Goal: Task Accomplishment & Management: Manage account settings

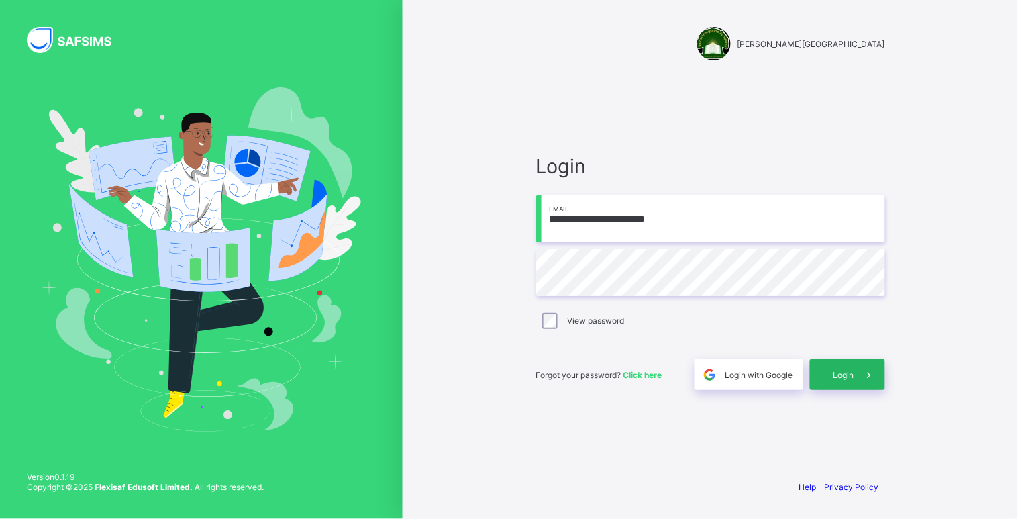
click at [849, 388] on div "Login" at bounding box center [847, 374] width 75 height 31
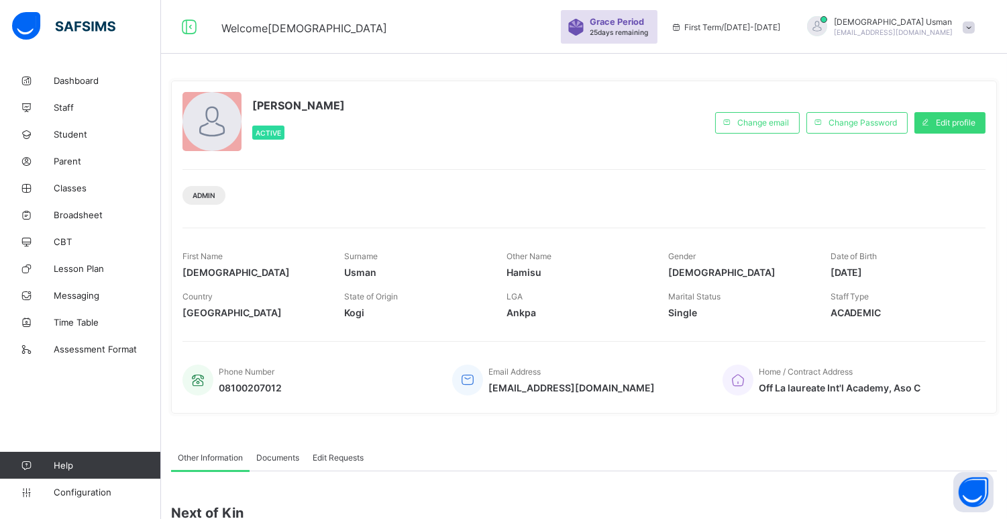
click at [663, 188] on div "Admin" at bounding box center [584, 190] width 803 height 42
click at [685, 199] on div "Admin" at bounding box center [584, 190] width 803 height 42
click at [93, 179] on link "Classes" at bounding box center [80, 188] width 161 height 27
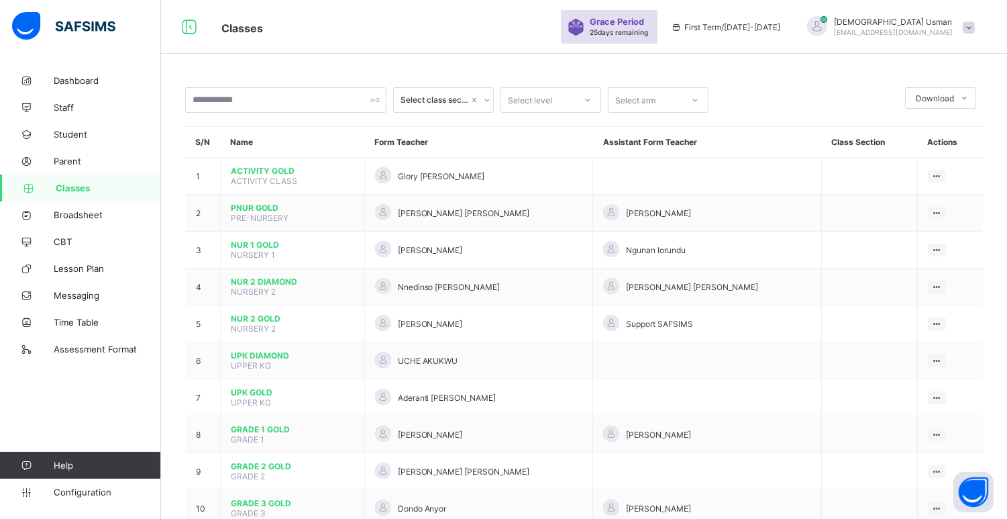
scroll to position [324, 0]
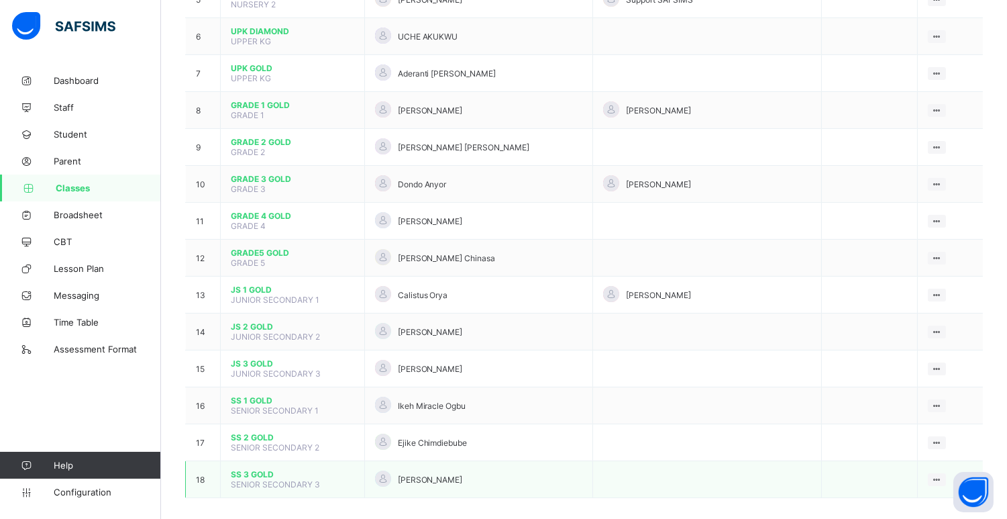
click at [258, 469] on span "SS 3 GOLD" at bounding box center [293, 474] width 124 height 10
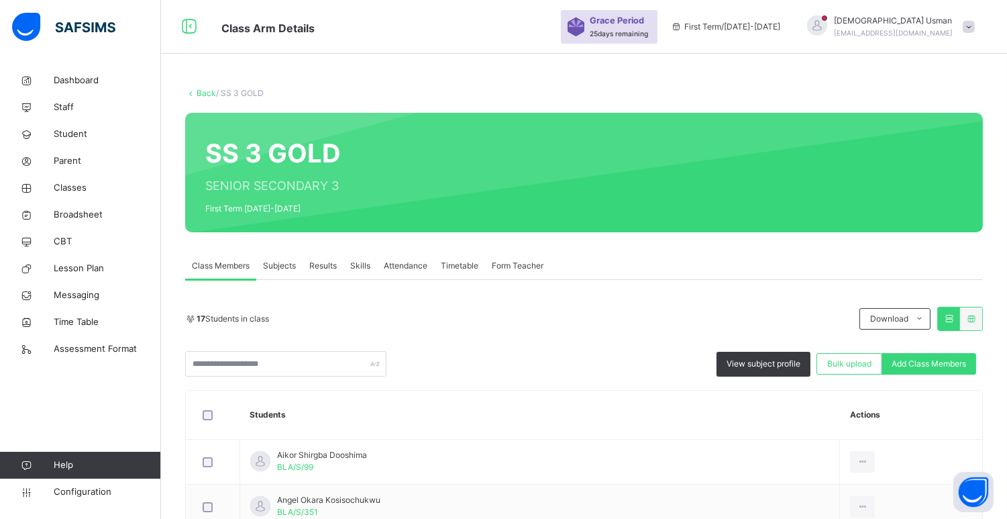
click at [275, 266] on span "Subjects" at bounding box center [279, 266] width 33 height 12
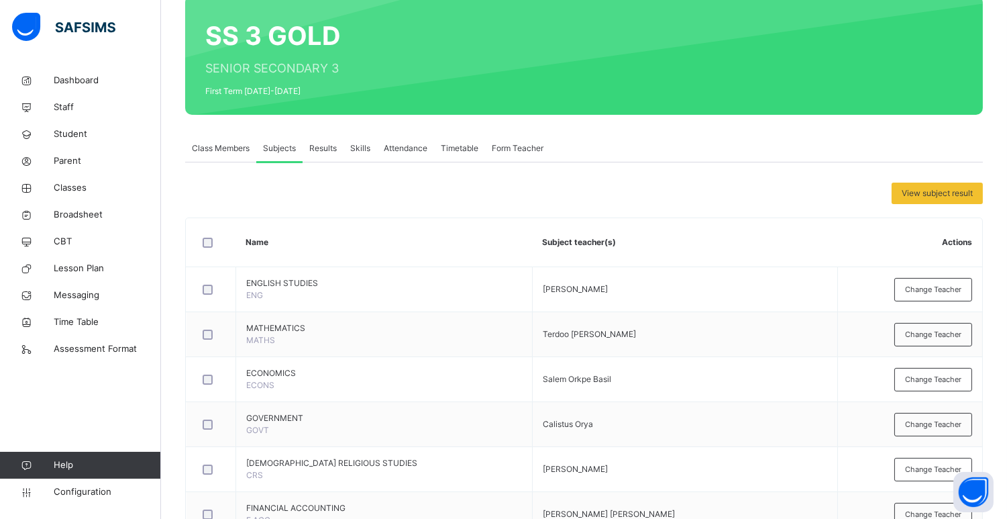
scroll to position [754, 0]
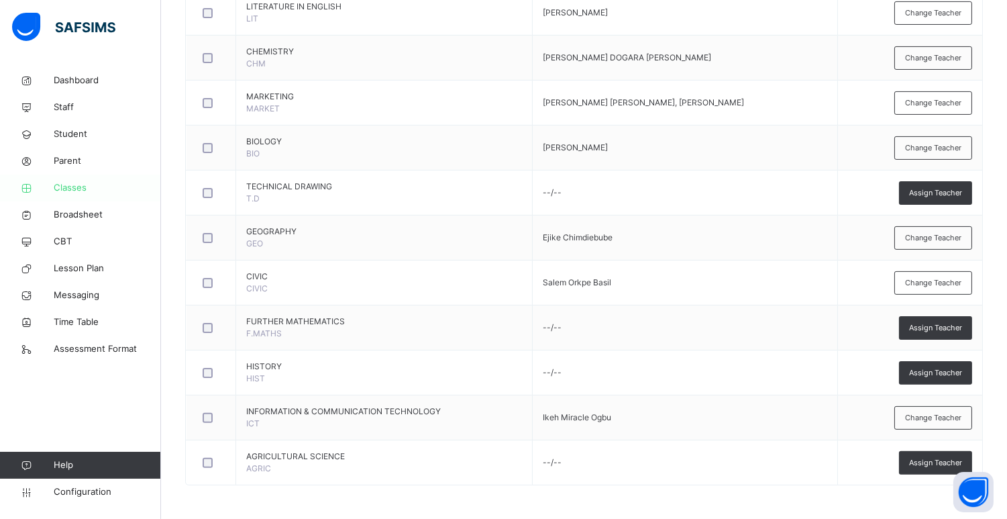
click at [82, 186] on span "Classes" at bounding box center [107, 187] width 107 height 13
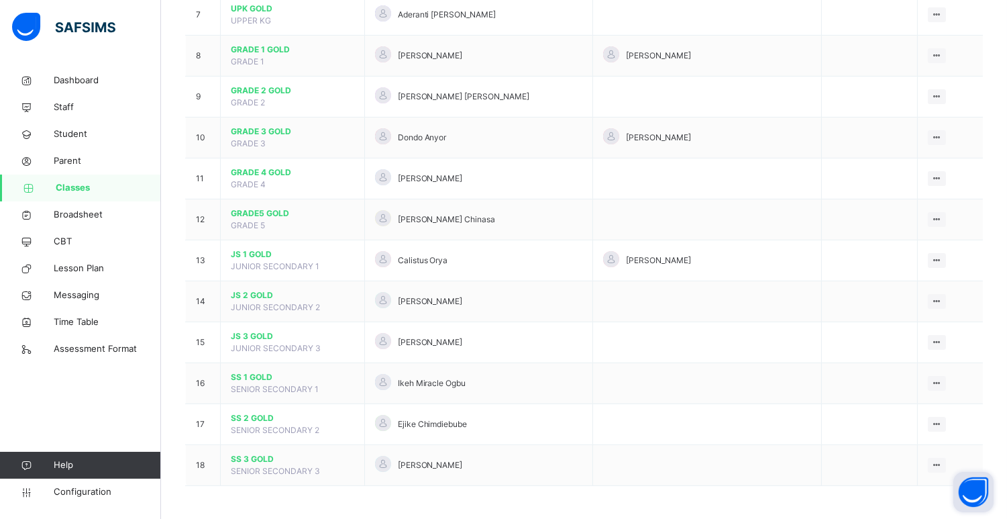
scroll to position [412, 0]
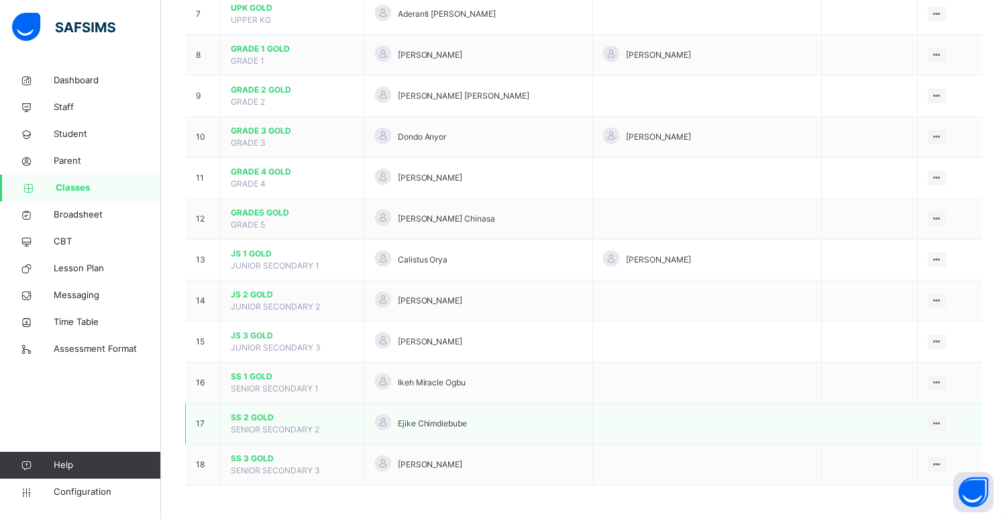
click at [239, 417] on span "SS 2 GOLD" at bounding box center [293, 417] width 124 height 12
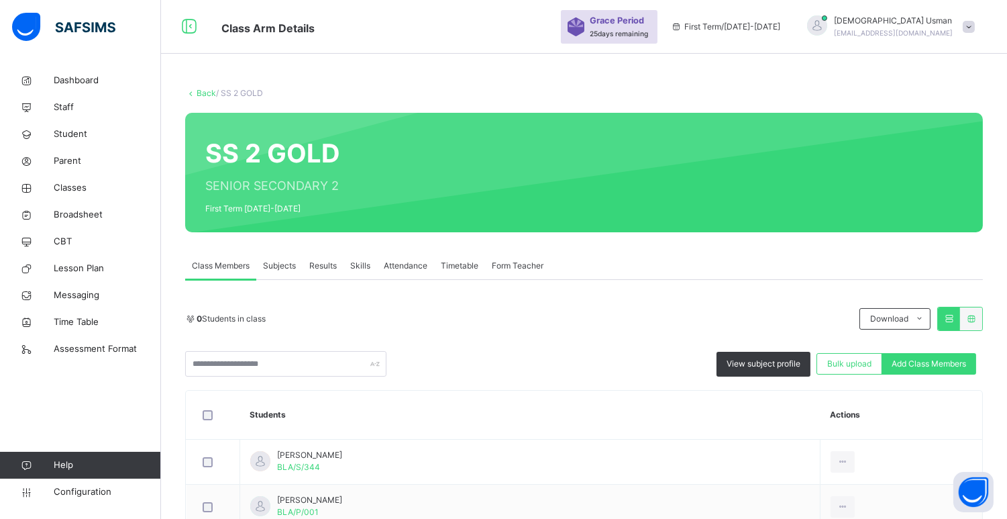
click at [284, 264] on span "Subjects" at bounding box center [279, 266] width 33 height 12
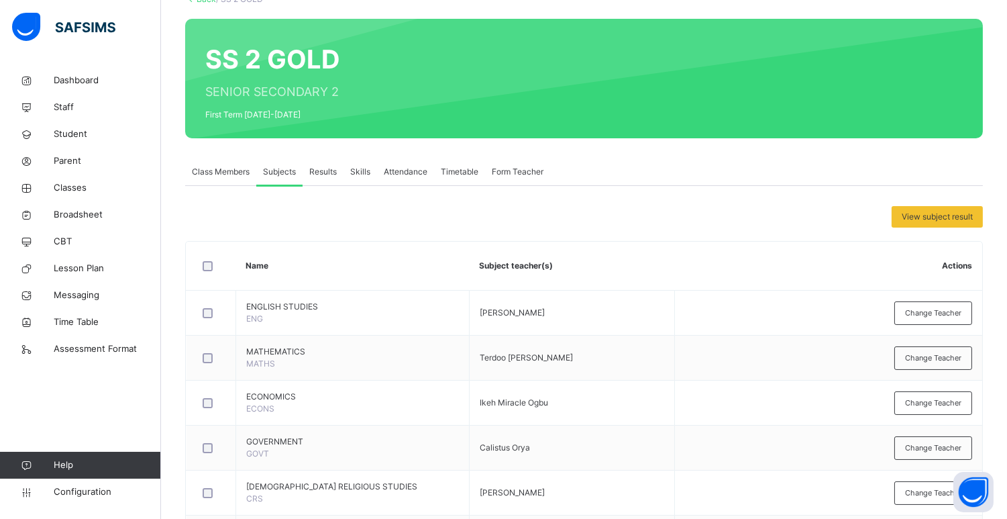
scroll to position [3, 0]
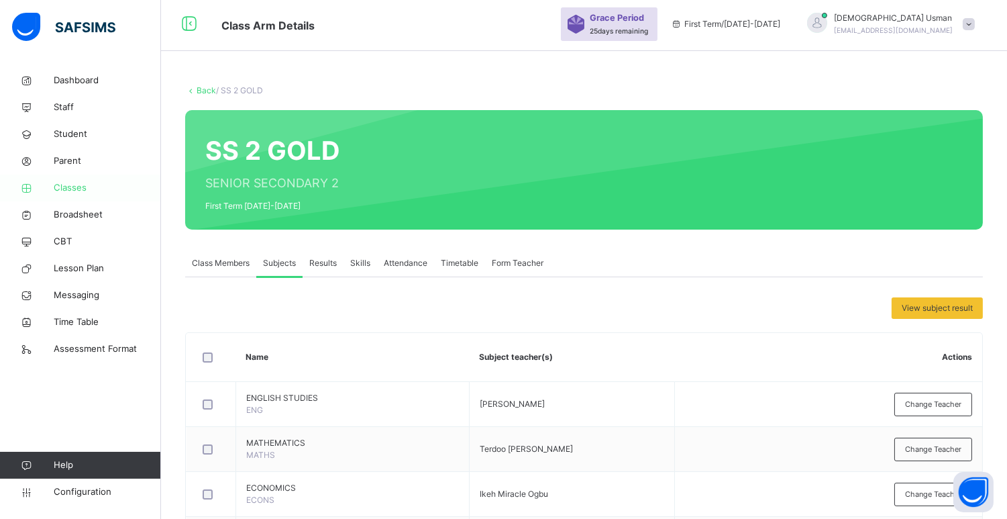
click at [38, 186] on icon at bounding box center [27, 188] width 54 height 10
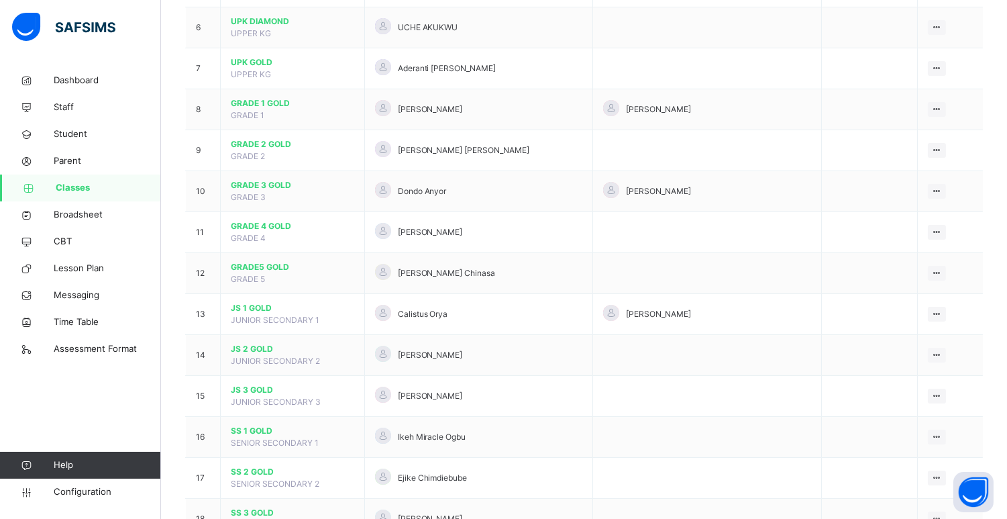
scroll to position [361, 0]
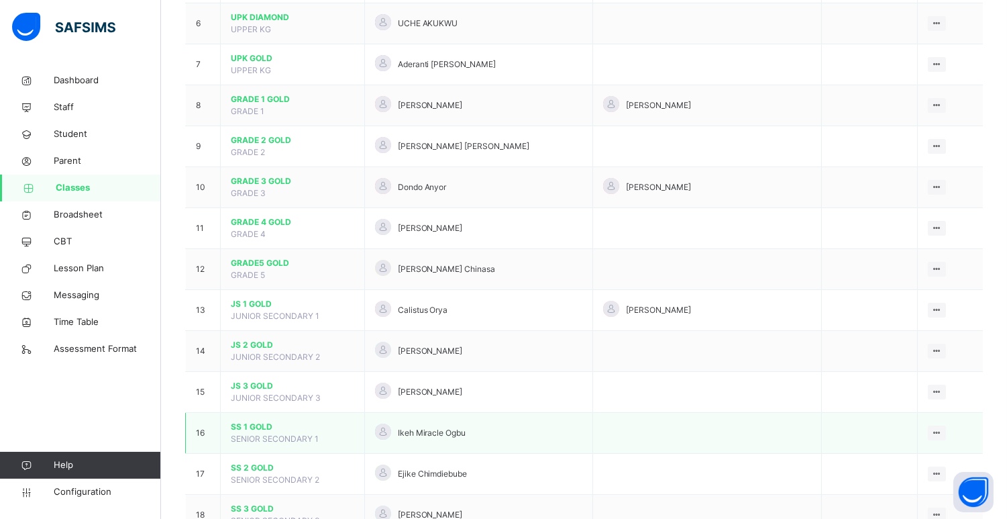
click at [251, 434] on span "SENIOR SECONDARY 1" at bounding box center [275, 439] width 88 height 10
click at [250, 425] on span "SS 1 GOLD" at bounding box center [293, 427] width 124 height 12
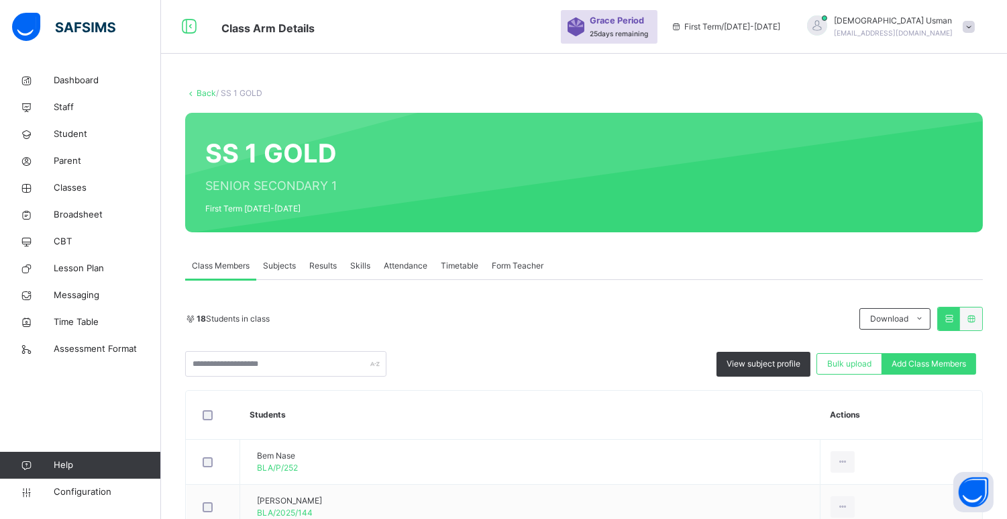
click at [283, 267] on div "Subjects" at bounding box center [279, 265] width 46 height 27
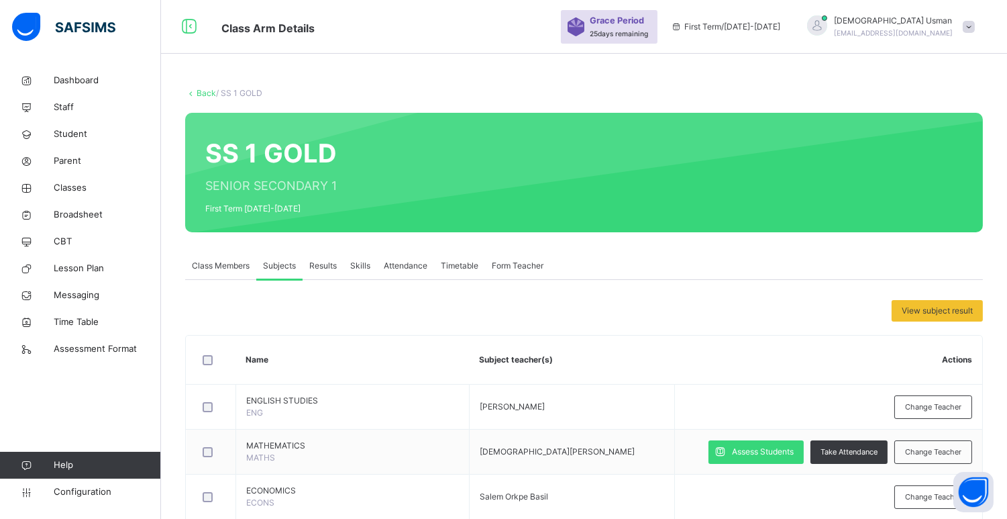
click at [283, 267] on span "Subjects" at bounding box center [279, 266] width 33 height 12
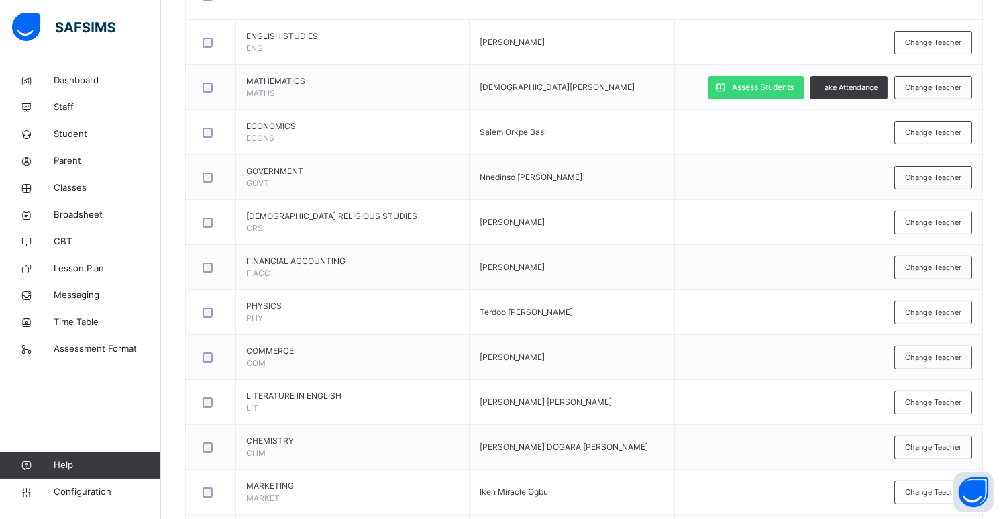
scroll to position [368, 0]
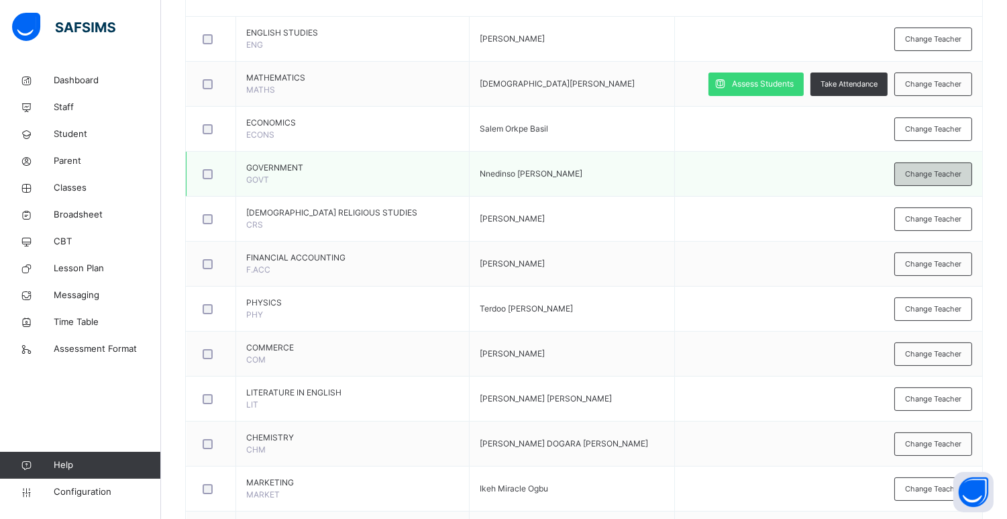
click at [944, 171] on span "Change Teacher" at bounding box center [933, 173] width 56 height 11
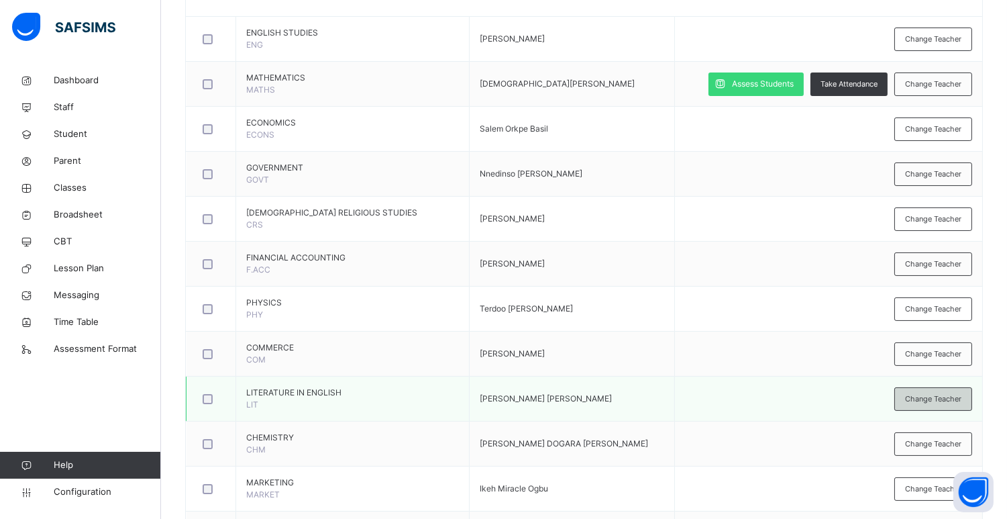
click at [947, 403] on span "Change Teacher" at bounding box center [933, 398] width 56 height 11
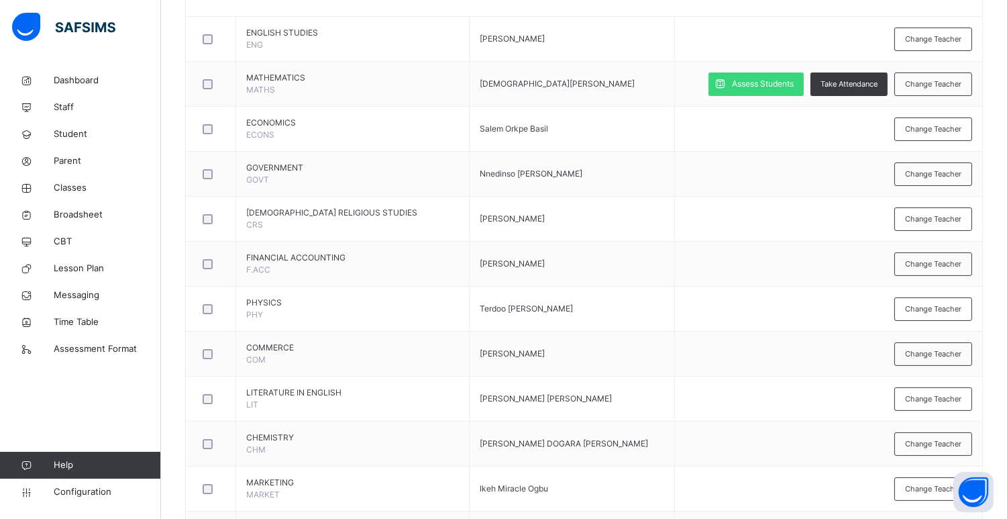
type input "***"
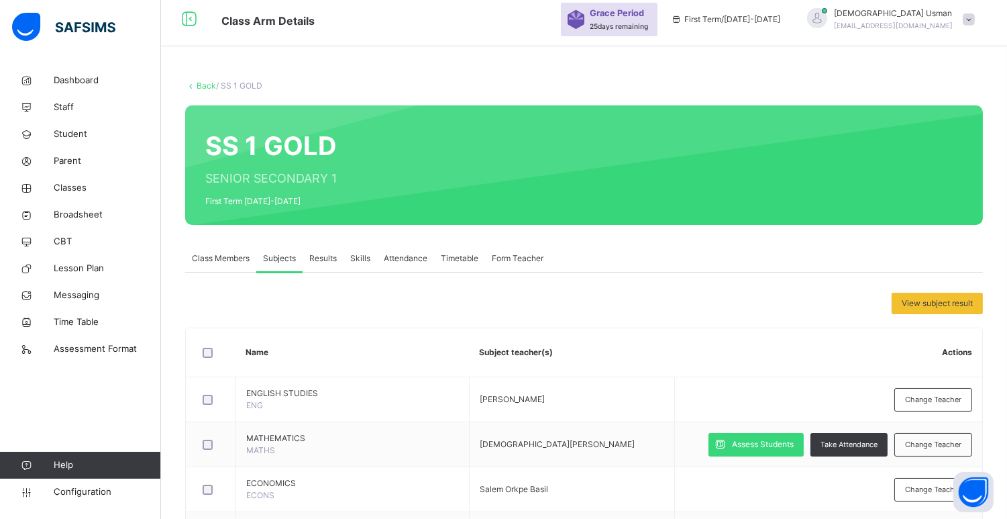
scroll to position [2, 0]
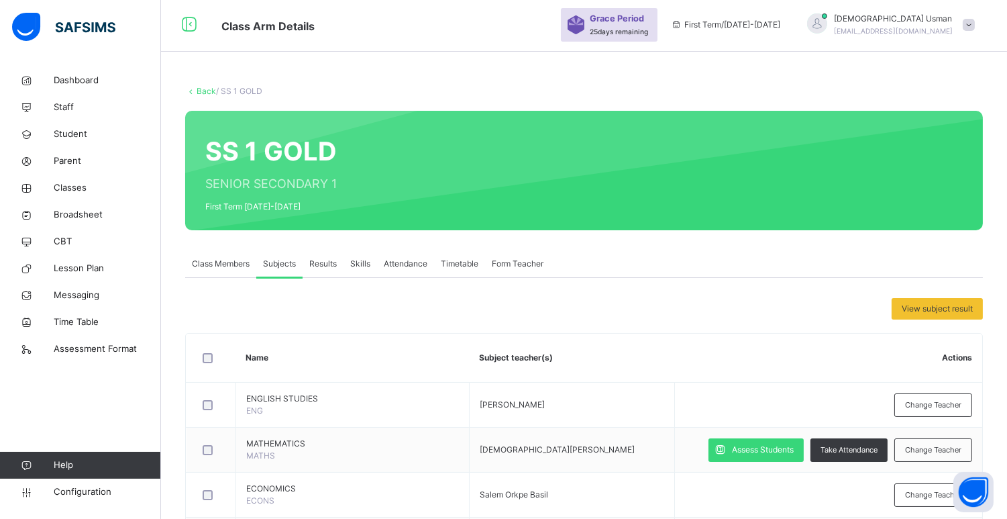
click at [199, 266] on span "Class Members" at bounding box center [221, 264] width 58 height 12
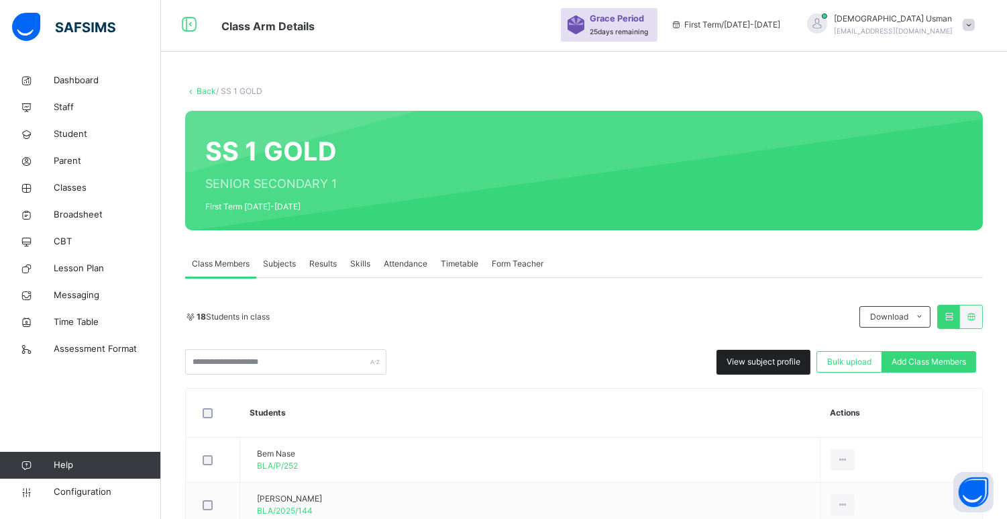
click at [736, 354] on div "View subject profile" at bounding box center [764, 362] width 94 height 25
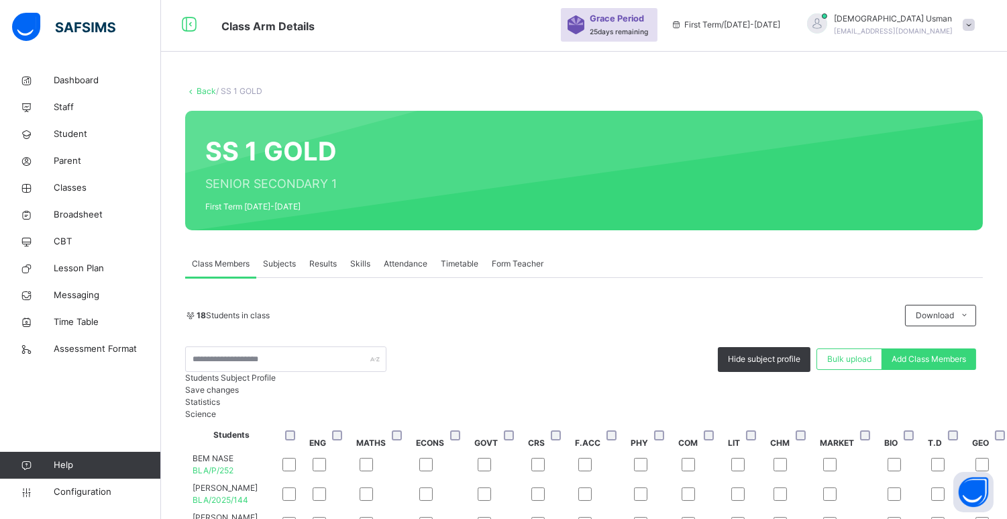
scroll to position [237, 0]
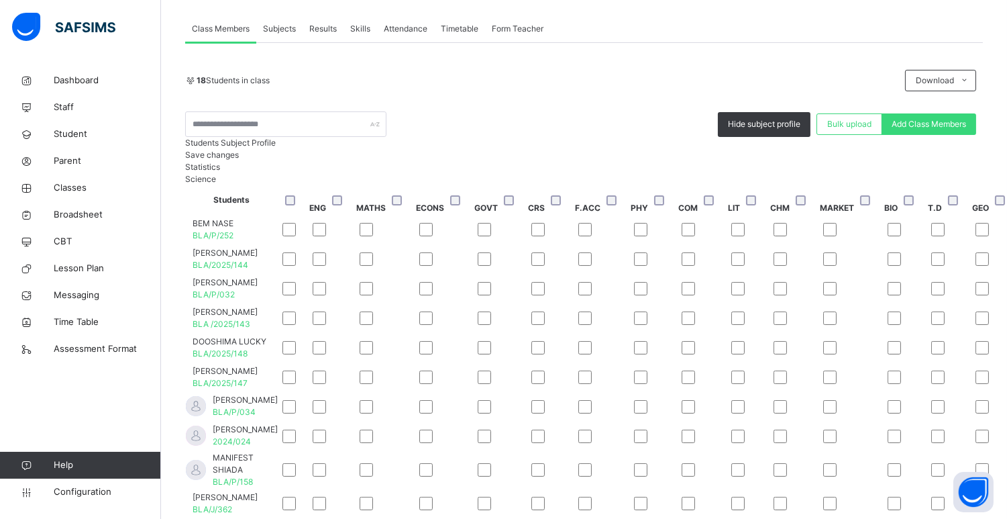
click at [281, 25] on span "Subjects" at bounding box center [279, 29] width 33 height 12
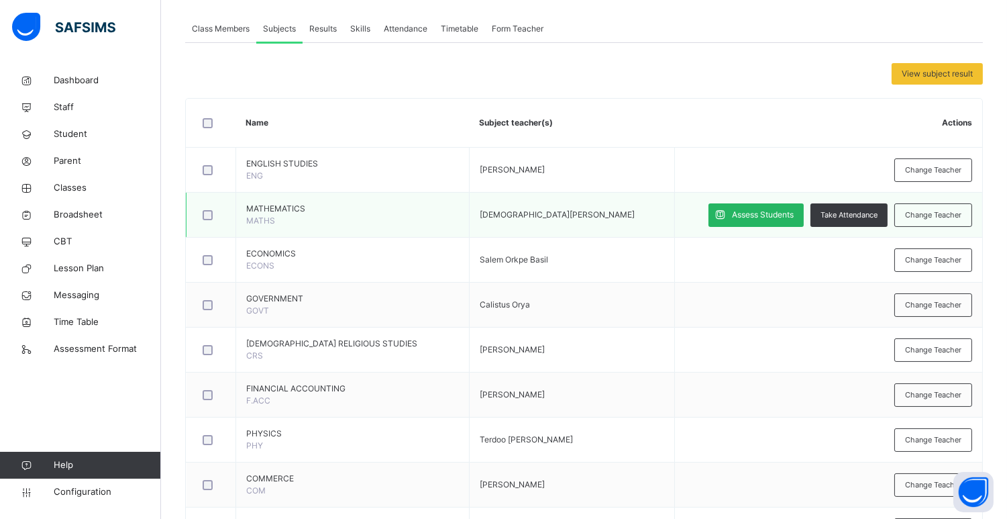
click at [777, 213] on span "Assess Students" at bounding box center [763, 215] width 62 height 12
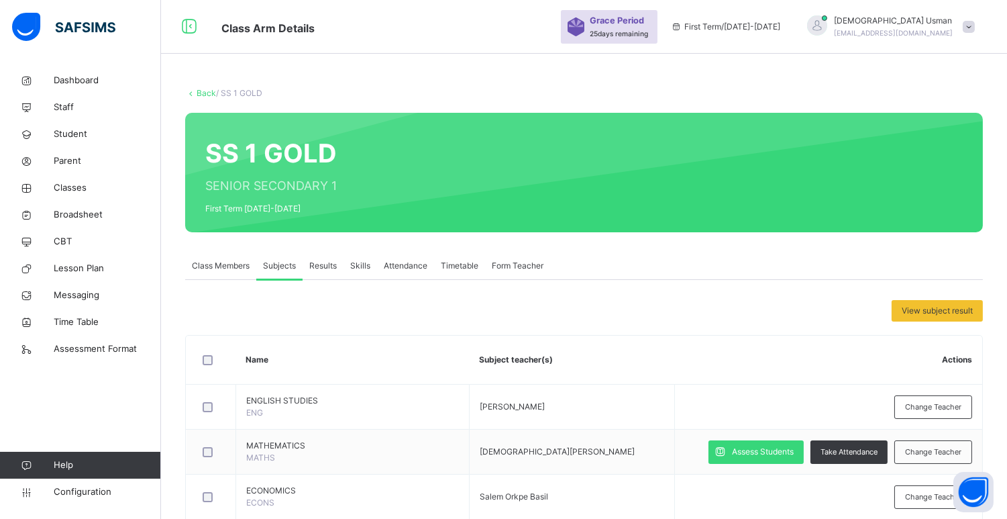
click at [715, 363] on th "Actions" at bounding box center [829, 360] width 308 height 49
click at [81, 187] on span "Classes" at bounding box center [107, 187] width 107 height 13
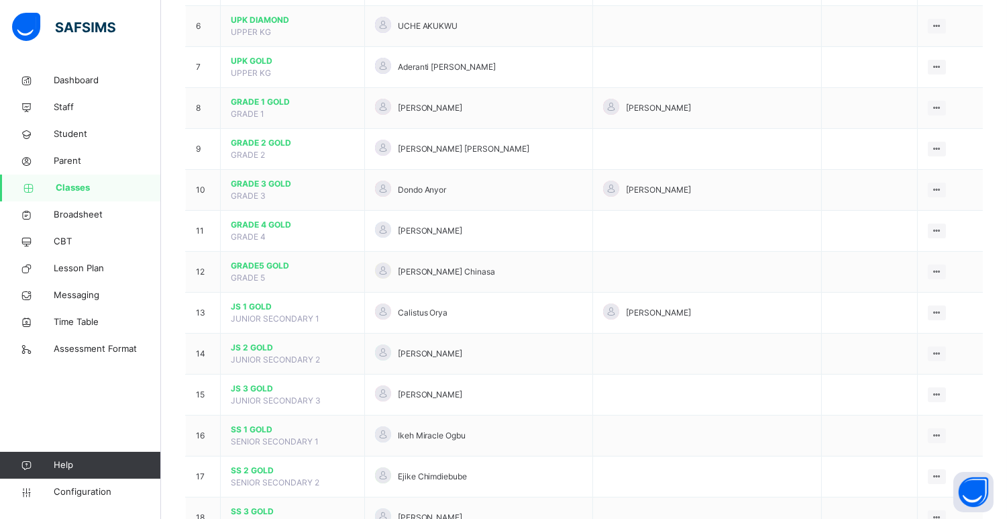
scroll to position [371, 0]
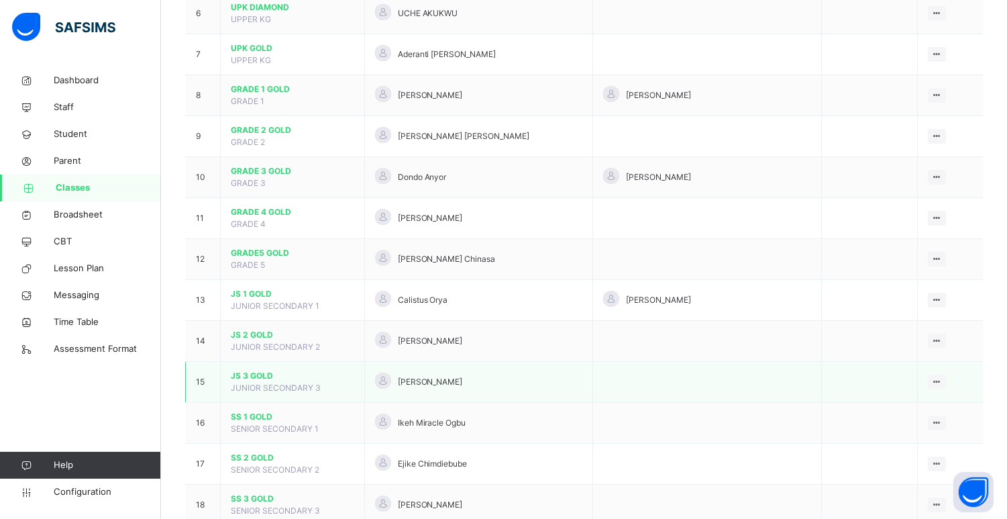
click at [266, 378] on span "JS 3 GOLD" at bounding box center [293, 376] width 124 height 12
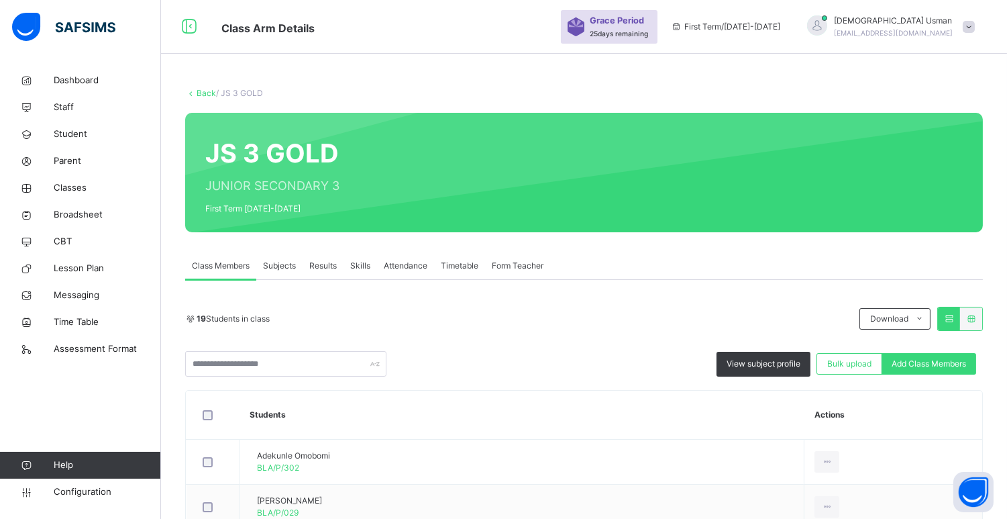
click at [281, 262] on span "Subjects" at bounding box center [279, 266] width 33 height 12
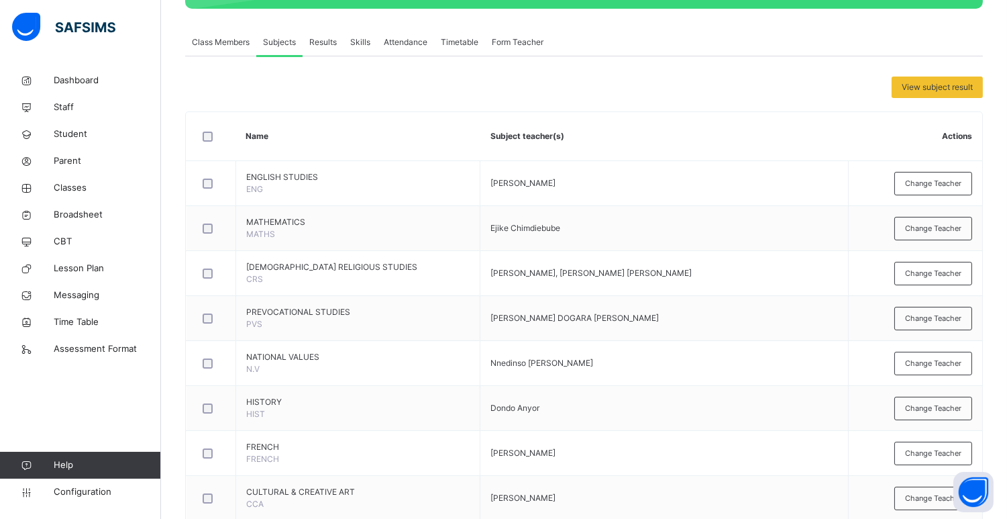
scroll to position [256, 0]
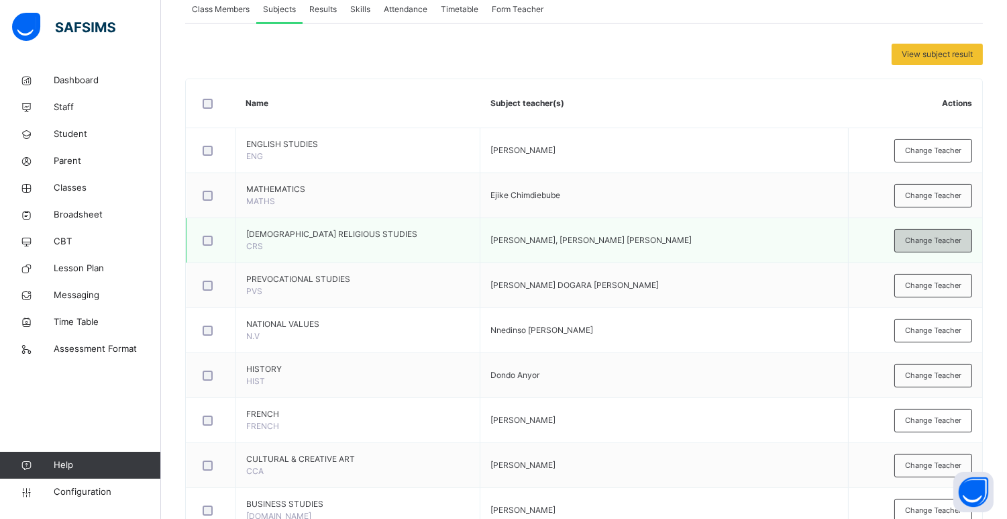
click at [962, 240] on span "Change Teacher" at bounding box center [933, 240] width 56 height 11
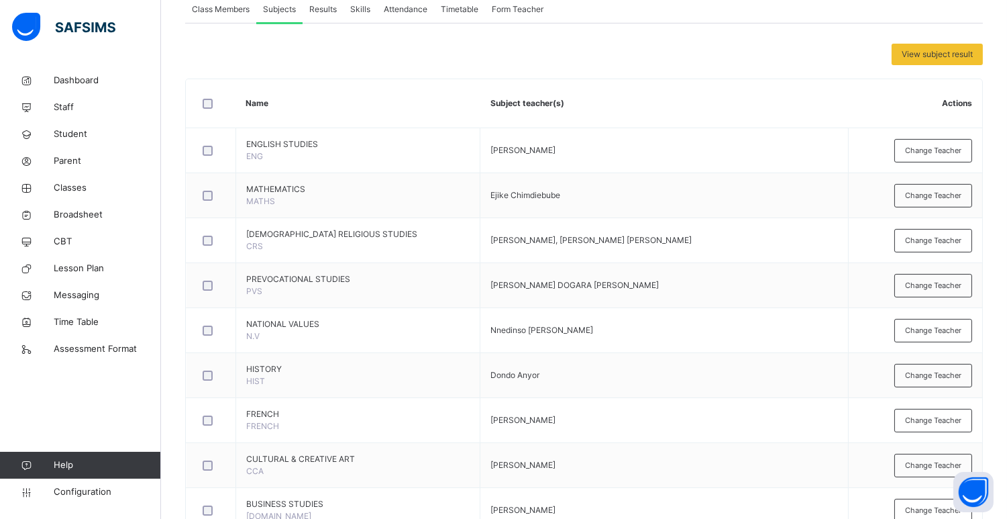
type input "**"
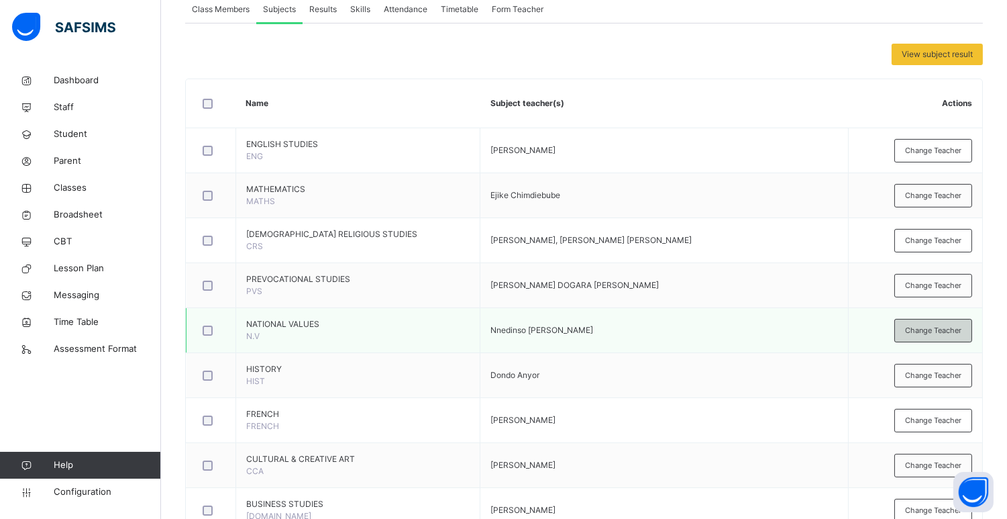
click at [954, 328] on span "Change Teacher" at bounding box center [933, 330] width 56 height 11
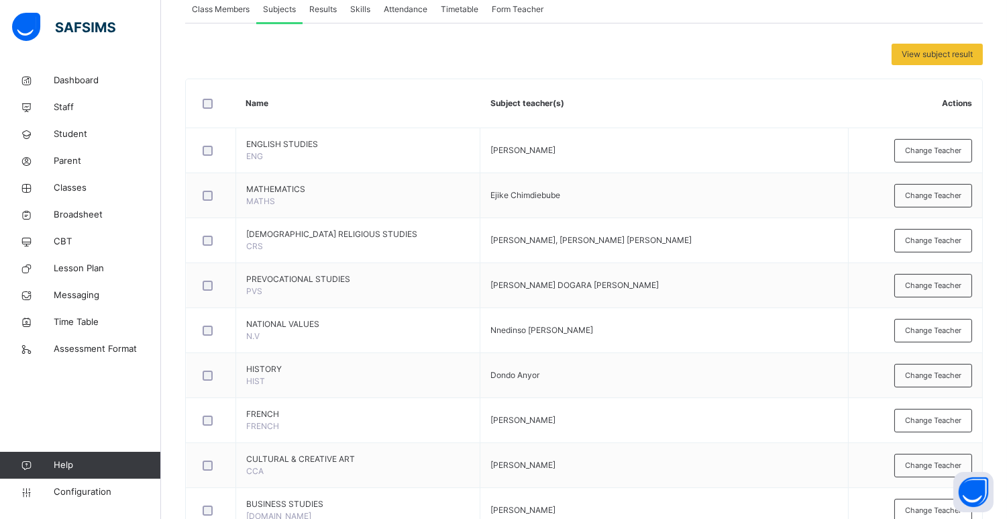
type input "***"
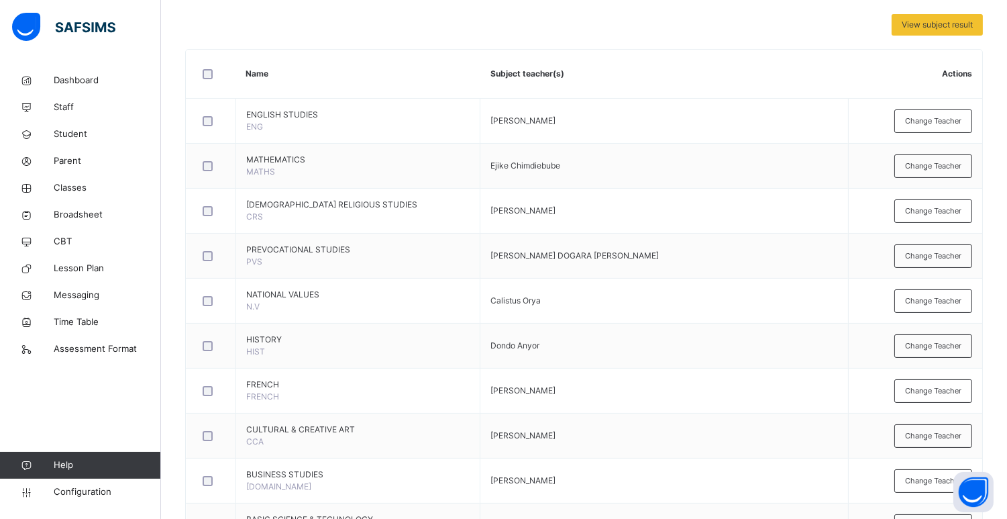
scroll to position [350, 0]
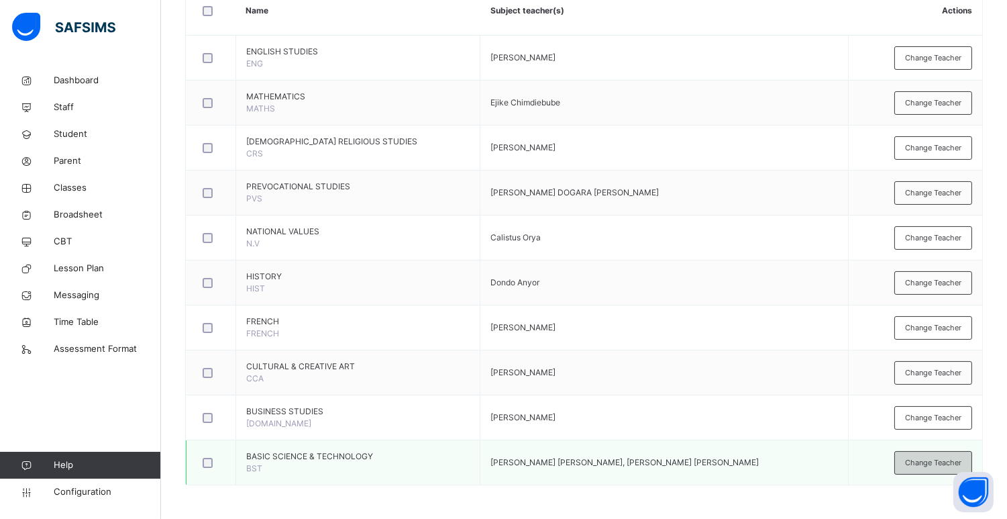
click at [936, 461] on span "Change Teacher" at bounding box center [933, 462] width 56 height 11
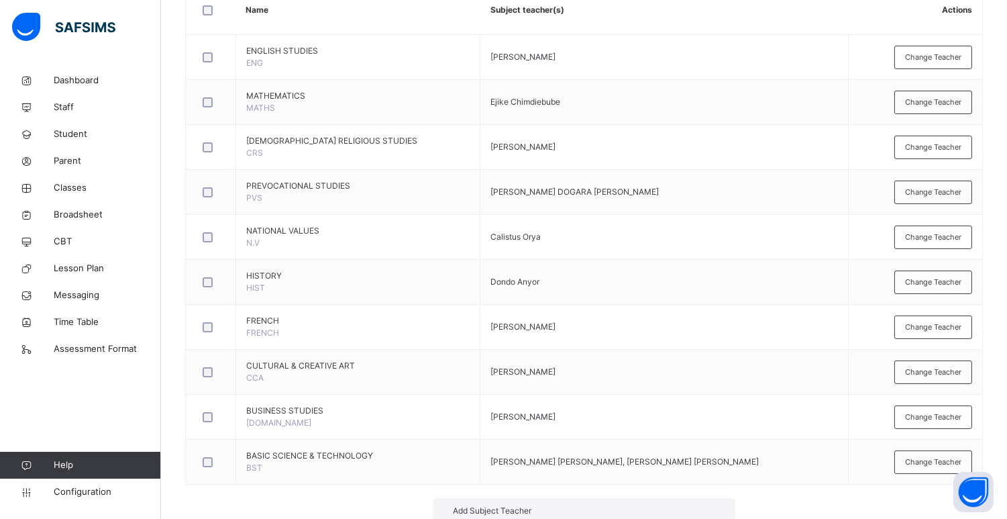
type input "**"
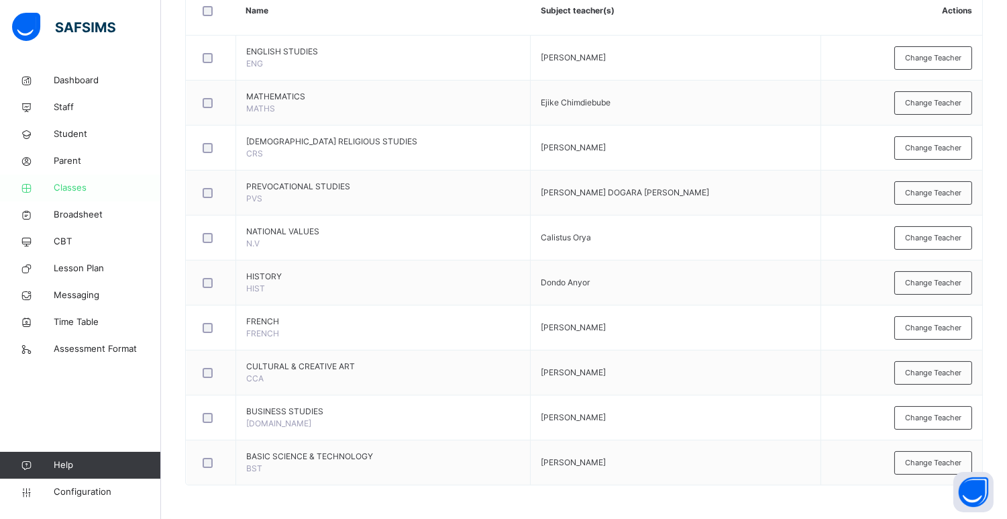
click at [101, 185] on span "Classes" at bounding box center [107, 187] width 107 height 13
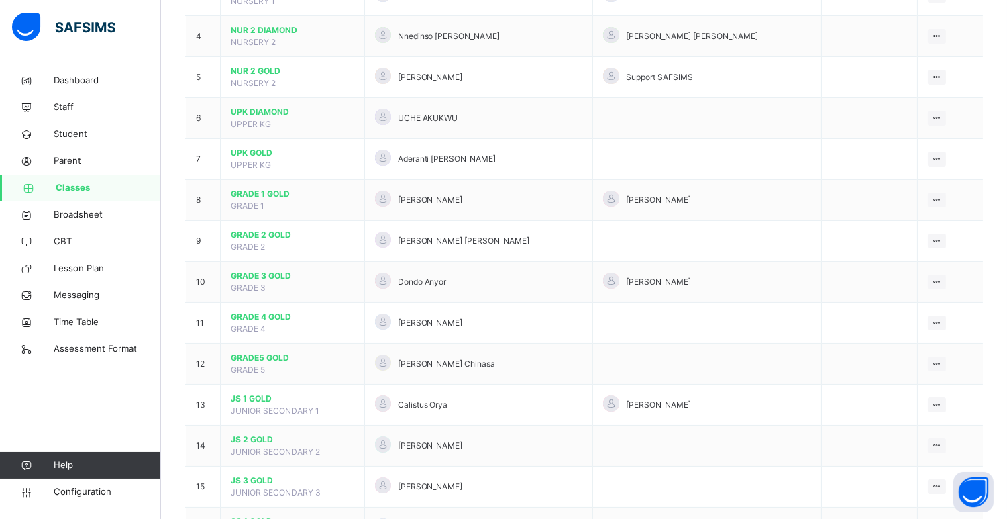
scroll to position [340, 0]
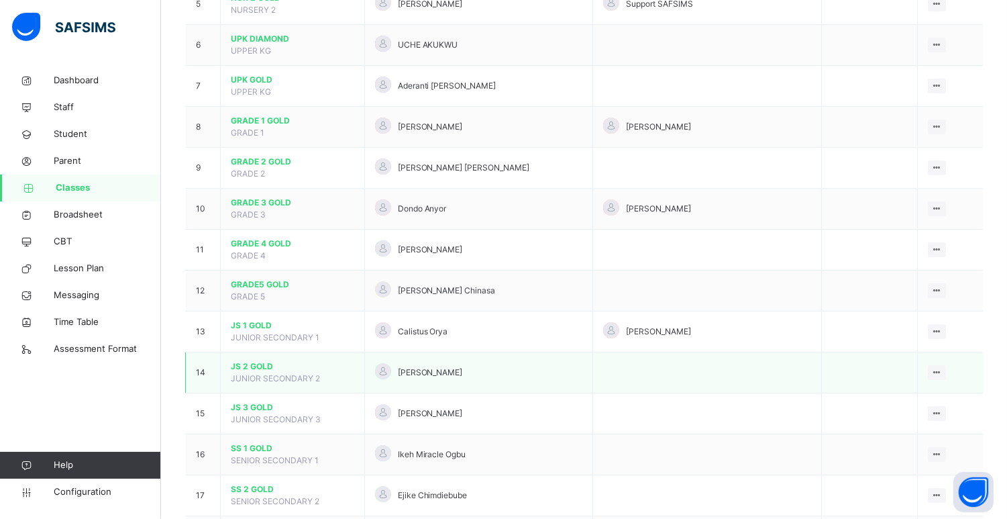
click at [256, 364] on span "JS 2 GOLD" at bounding box center [293, 366] width 124 height 12
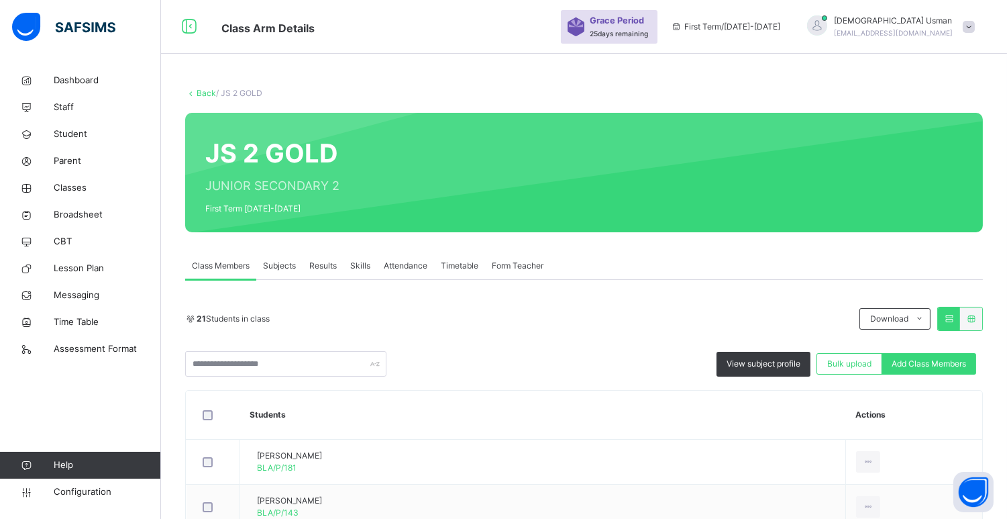
click at [290, 262] on span "Subjects" at bounding box center [279, 266] width 33 height 12
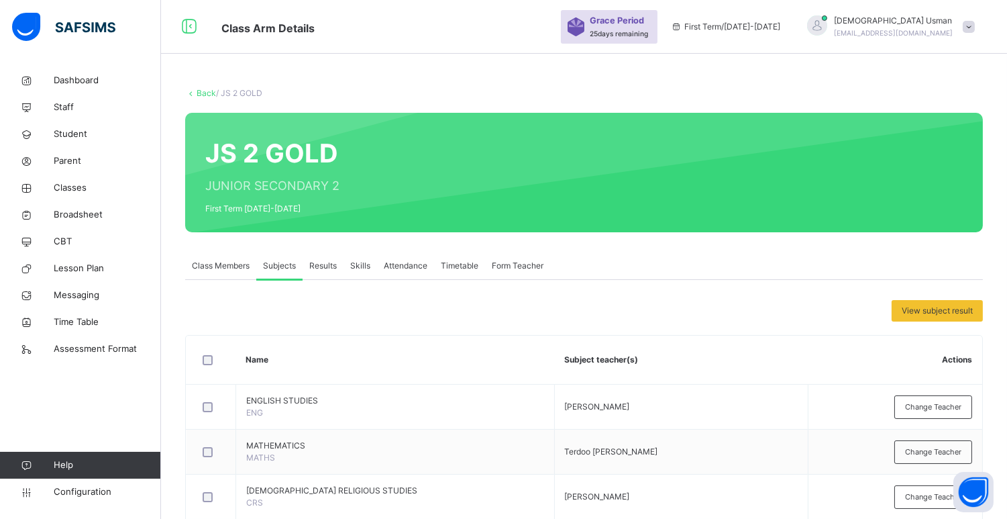
scroll to position [181, 0]
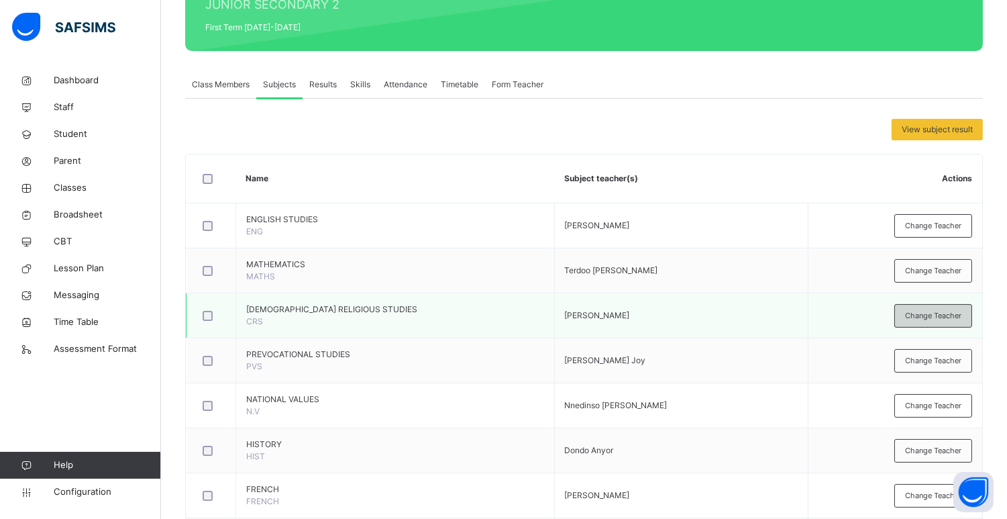
click at [950, 310] on span "Change Teacher" at bounding box center [933, 315] width 56 height 11
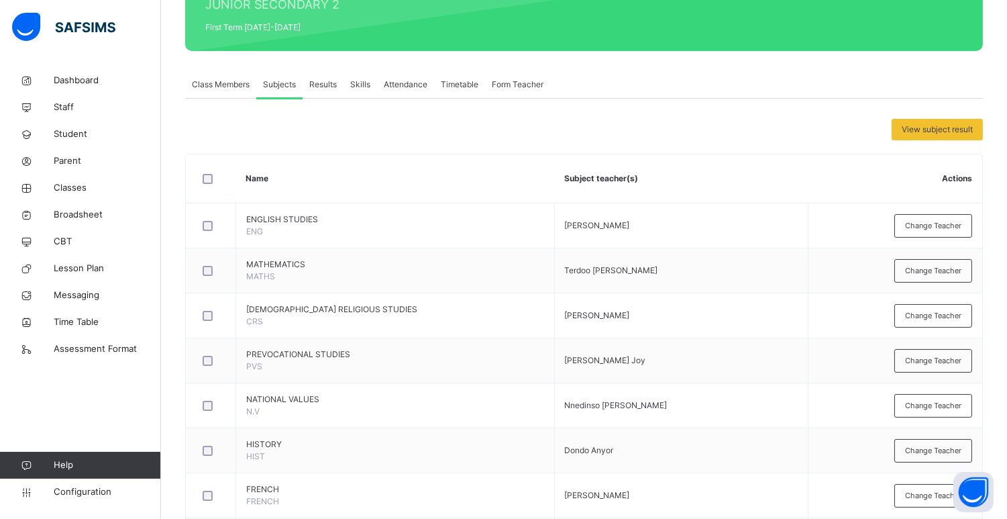
type input "**"
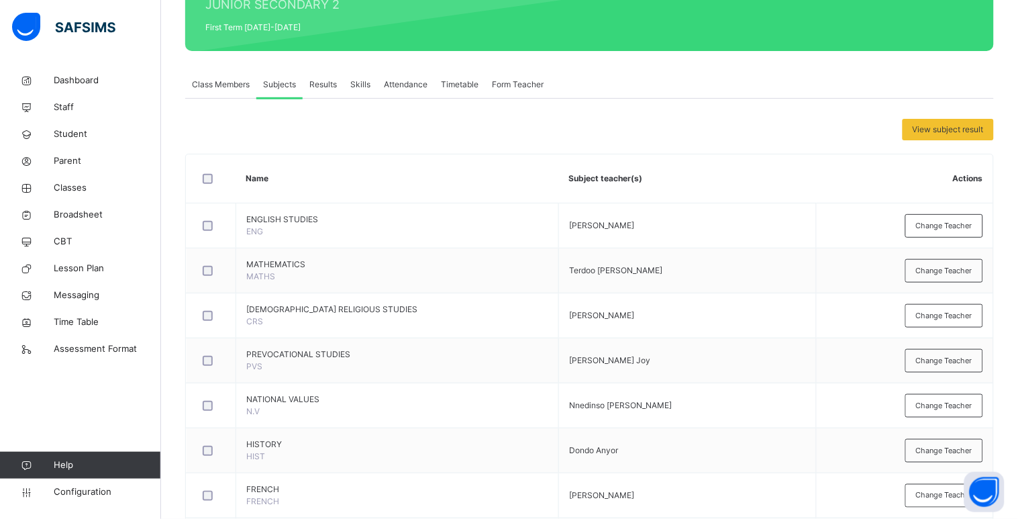
click at [934, 362] on span "Change Teacher" at bounding box center [933, 360] width 56 height 11
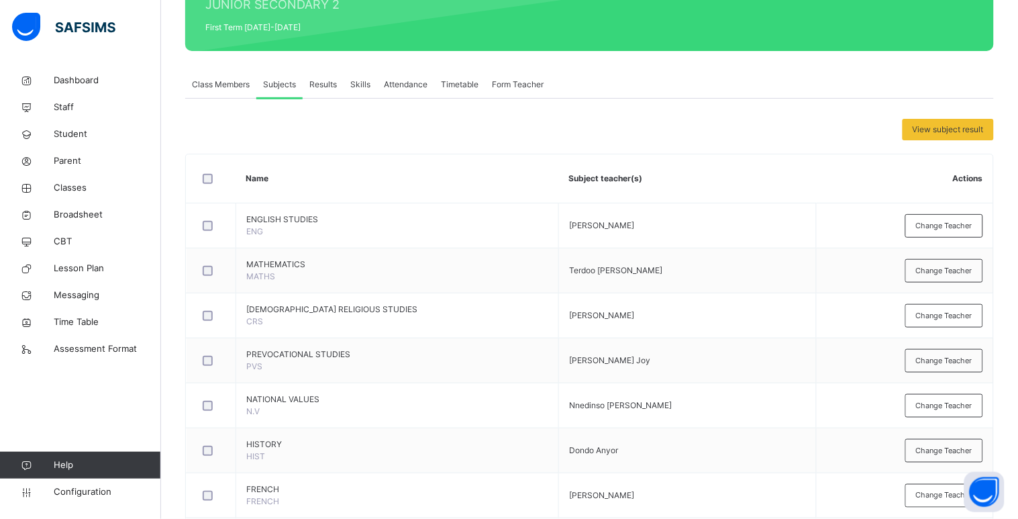
type input "**"
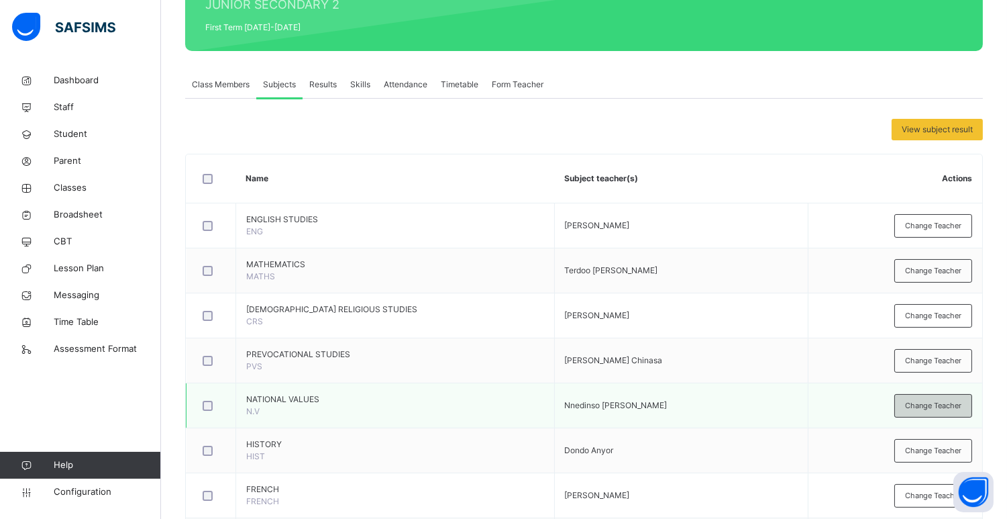
click at [927, 396] on div "Change Teacher" at bounding box center [934, 405] width 78 height 23
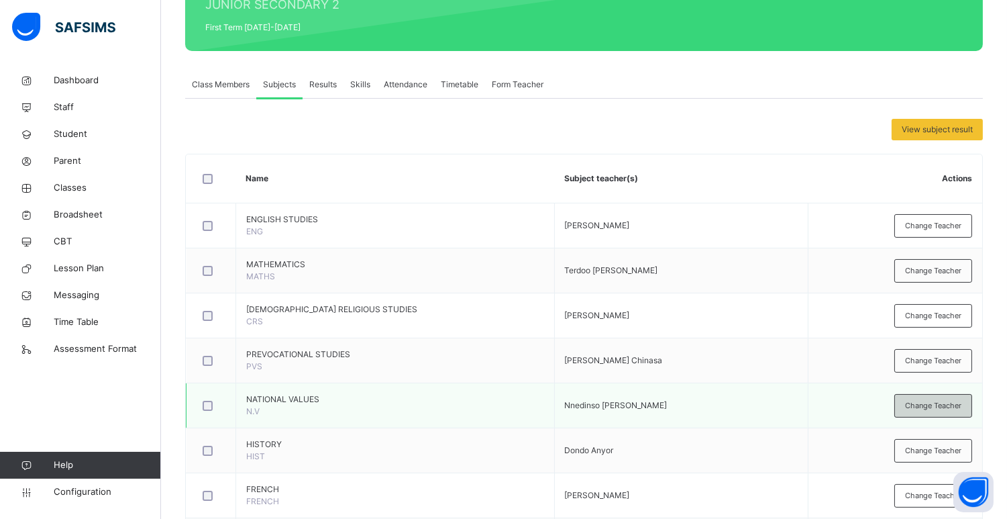
click at [943, 403] on span "Change Teacher" at bounding box center [933, 405] width 56 height 11
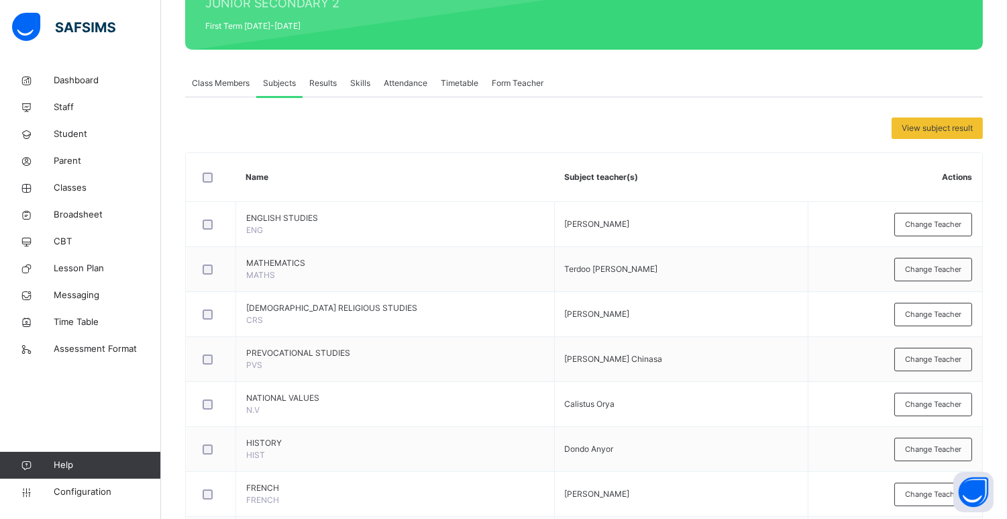
scroll to position [350, 0]
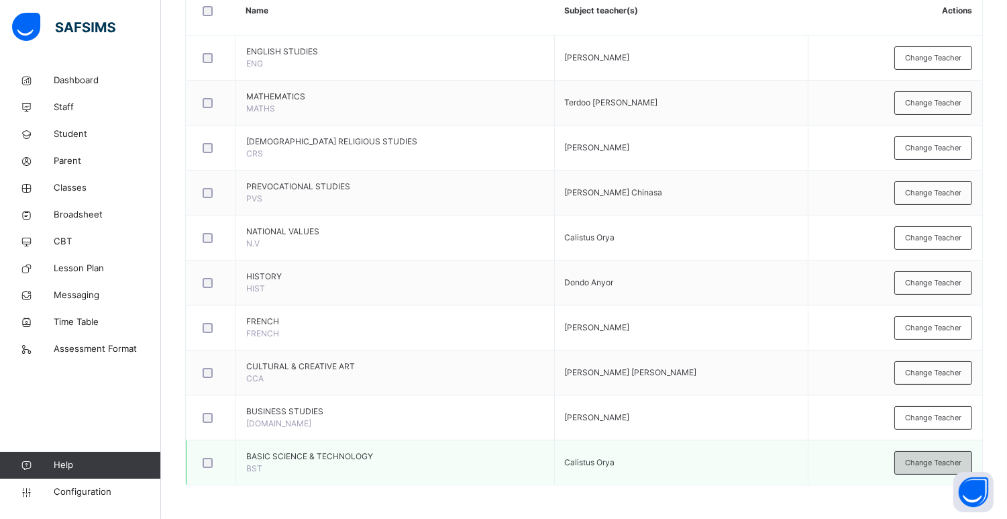
click at [934, 461] on span "Change Teacher" at bounding box center [933, 462] width 56 height 11
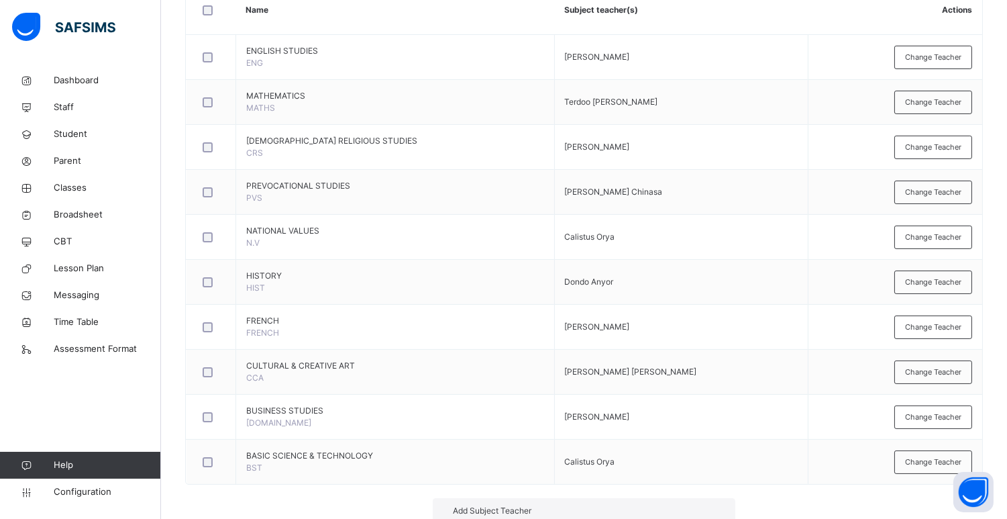
type input "**"
click at [564, 498] on div "Add Subject Teacher" at bounding box center [589, 511] width 305 height 26
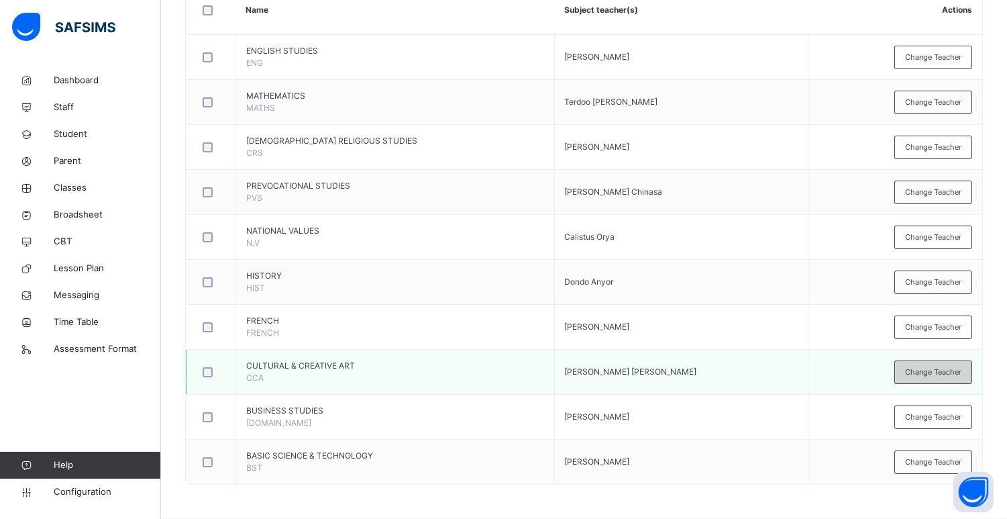
click at [958, 367] on span "Change Teacher" at bounding box center [933, 371] width 56 height 11
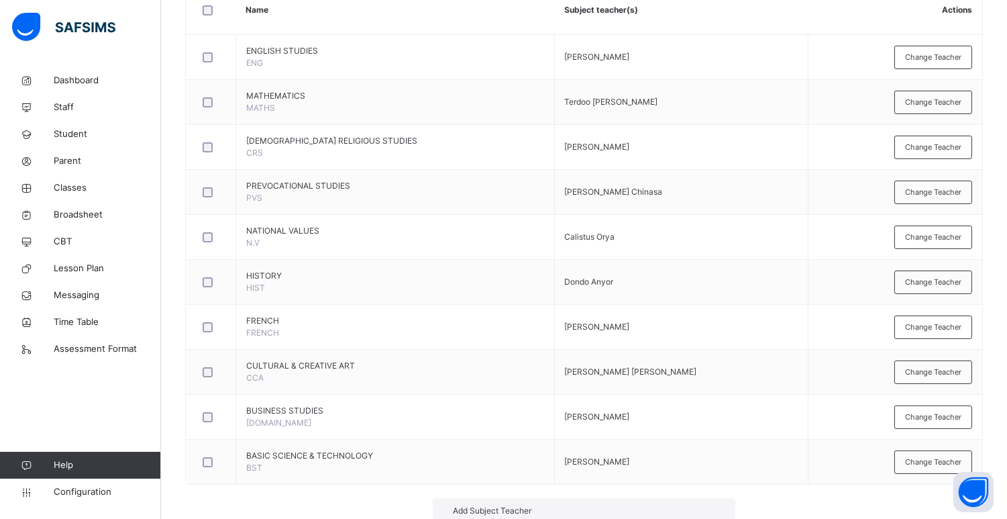
type input "**"
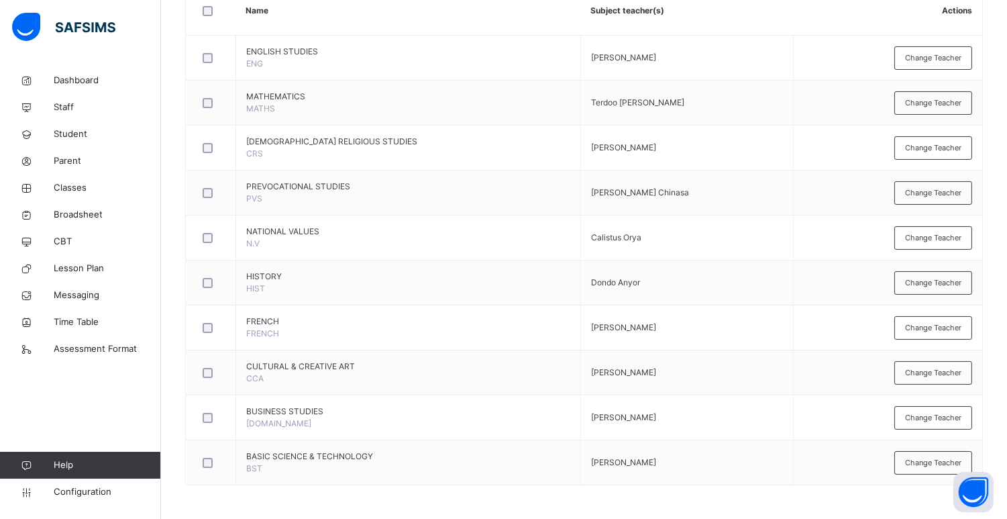
drag, startPoint x: 1005, startPoint y: 279, endPoint x: 1014, endPoint y: 189, distance: 90.4
click at [1007, 189] on html "Class Arm Details Grace Period 25 days remaining First Term / [DATE]-[DATE] [DE…" at bounding box center [503, 85] width 1007 height 868
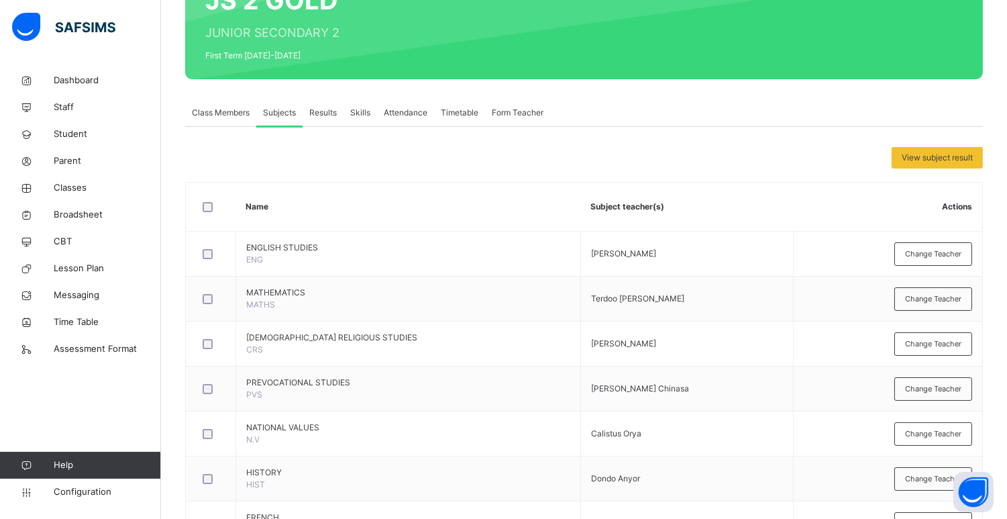
scroll to position [110, 0]
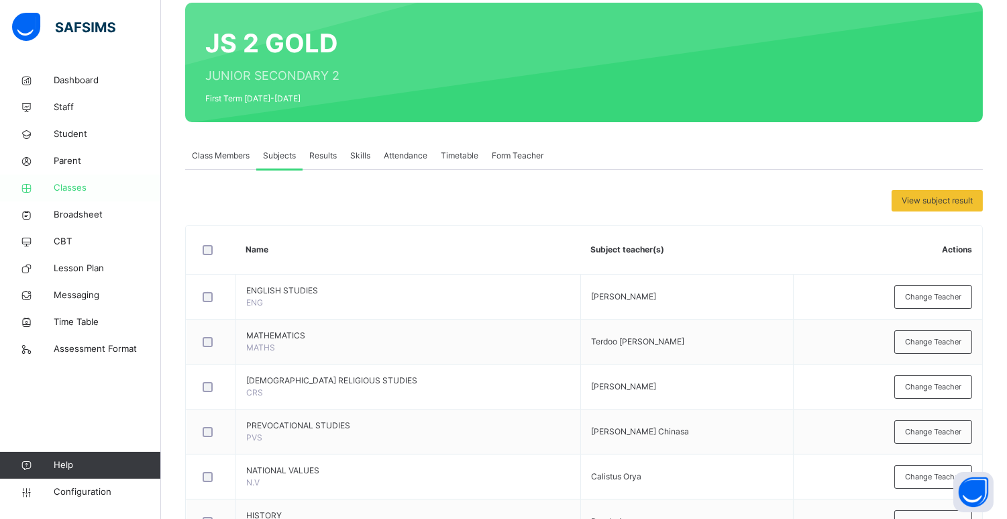
click at [62, 184] on span "Classes" at bounding box center [107, 187] width 107 height 13
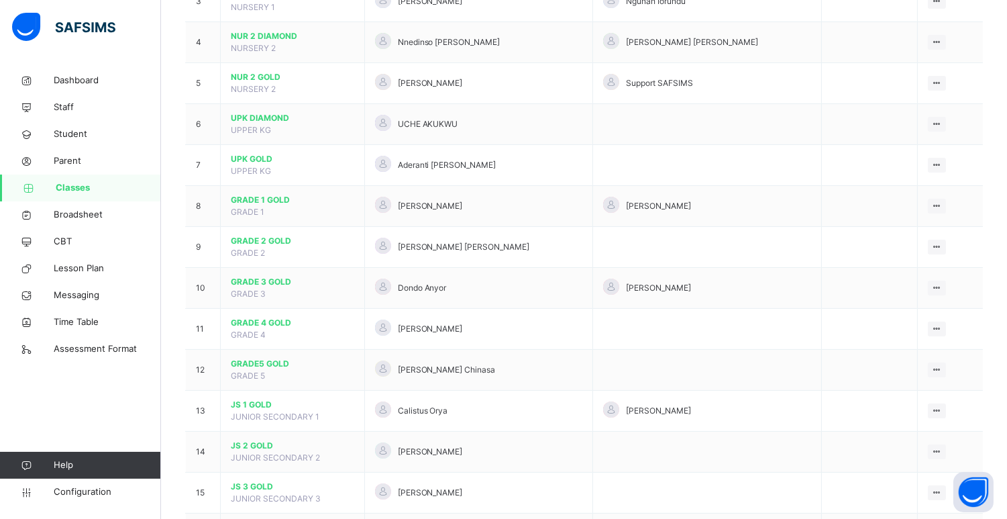
scroll to position [279, 0]
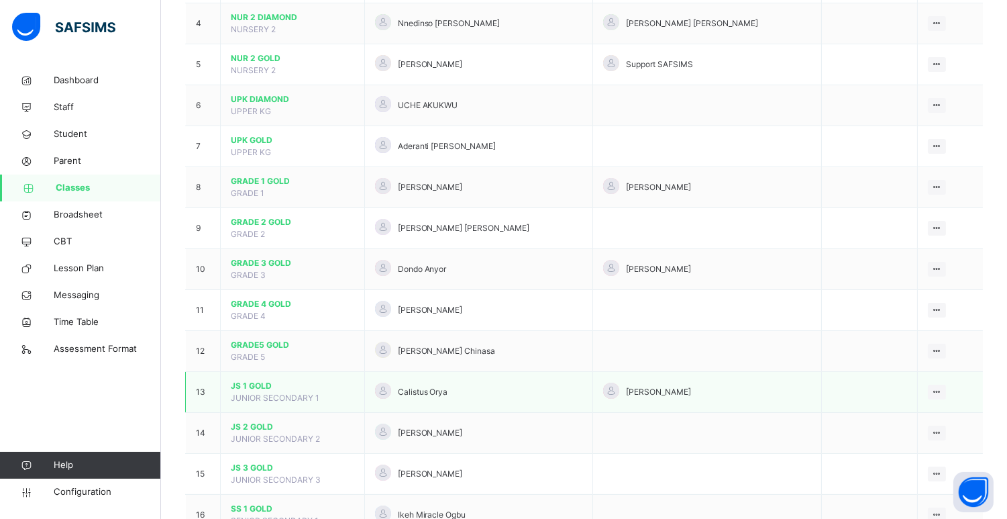
click at [251, 386] on span "JS 1 GOLD" at bounding box center [293, 386] width 124 height 12
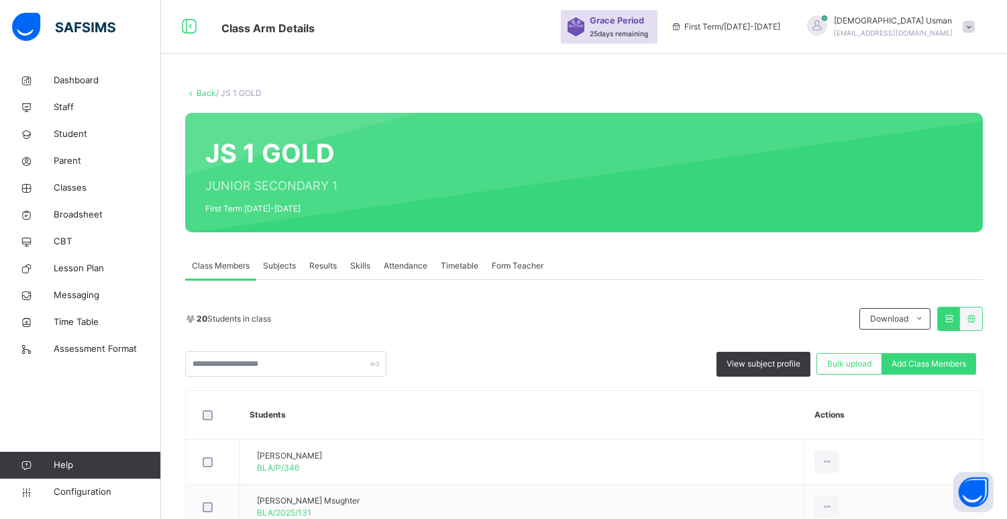
click at [266, 262] on span "Subjects" at bounding box center [279, 266] width 33 height 12
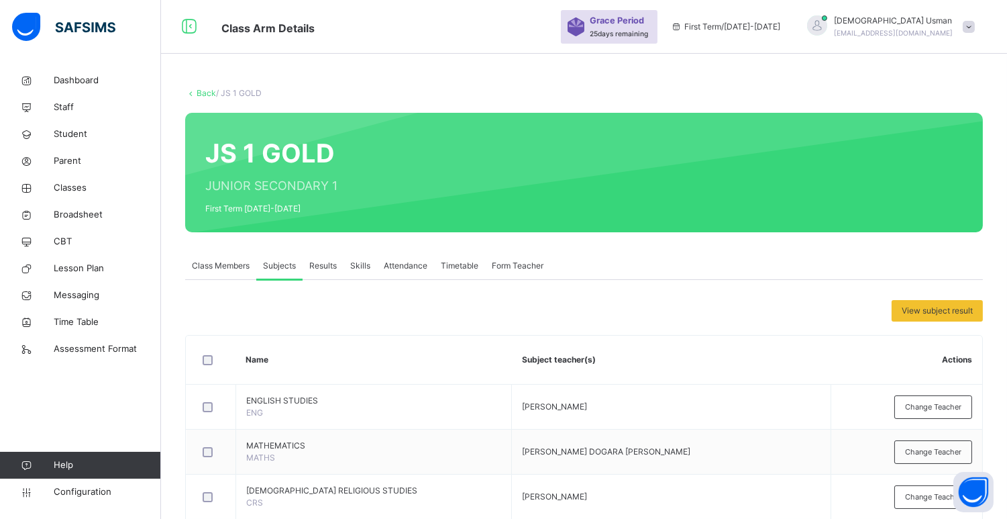
scroll to position [125, 0]
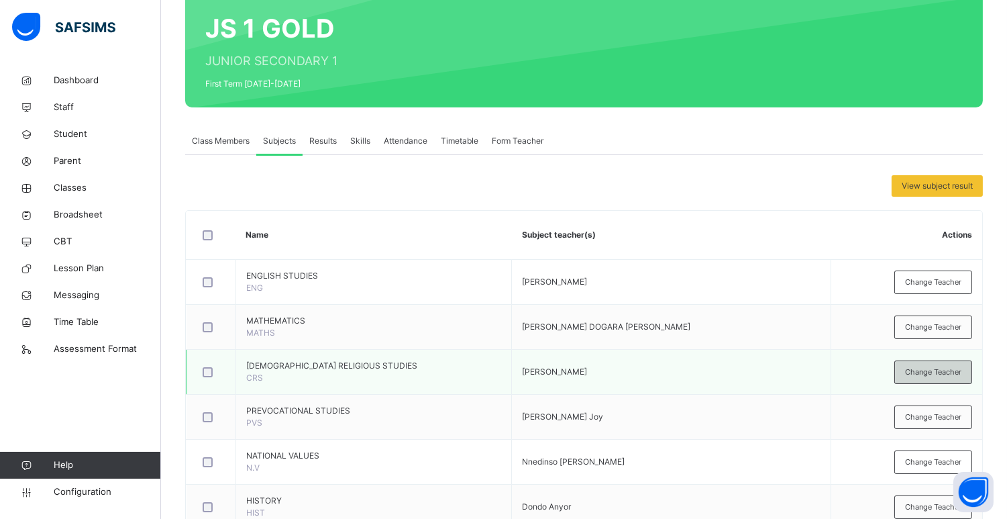
click at [933, 369] on span "Change Teacher" at bounding box center [933, 371] width 56 height 11
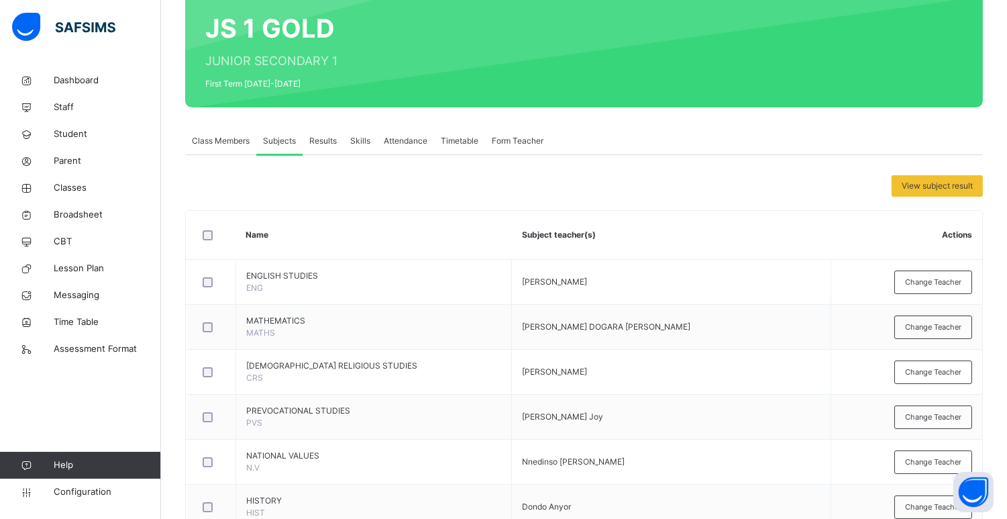
type input "**"
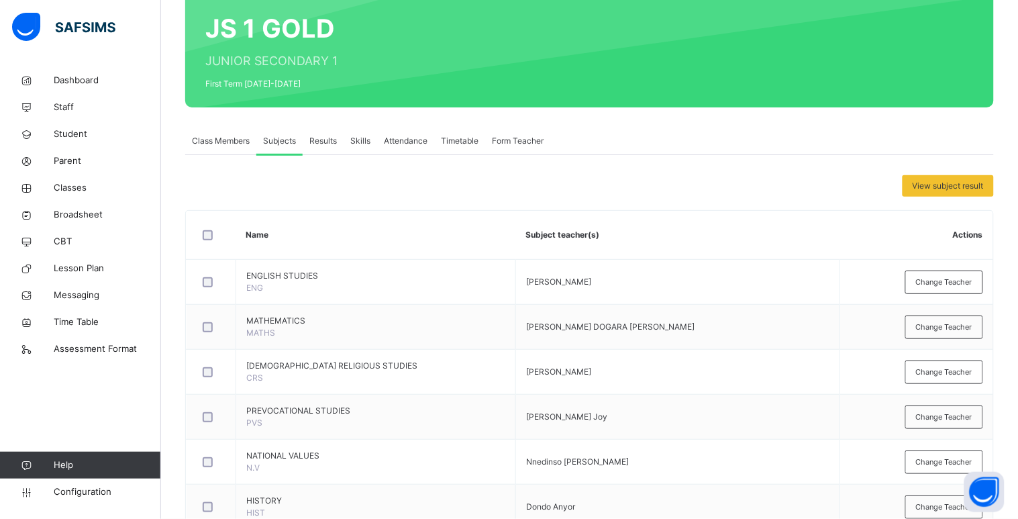
click at [960, 413] on span "Change Teacher" at bounding box center [933, 416] width 56 height 11
type input "***"
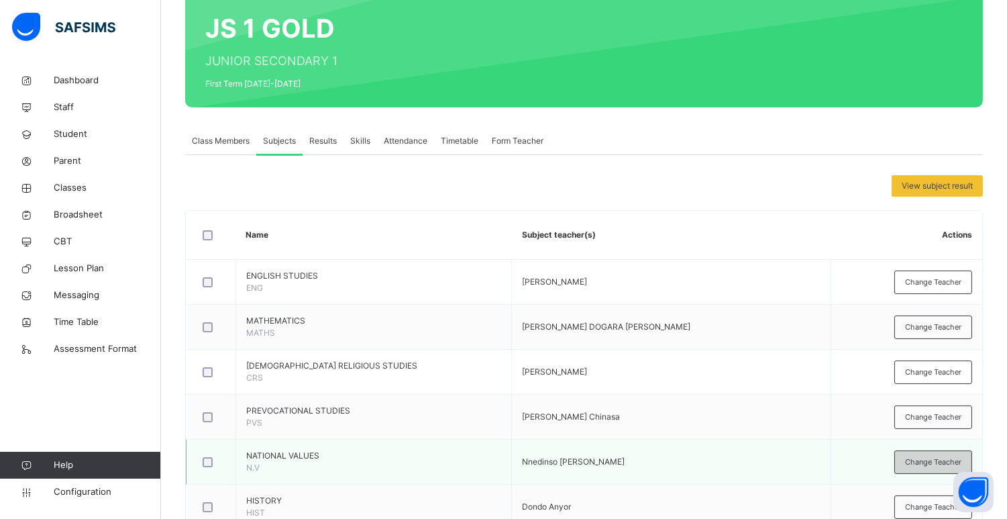
click at [935, 456] on span "Change Teacher" at bounding box center [933, 461] width 56 height 11
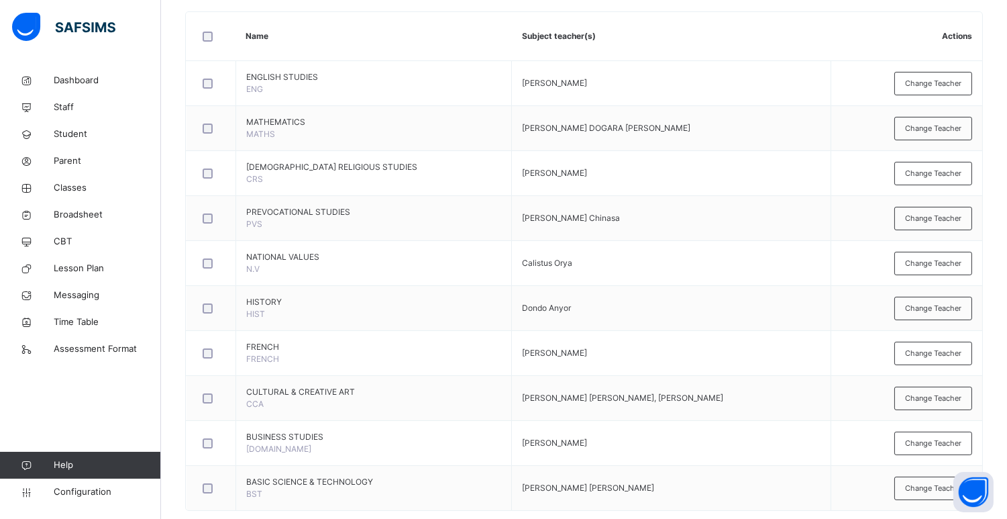
scroll to position [334, 0]
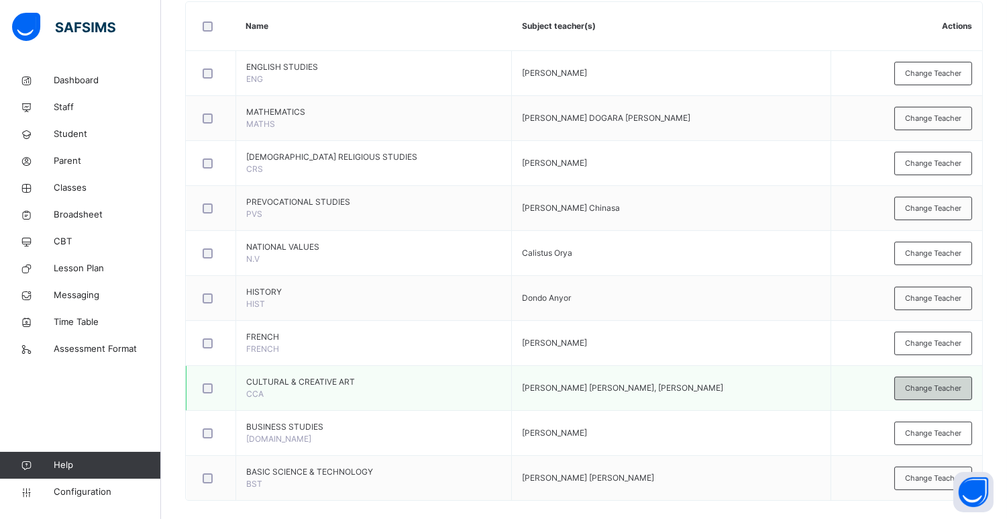
click at [909, 385] on div "Change Teacher" at bounding box center [934, 388] width 78 height 23
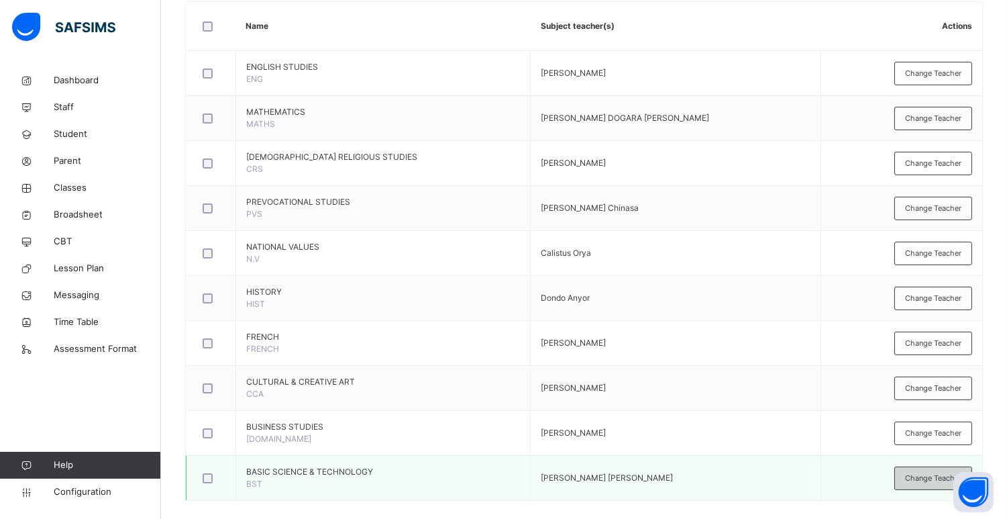
click at [936, 473] on span "Change Teacher" at bounding box center [933, 478] width 56 height 11
type input "**"
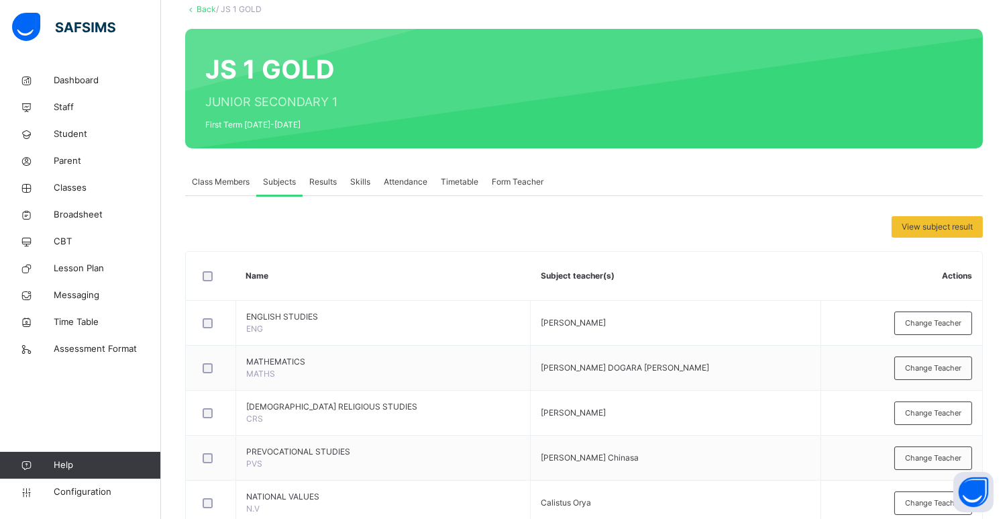
scroll to position [77, 0]
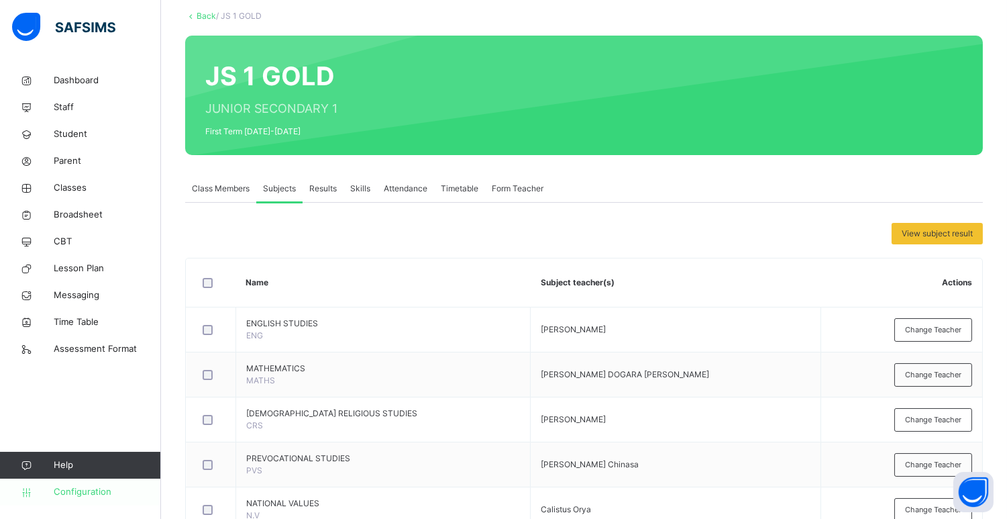
click at [99, 489] on span "Configuration" at bounding box center [107, 491] width 107 height 13
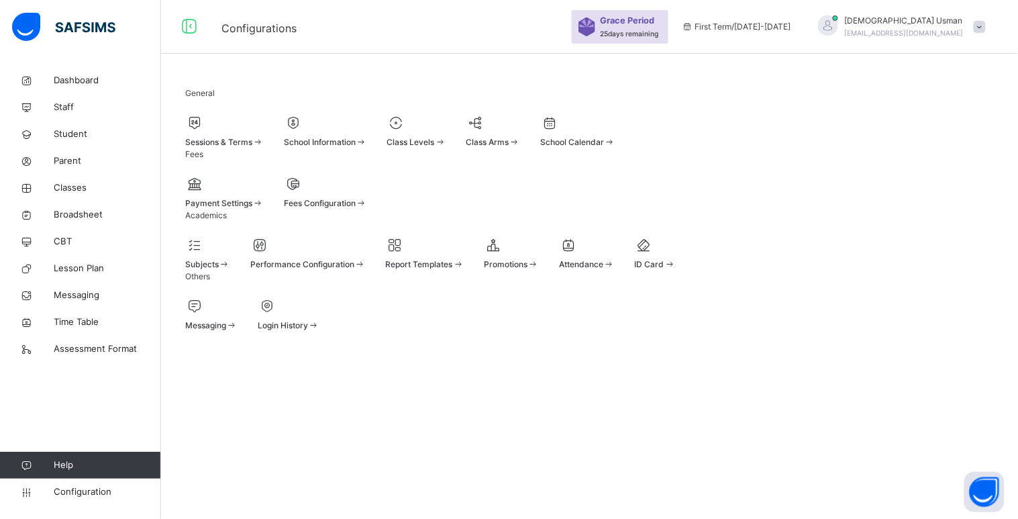
click at [230, 270] on div "Subjects" at bounding box center [207, 253] width 45 height 36
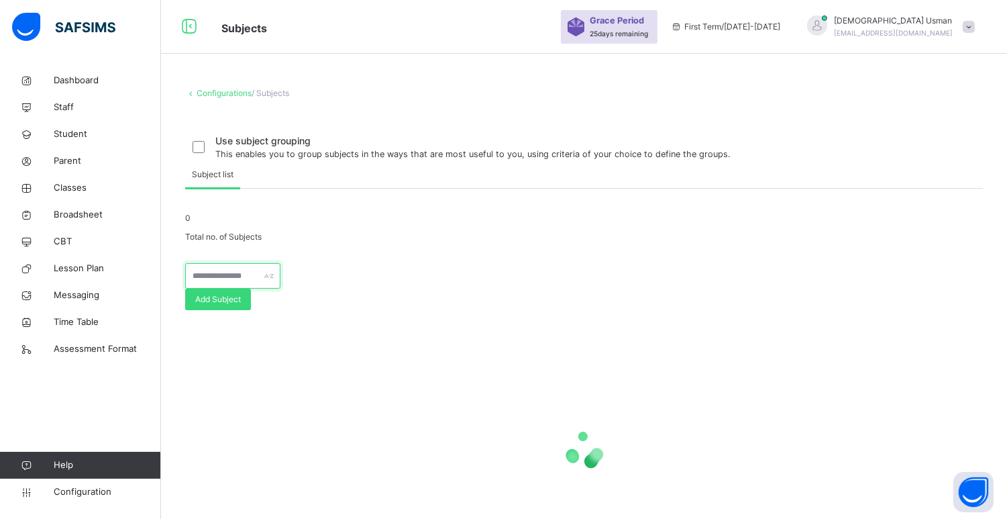
click at [252, 289] on input "text" at bounding box center [232, 276] width 95 height 26
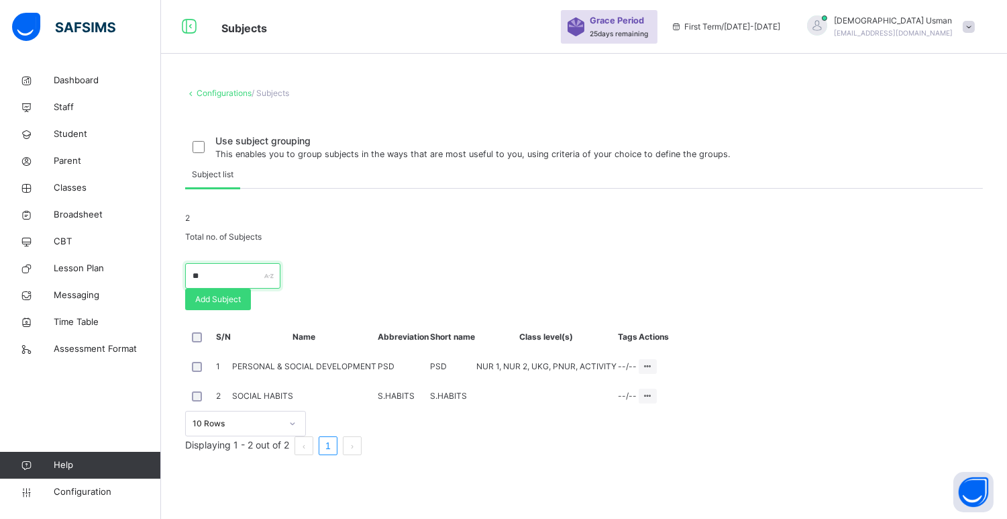
type input "*"
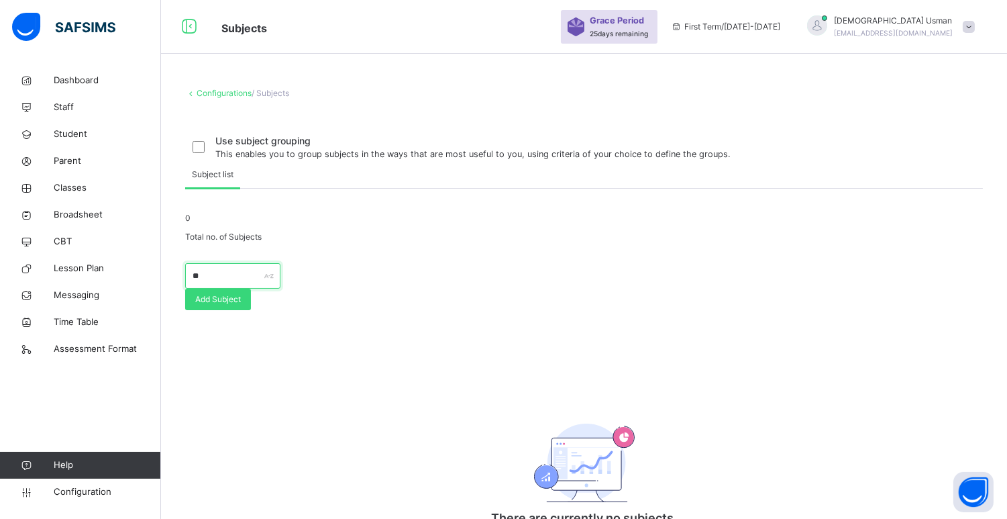
type input "*"
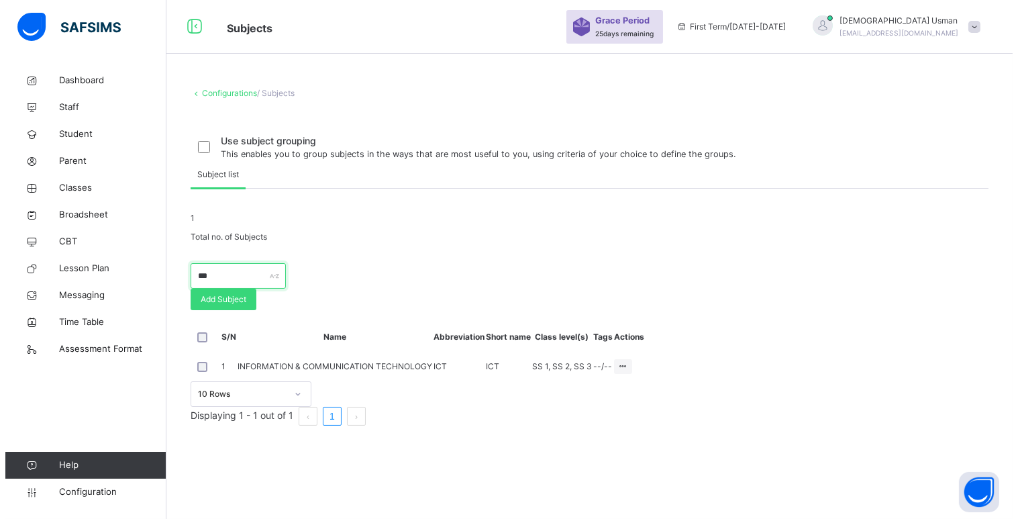
scroll to position [20, 0]
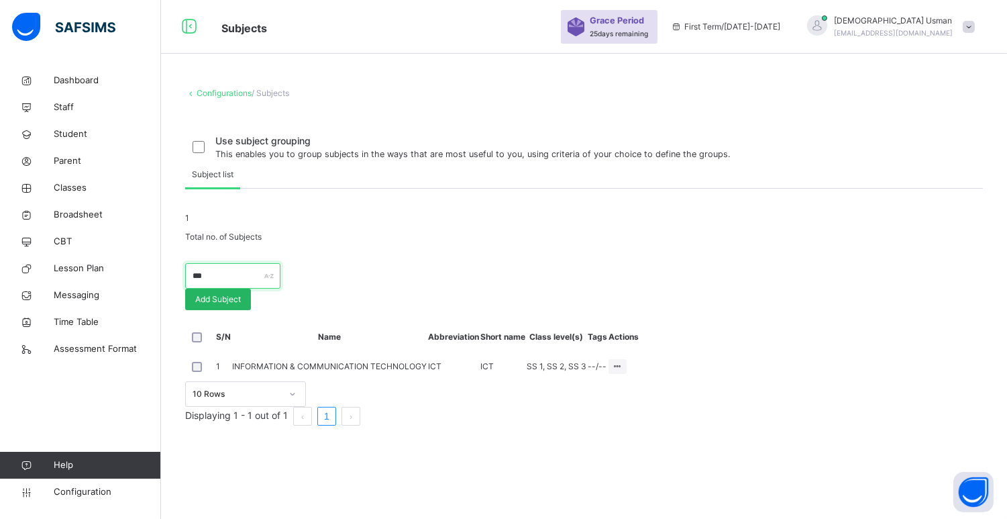
type input "***"
click at [241, 305] on span "Add Subject" at bounding box center [218, 299] width 46 height 12
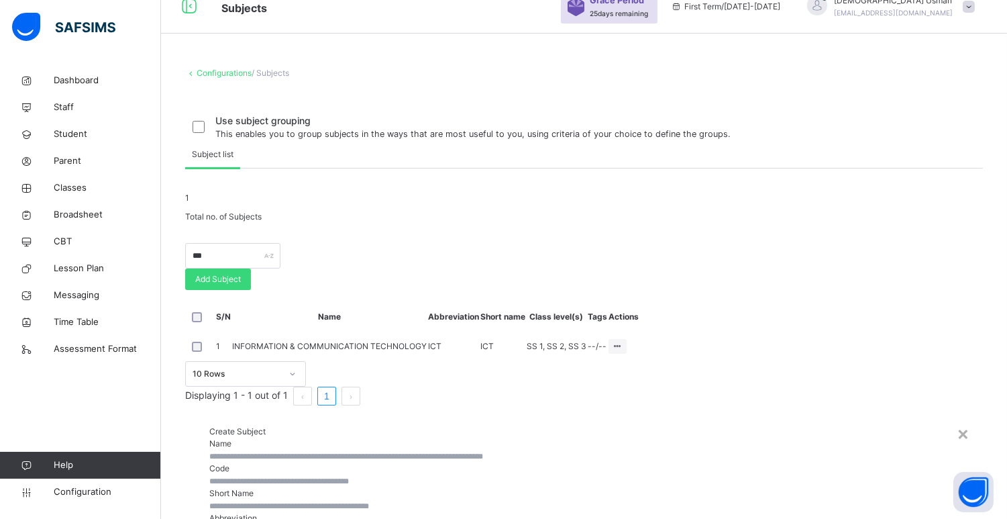
click at [500, 450] on input "text" at bounding box center [584, 456] width 750 height 12
type input "**********"
type input "***"
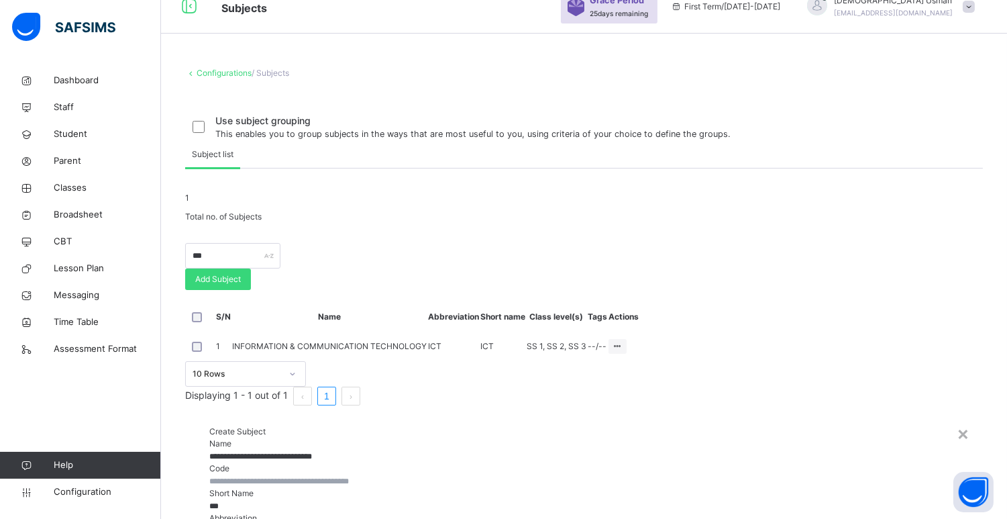
type input "***"
type input "*"
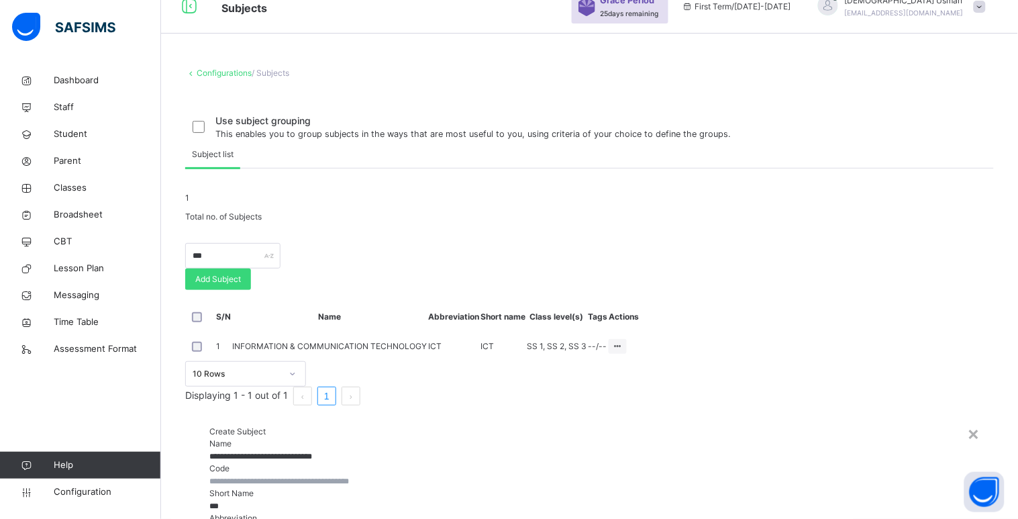
scroll to position [16, 0]
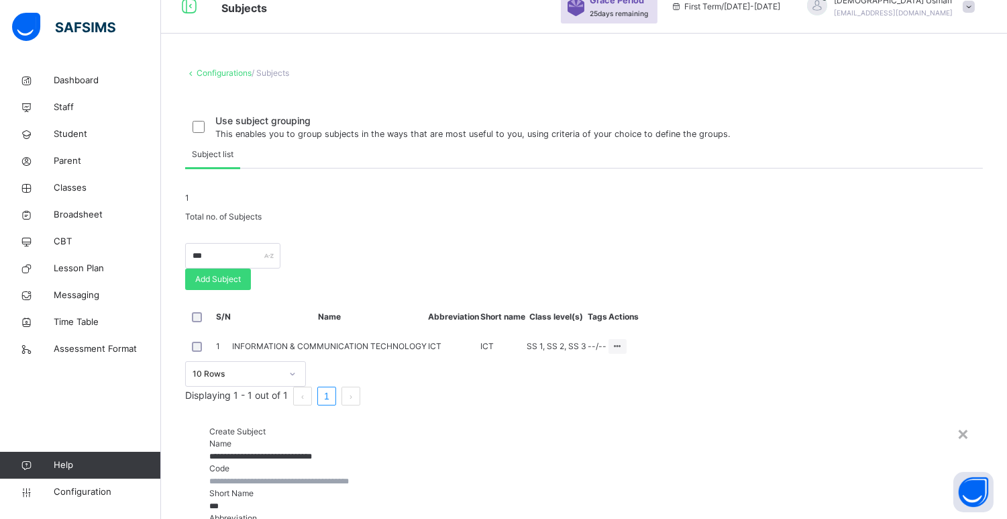
click at [349, 475] on input "text" at bounding box center [584, 481] width 750 height 12
type input "***"
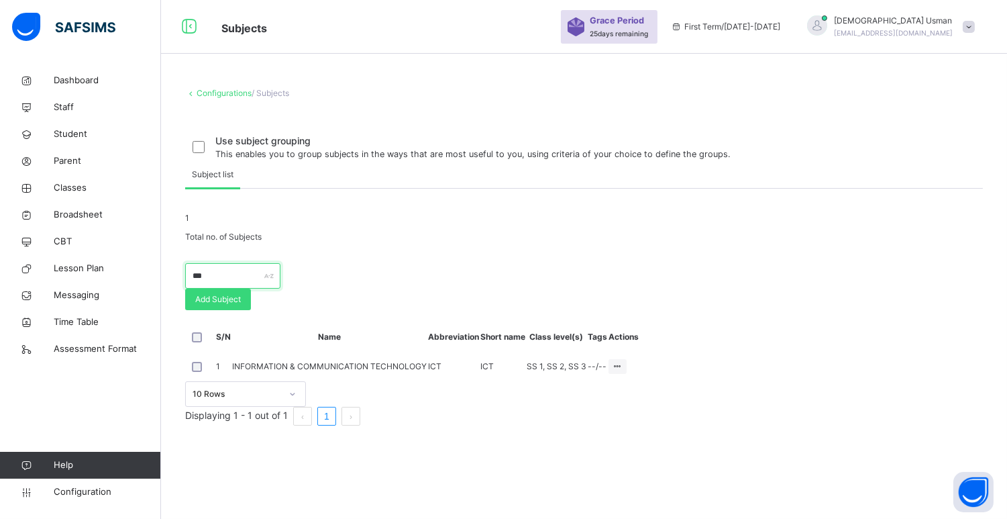
click at [232, 289] on input "***" at bounding box center [232, 276] width 95 height 26
click at [241, 305] on span "Add Subject" at bounding box center [218, 299] width 46 height 12
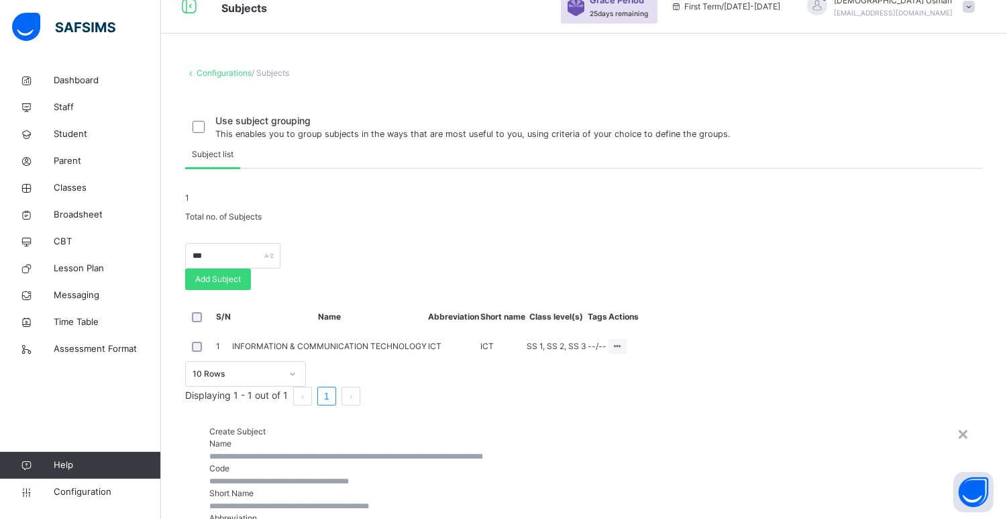
click at [504, 450] on input "text" at bounding box center [584, 456] width 750 height 12
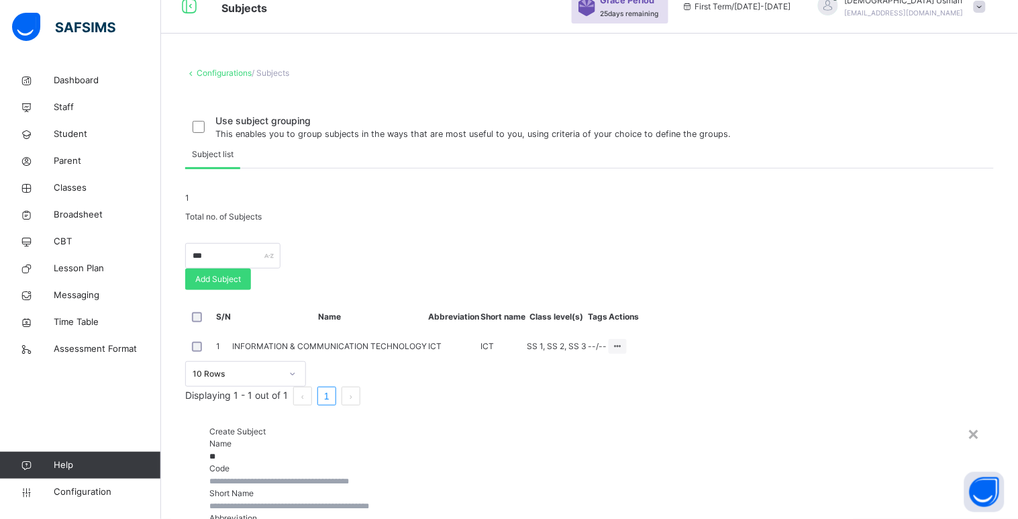
type input "*"
type input "**********"
click at [385, 500] on input "text" at bounding box center [589, 506] width 760 height 12
type input "*******"
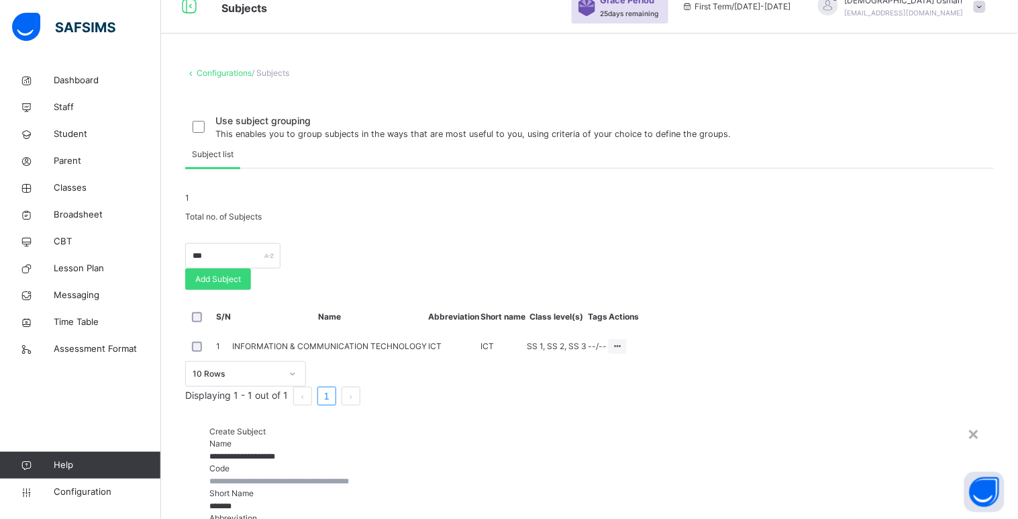
type input "**"
type input "*"
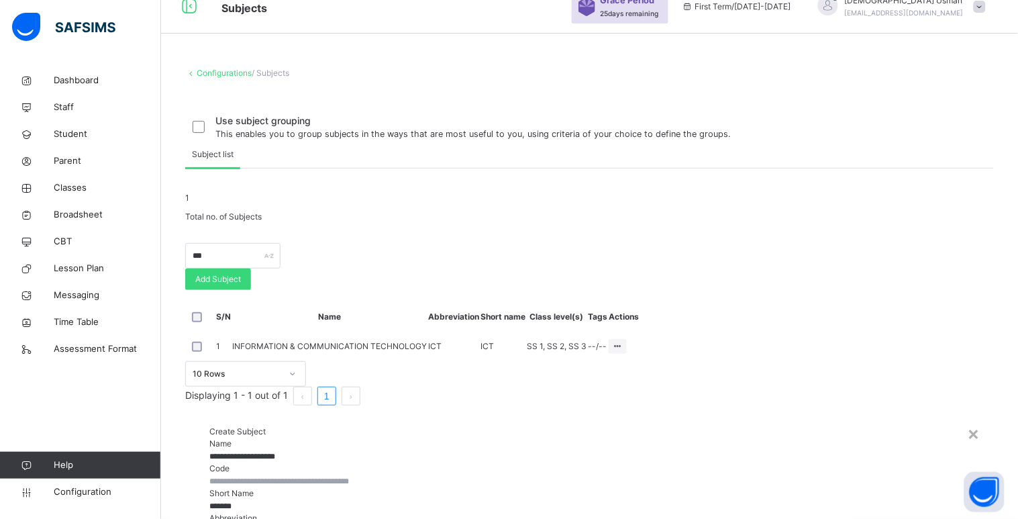
type input "*"
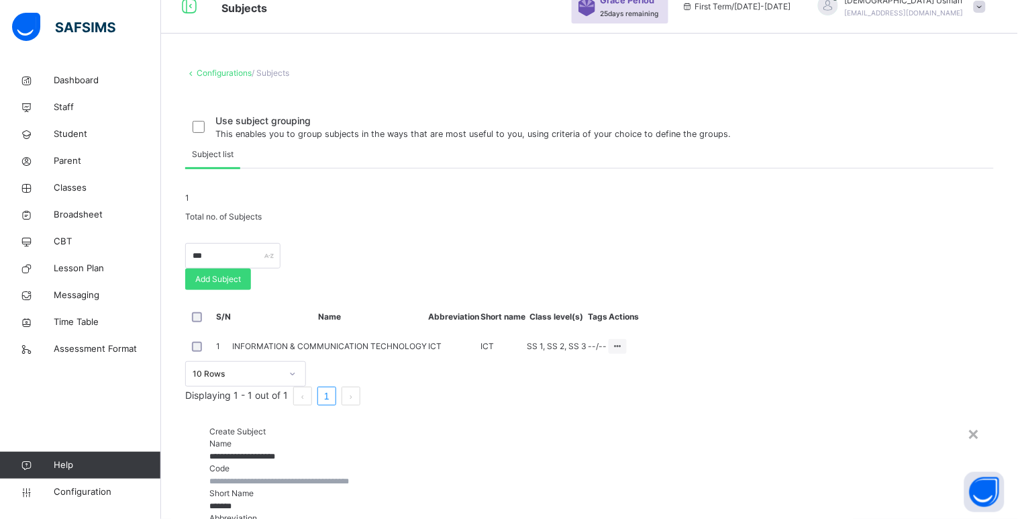
scroll to position [117, 0]
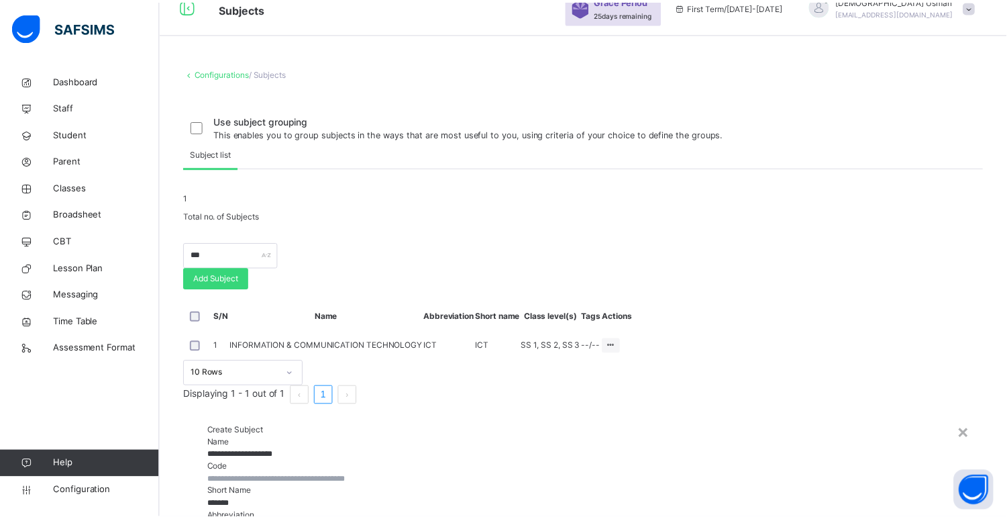
scroll to position [126, 0]
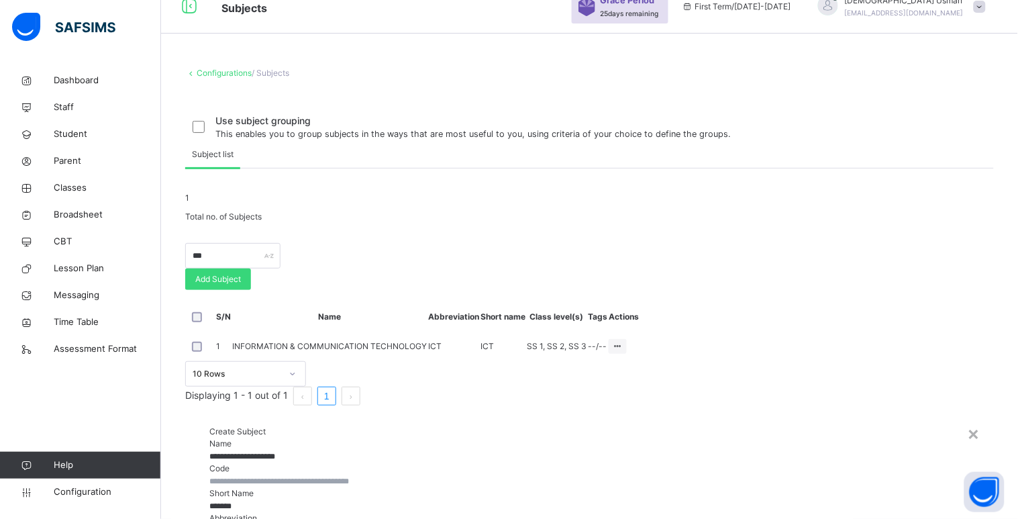
click at [457, 475] on input "text" at bounding box center [589, 481] width 760 height 12
type input "***"
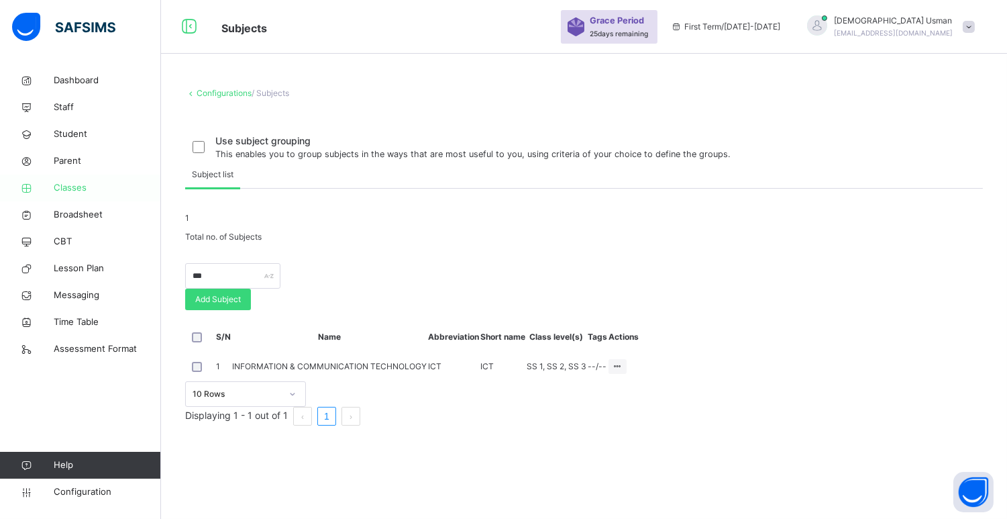
click at [61, 190] on span "Classes" at bounding box center [107, 187] width 107 height 13
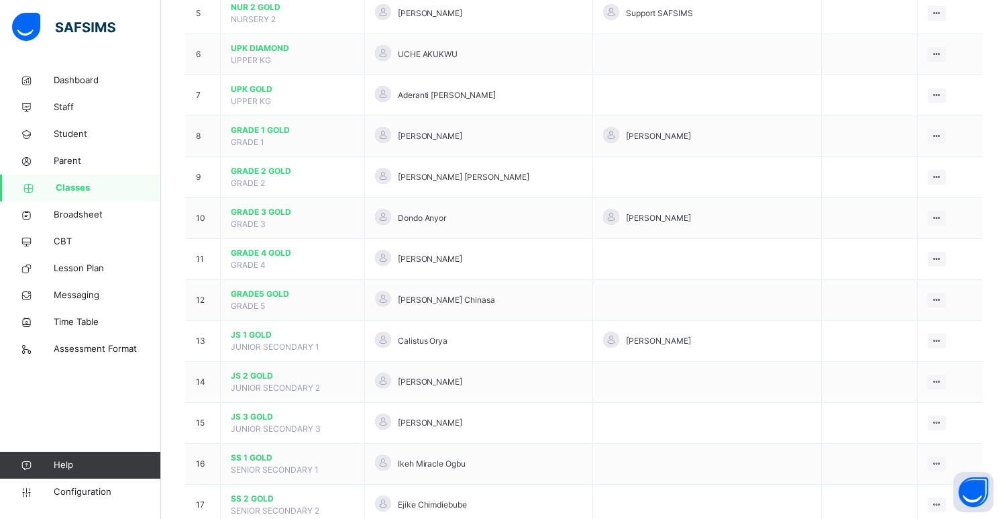
scroll to position [412, 0]
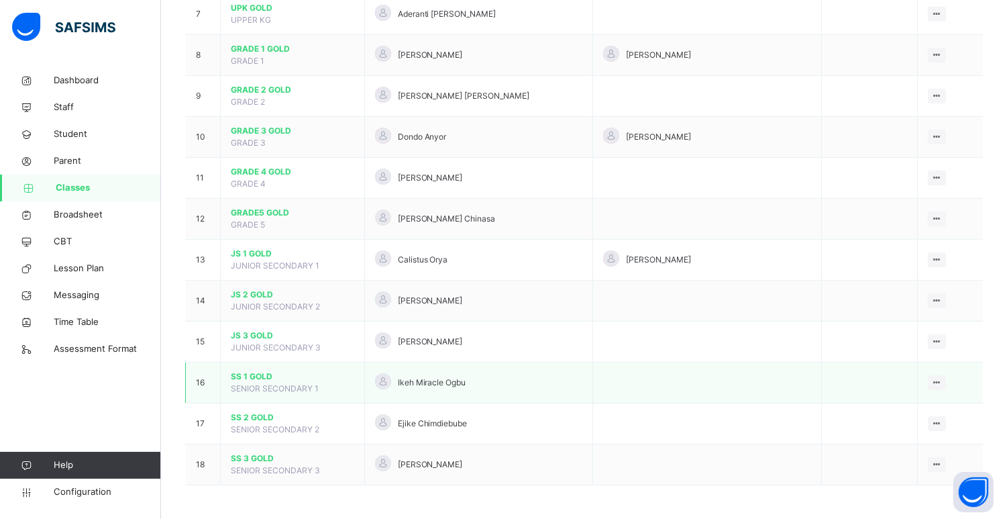
click at [235, 385] on span "SENIOR SECONDARY 1" at bounding box center [275, 388] width 88 height 10
drag, startPoint x: 235, startPoint y: 385, endPoint x: 236, endPoint y: 375, distance: 10.2
click at [236, 375] on span "SS 1 GOLD" at bounding box center [293, 377] width 124 height 12
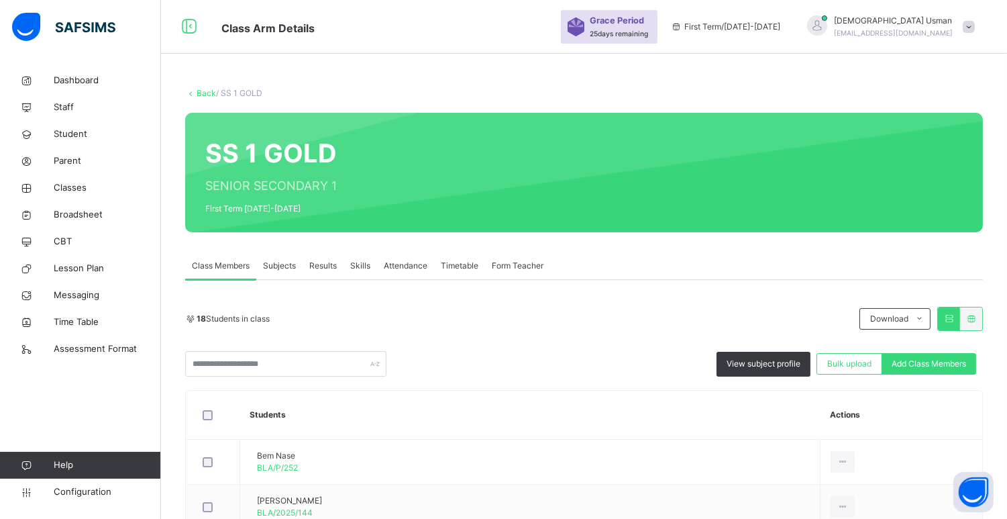
click at [274, 260] on span "Subjects" at bounding box center [279, 266] width 33 height 12
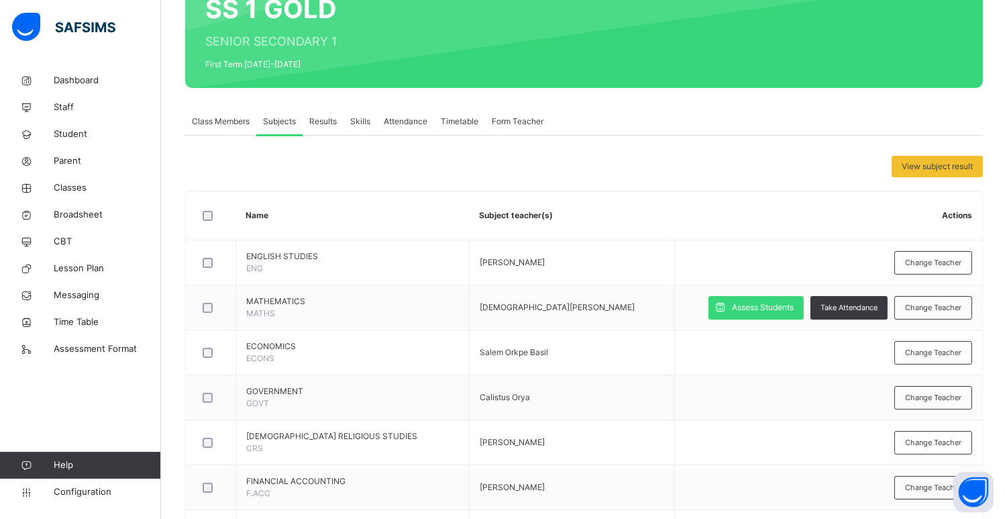
scroll to position [3, 0]
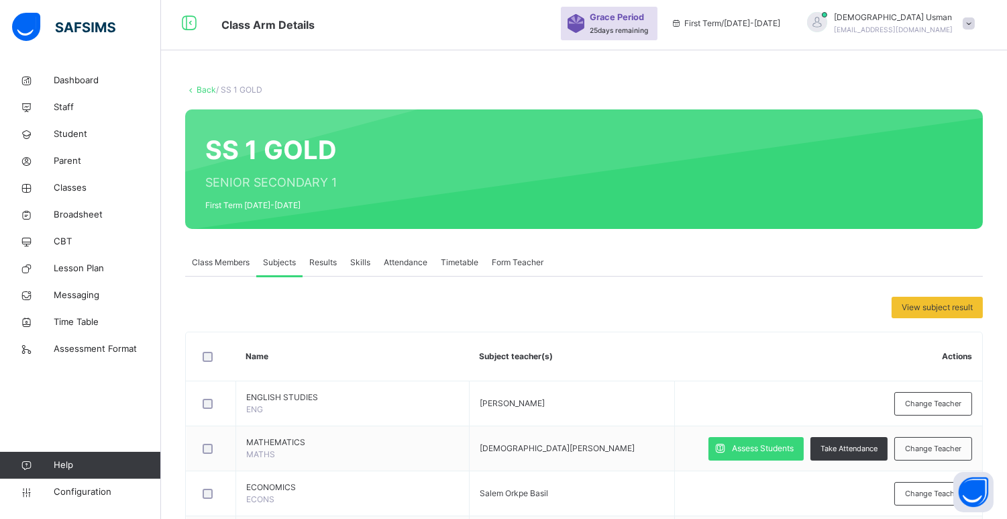
click at [205, 95] on div "Back / SS 1 GOLD" at bounding box center [584, 90] width 798 height 12
click at [199, 86] on link "Back" at bounding box center [206, 90] width 19 height 10
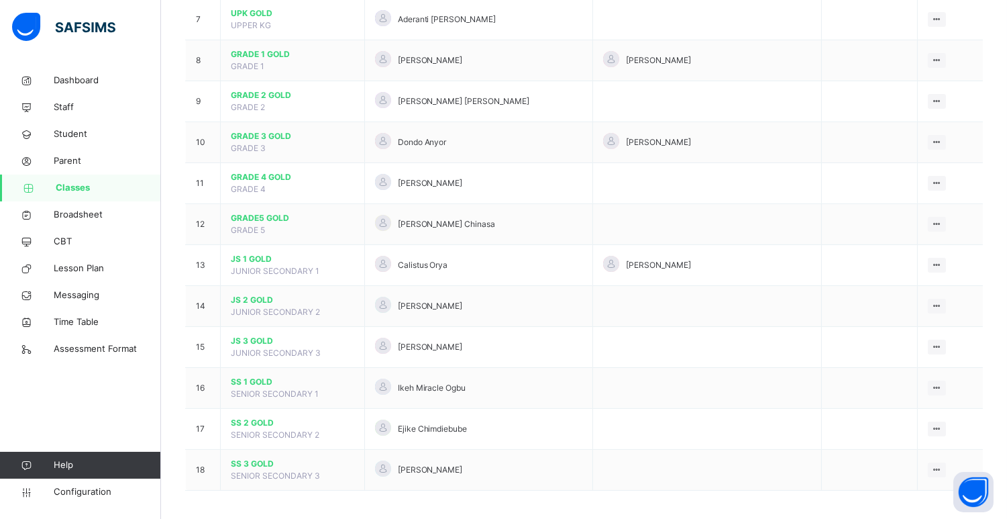
scroll to position [407, 0]
click at [255, 294] on span "JS 2 GOLD" at bounding box center [293, 299] width 124 height 12
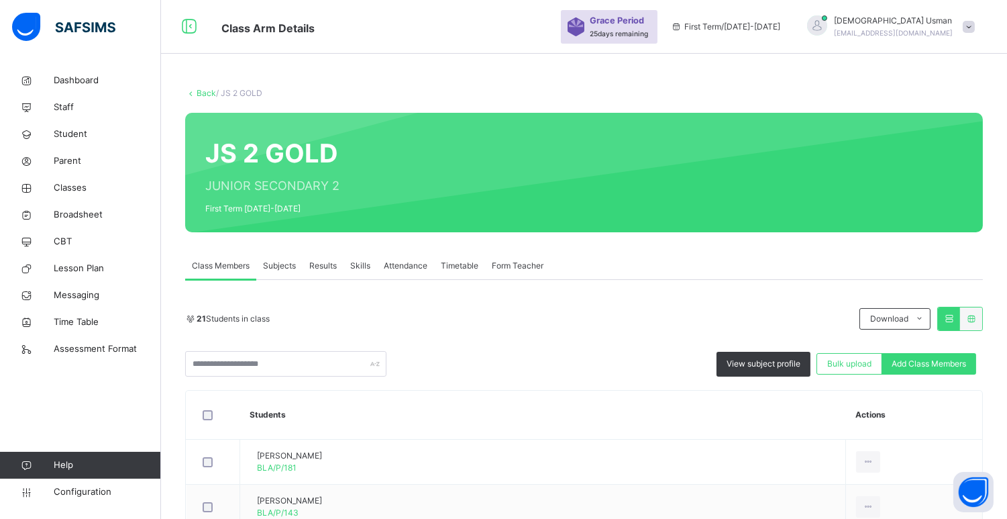
click at [286, 263] on span "Subjects" at bounding box center [279, 266] width 33 height 12
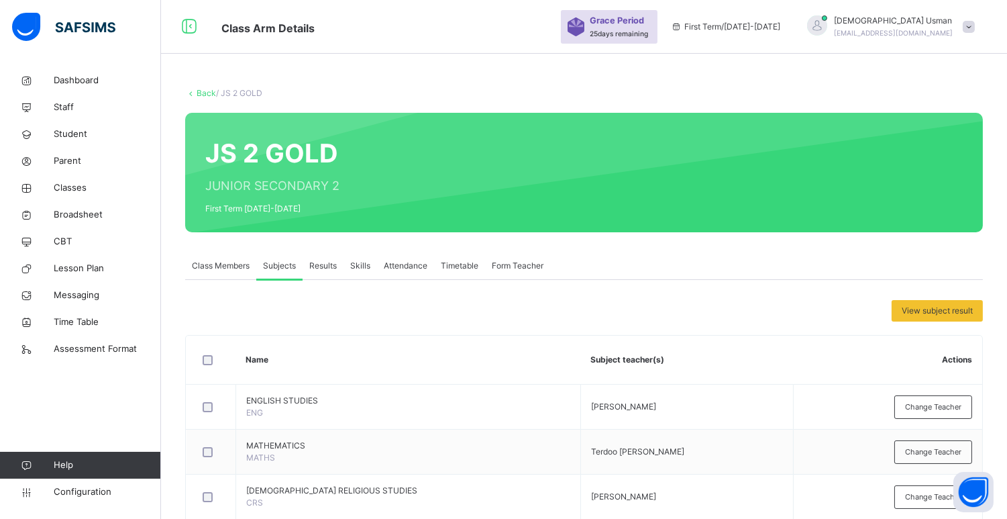
scroll to position [262, 0]
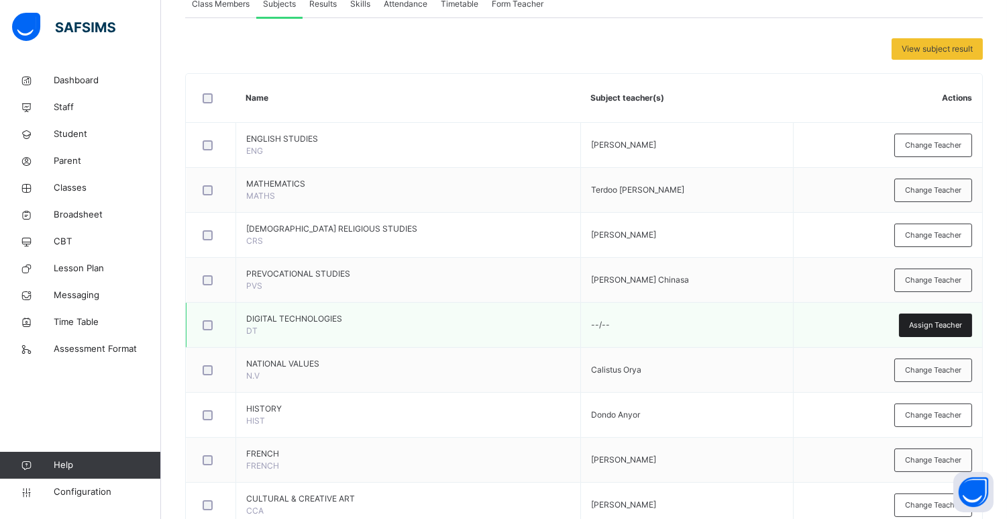
click at [956, 330] on span "Assign Teacher" at bounding box center [935, 324] width 53 height 11
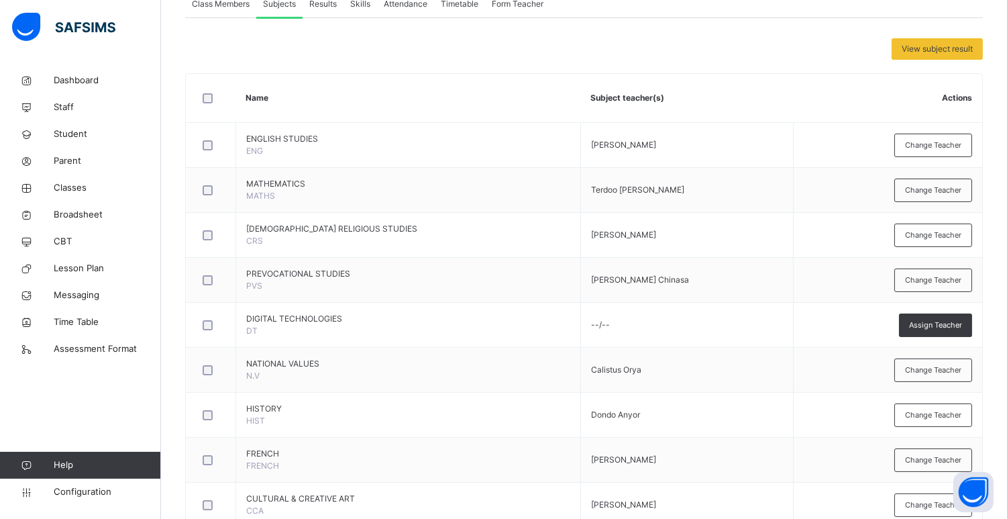
type input "**"
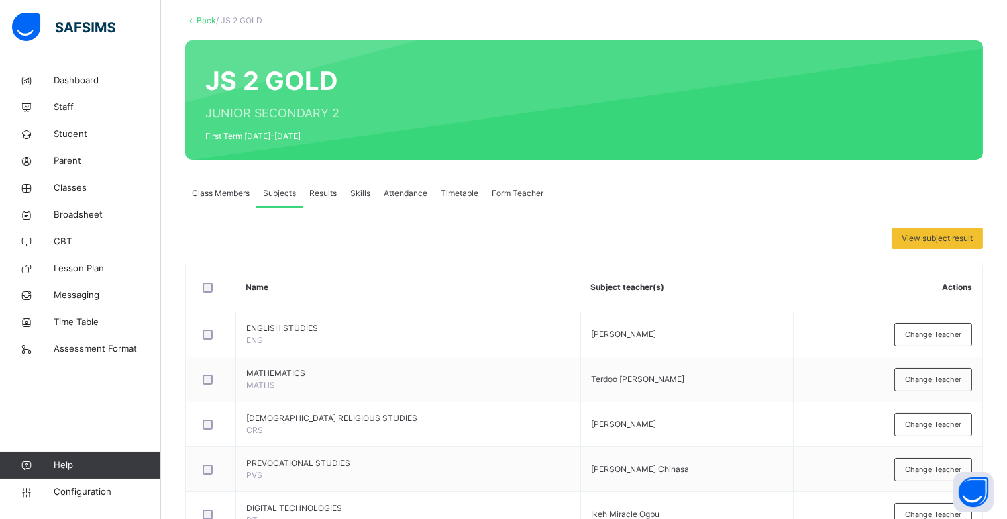
scroll to position [62, 0]
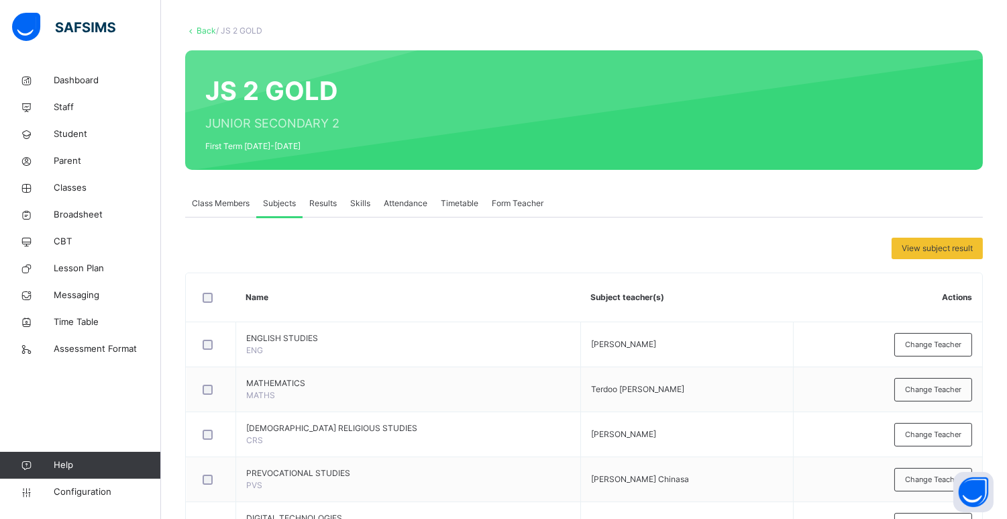
click at [205, 26] on link "Back" at bounding box center [206, 31] width 19 height 10
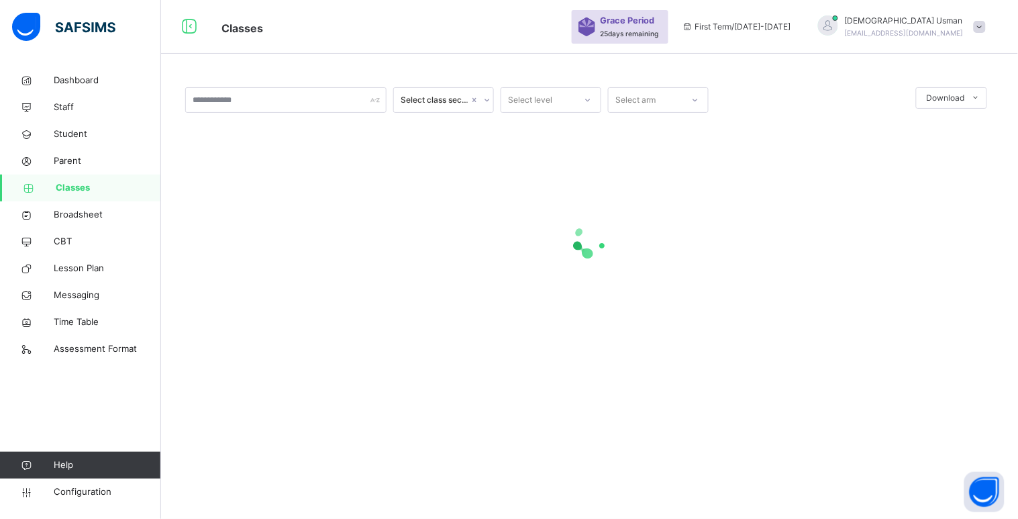
click at [1018, 245] on div "Select class section Select level Select arm Download Pdf Report Excel Report ×…" at bounding box center [589, 227] width 857 height 321
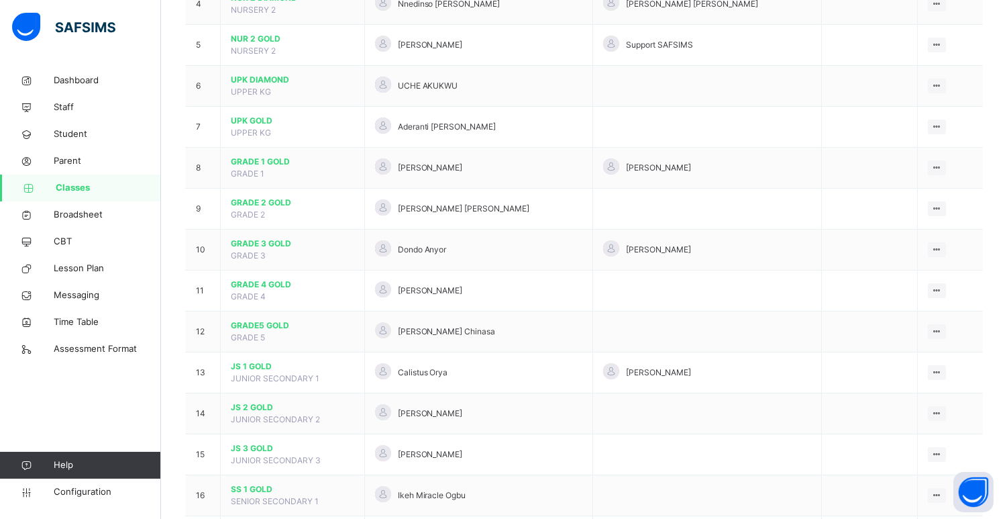
scroll to position [412, 0]
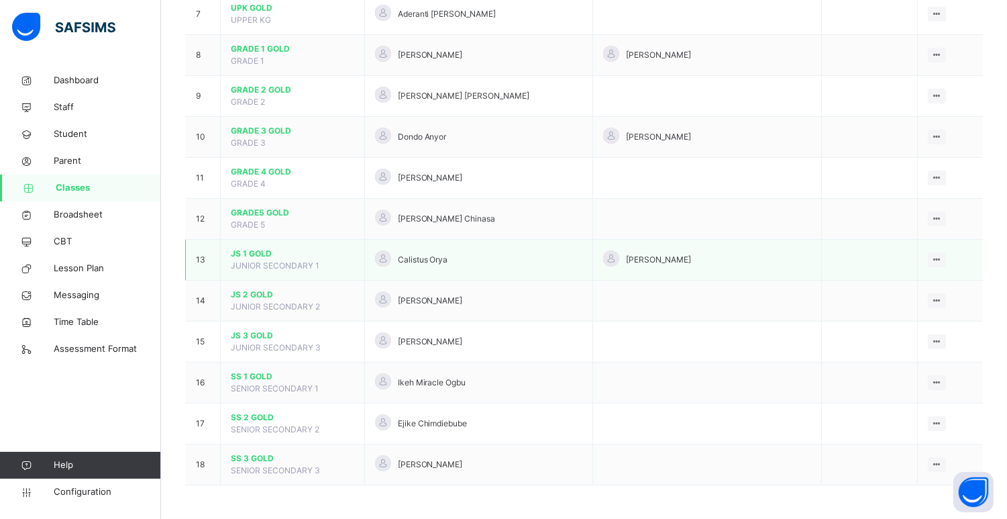
click at [258, 255] on span "JS 1 GOLD" at bounding box center [293, 254] width 124 height 12
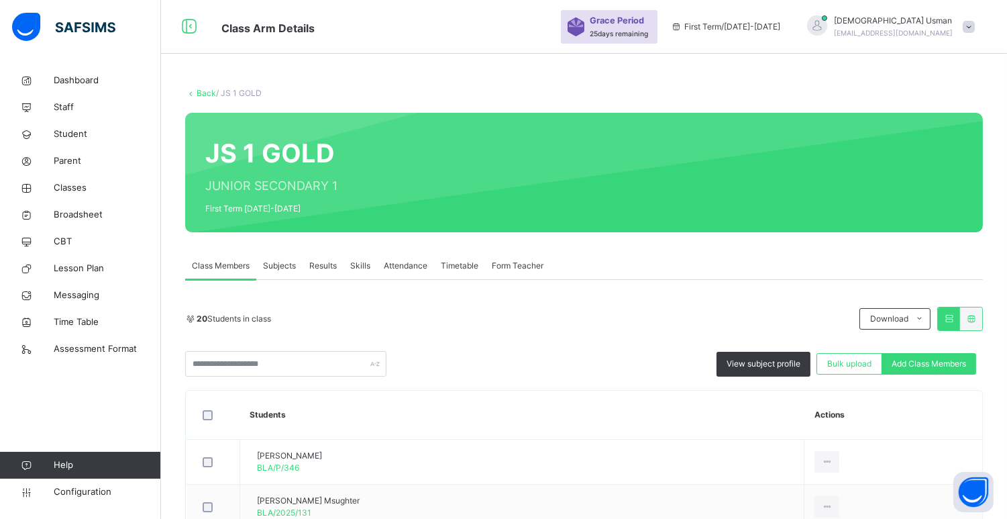
click at [285, 260] on span "Subjects" at bounding box center [279, 266] width 33 height 12
click at [278, 260] on span "Subjects" at bounding box center [279, 266] width 33 height 12
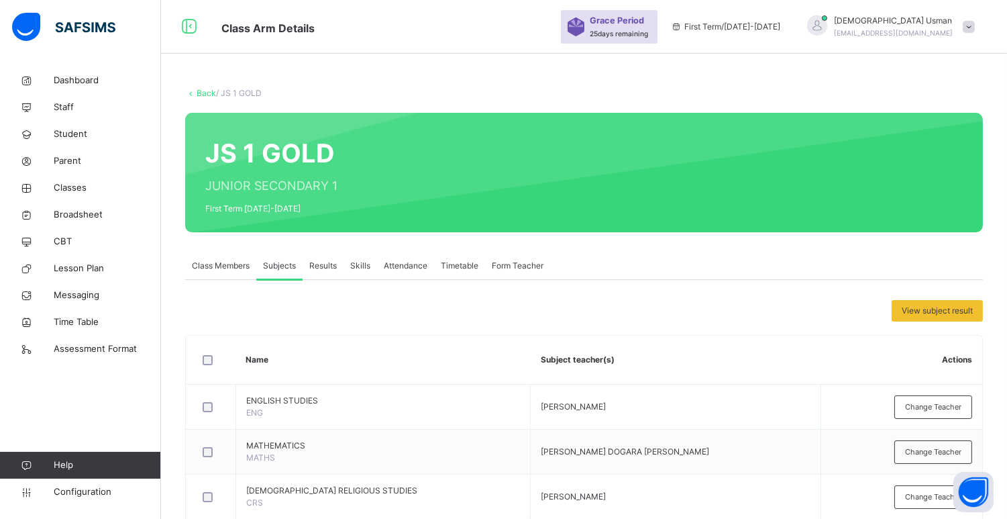
scroll to position [38, 0]
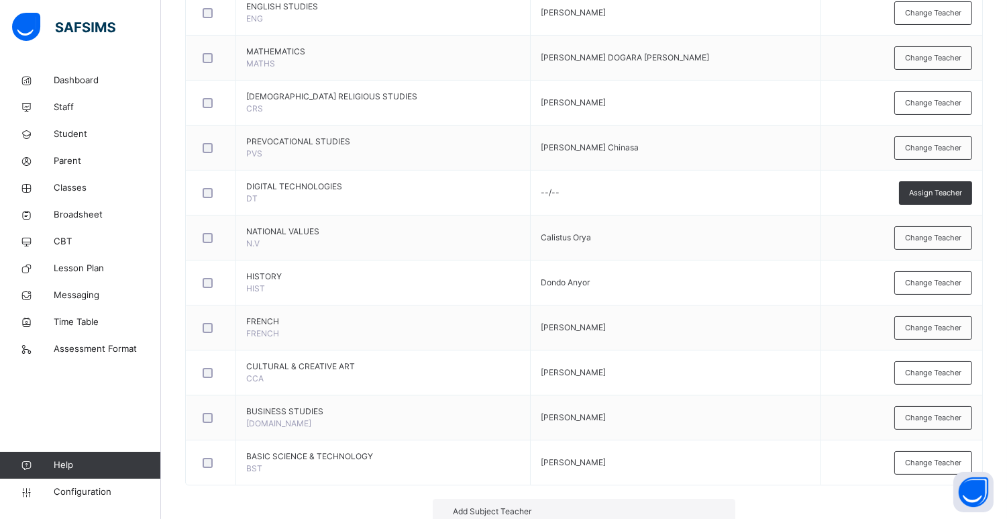
type input "**"
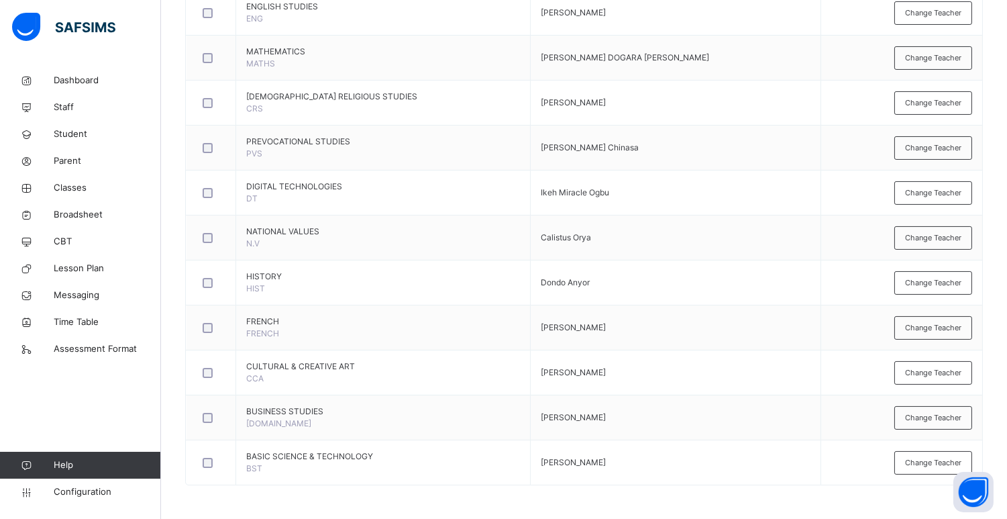
scroll to position [0, 0]
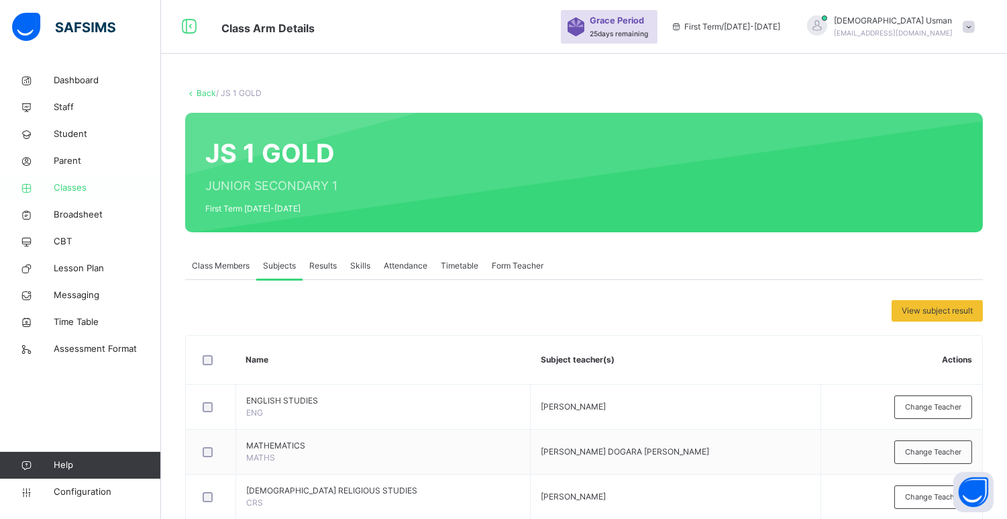
click at [71, 184] on span "Classes" at bounding box center [107, 187] width 107 height 13
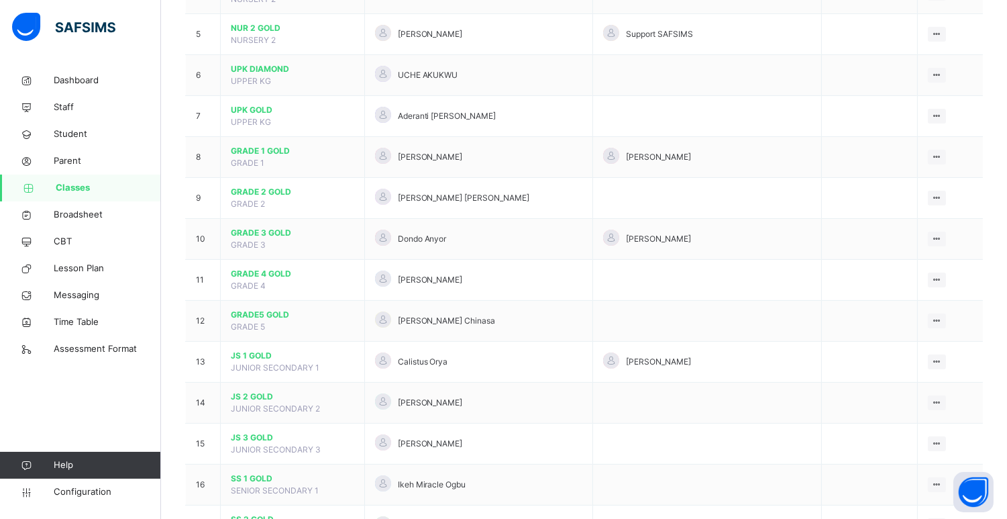
scroll to position [314, 0]
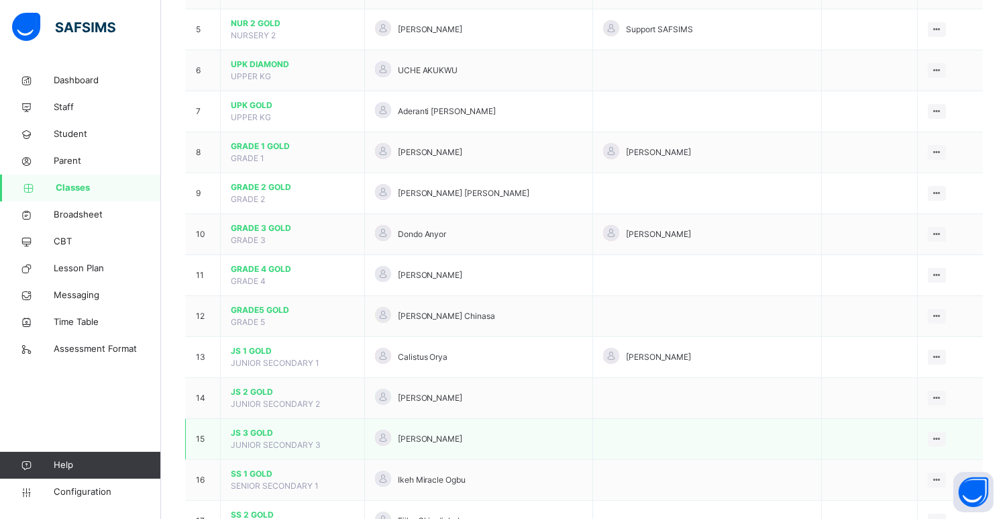
click at [282, 427] on span "JS 3 GOLD" at bounding box center [293, 433] width 124 height 12
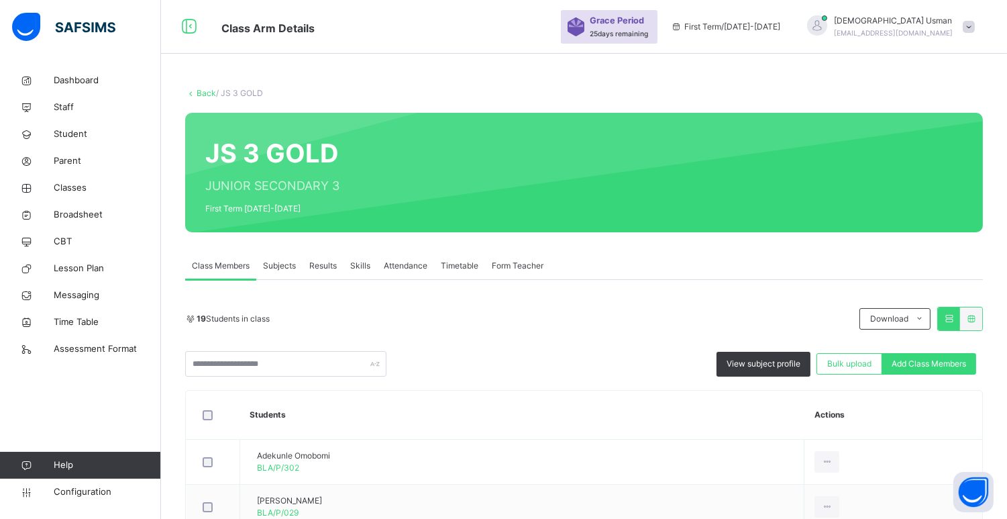
click at [279, 262] on span "Subjects" at bounding box center [279, 266] width 33 height 12
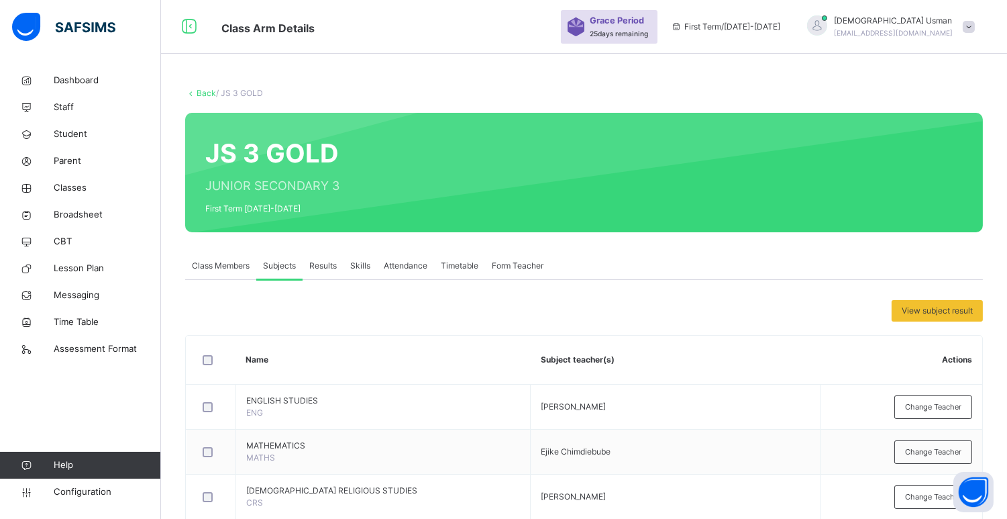
click at [964, 305] on span "View subject result" at bounding box center [937, 311] width 71 height 12
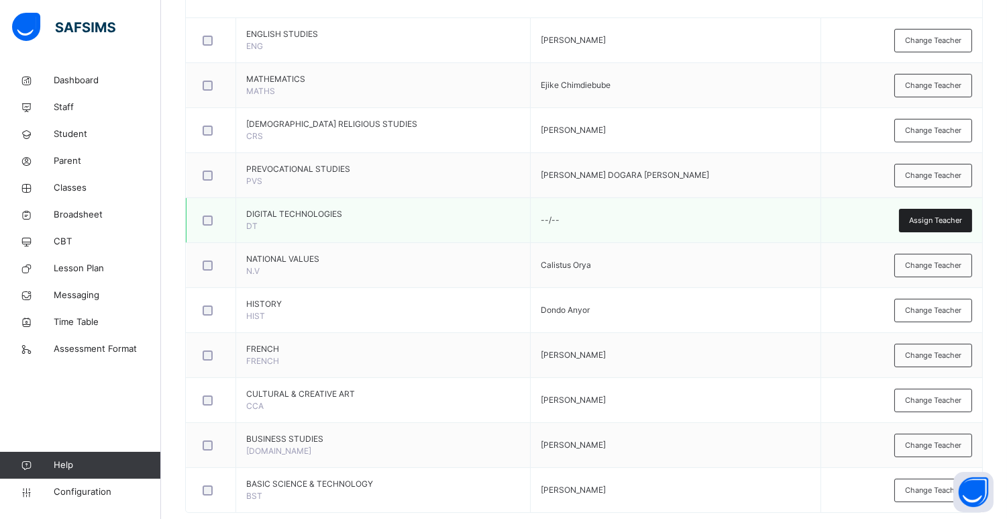
click at [948, 222] on span "Assign Teacher" at bounding box center [935, 220] width 53 height 11
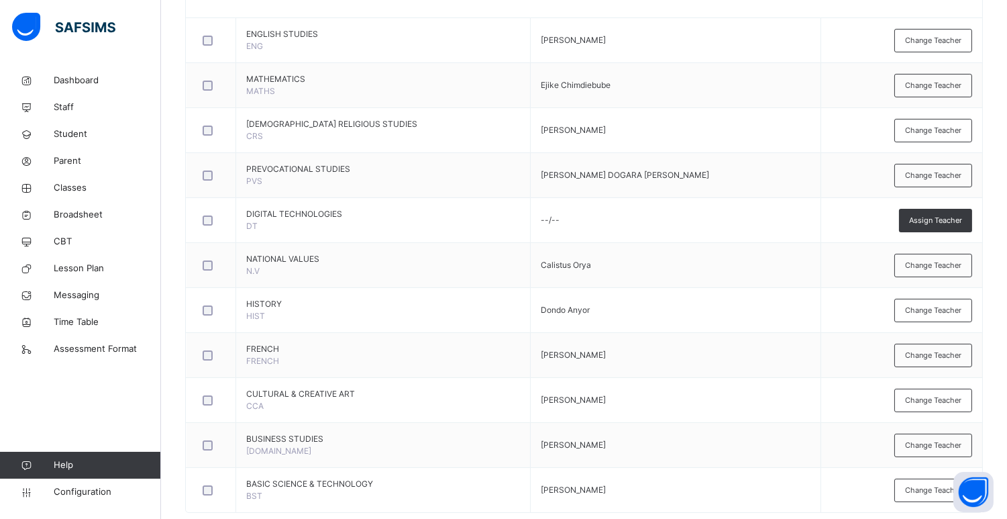
type input "**"
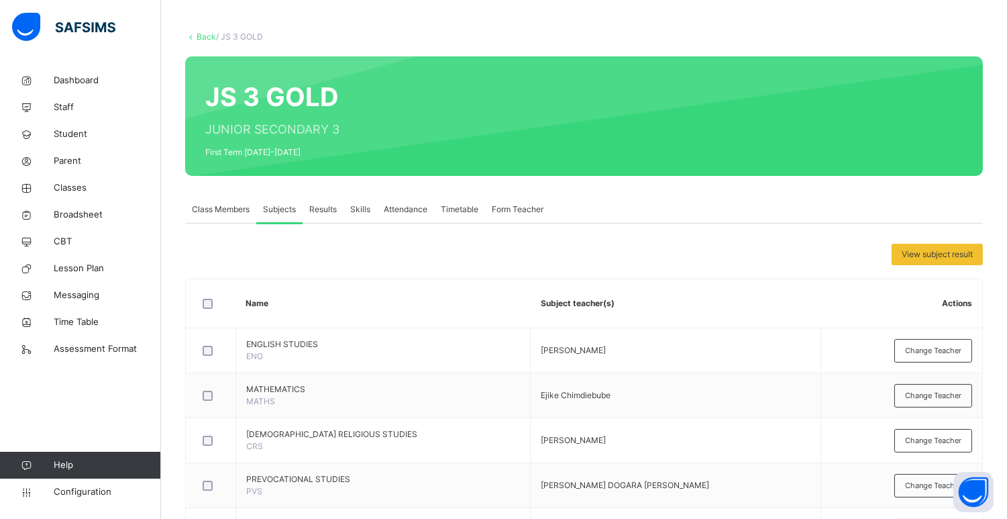
scroll to position [19, 0]
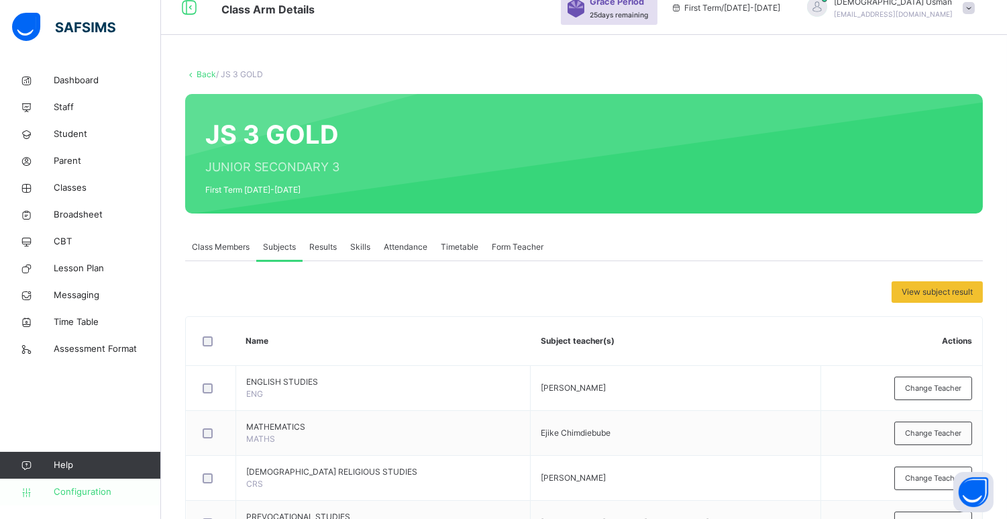
click at [89, 485] on span "Configuration" at bounding box center [107, 491] width 107 height 13
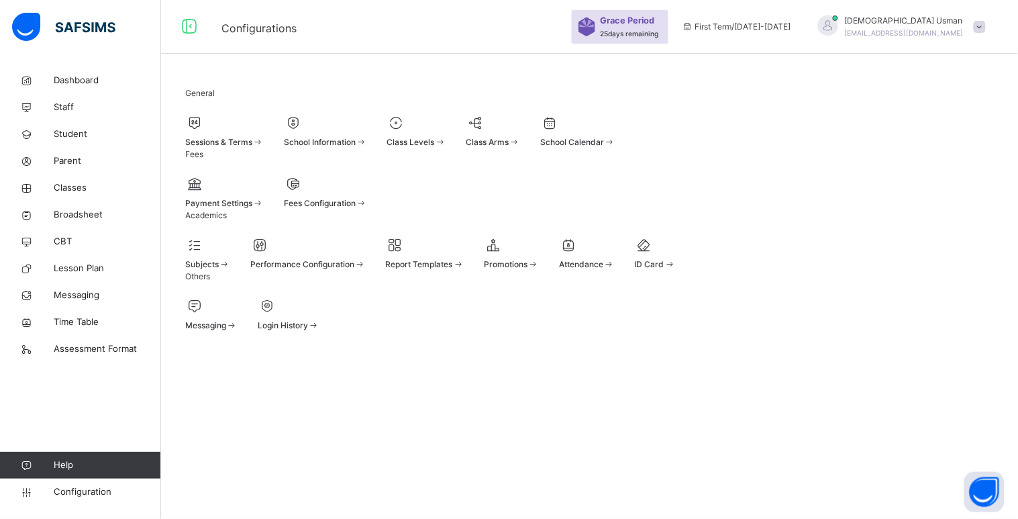
click at [195, 352] on div "General Sessions & Terms School Information Class Levels Class Arms School Cale…" at bounding box center [589, 209] width 857 height 285
click at [230, 270] on div "Subjects" at bounding box center [207, 253] width 45 height 36
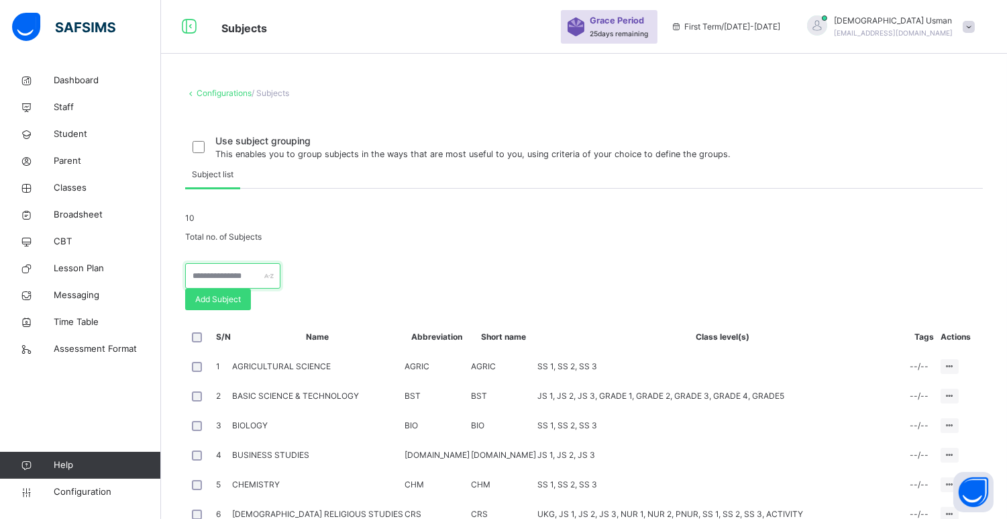
click at [281, 289] on input "text" at bounding box center [232, 276] width 95 height 26
type input "*"
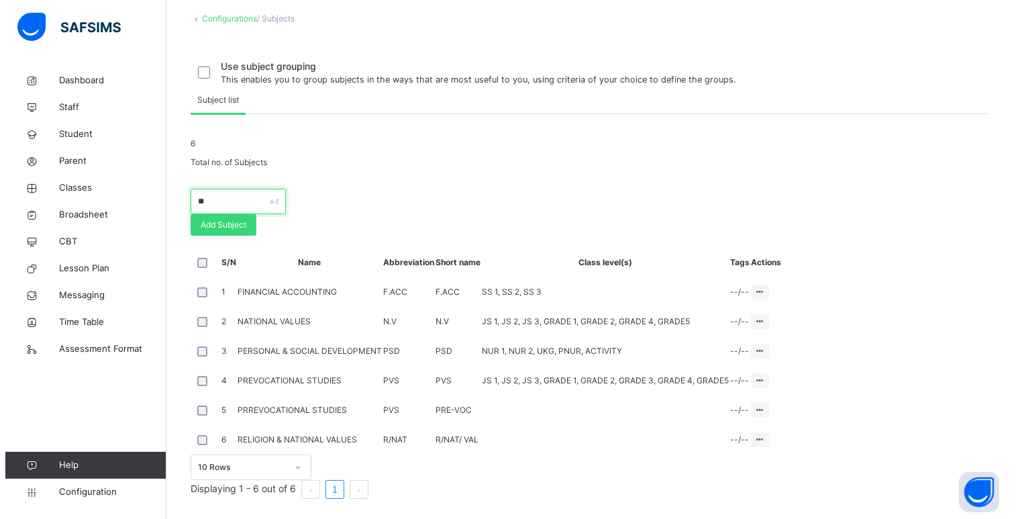
scroll to position [193, 0]
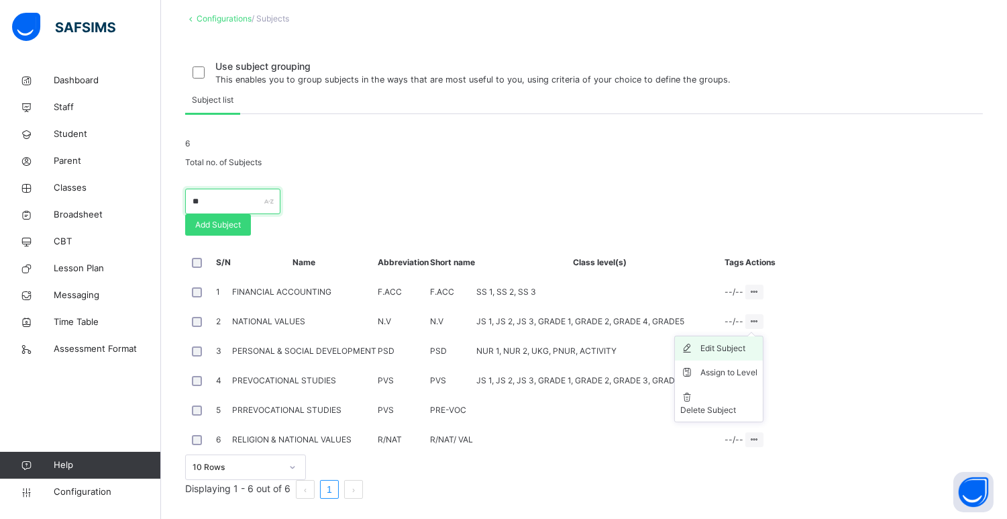
type input "**"
click at [758, 342] on div "Edit Subject" at bounding box center [729, 348] width 57 height 13
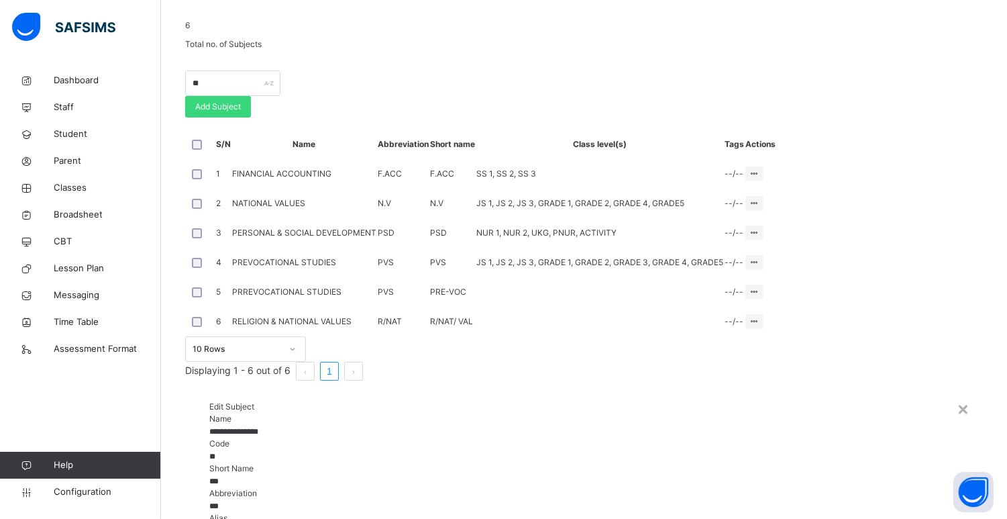
click at [399, 426] on input "**********" at bounding box center [584, 432] width 750 height 12
type input "*"
type input "**********"
click at [360, 475] on input "***" at bounding box center [589, 481] width 760 height 12
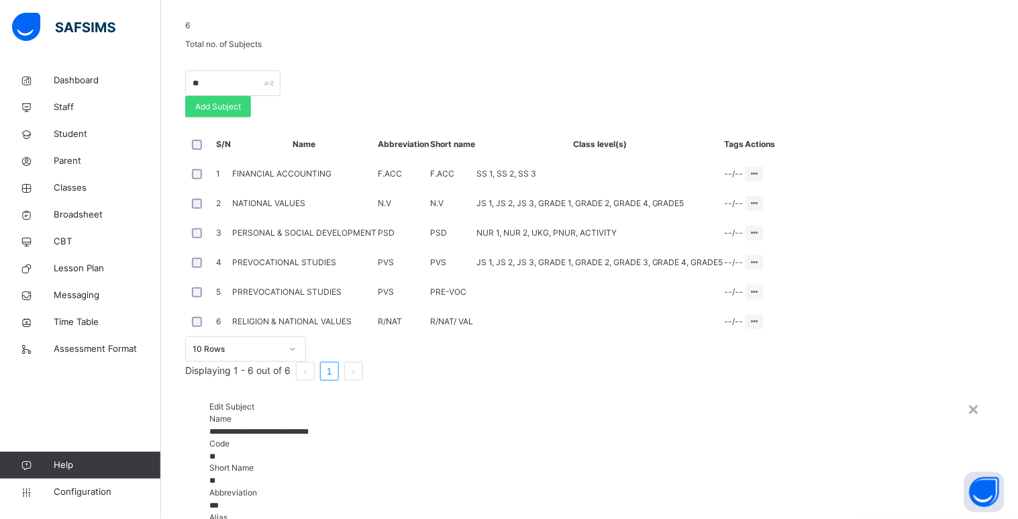
type input "*"
type input "***"
click at [586, 500] on input "***" at bounding box center [589, 506] width 760 height 12
type input "*"
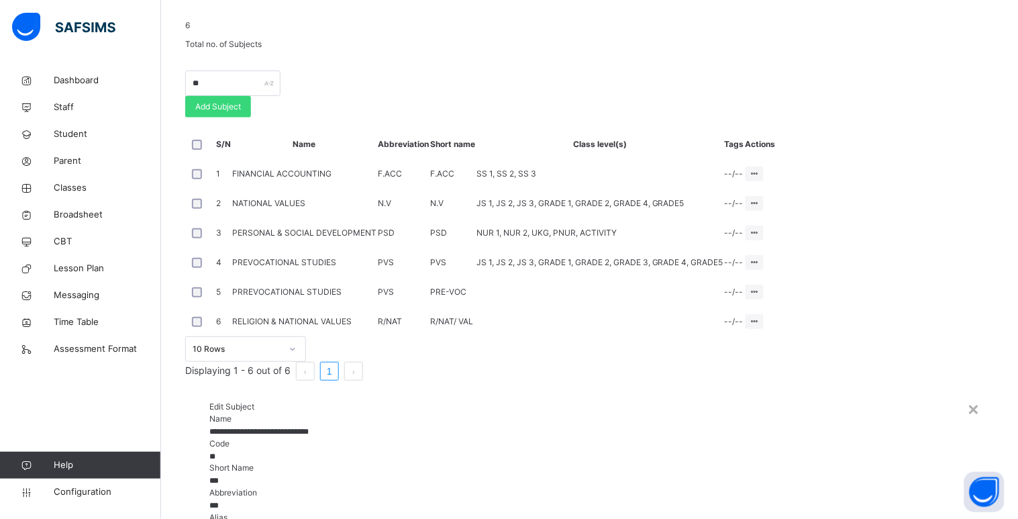
type input "***"
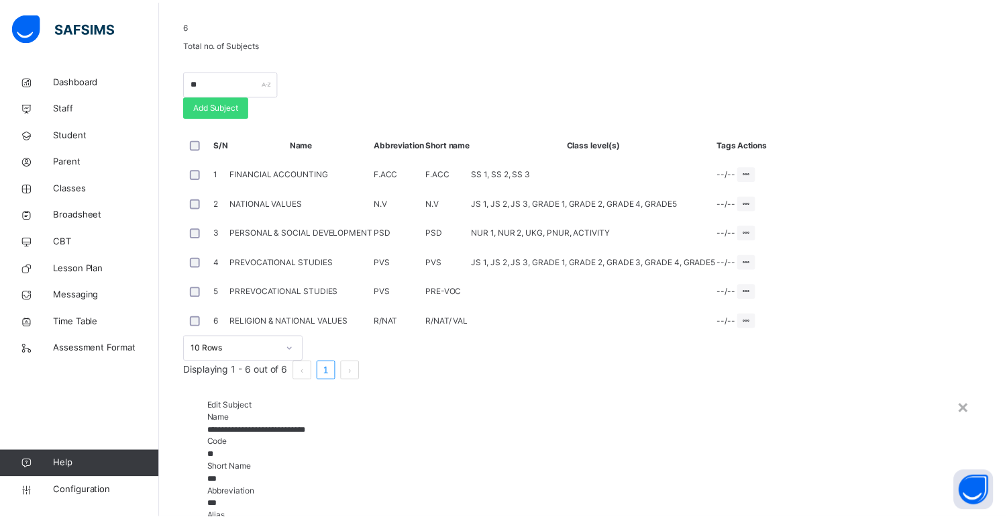
scroll to position [130, 0]
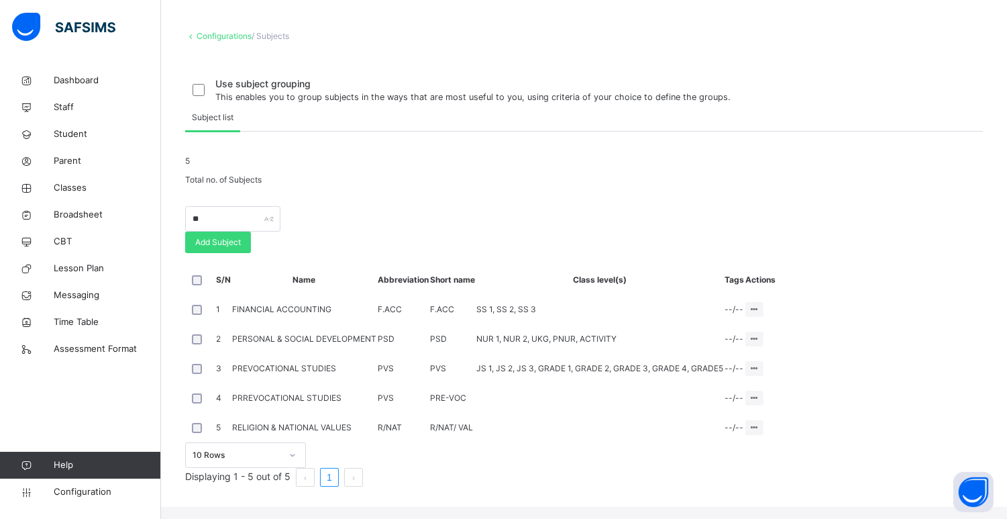
scroll to position [193, 0]
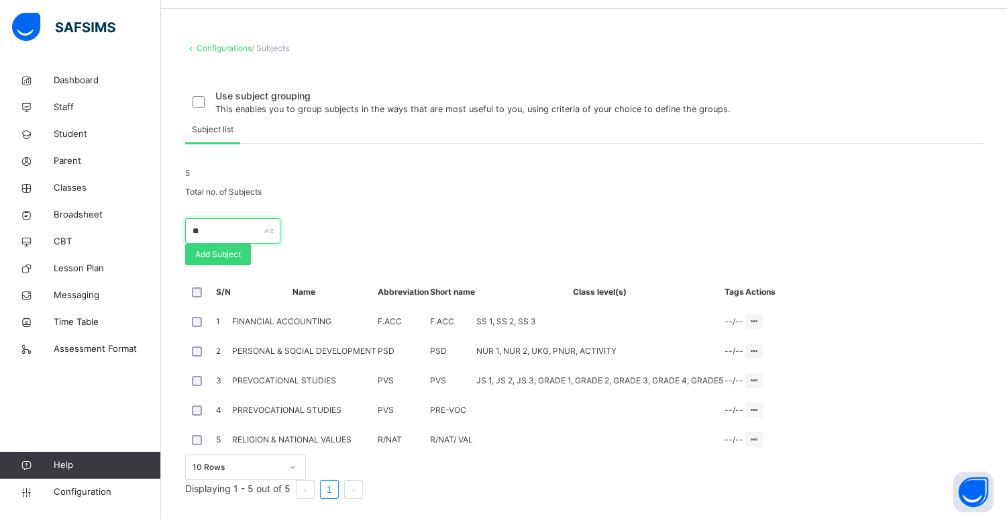
click at [281, 218] on input "**" at bounding box center [232, 231] width 95 height 26
type input "*"
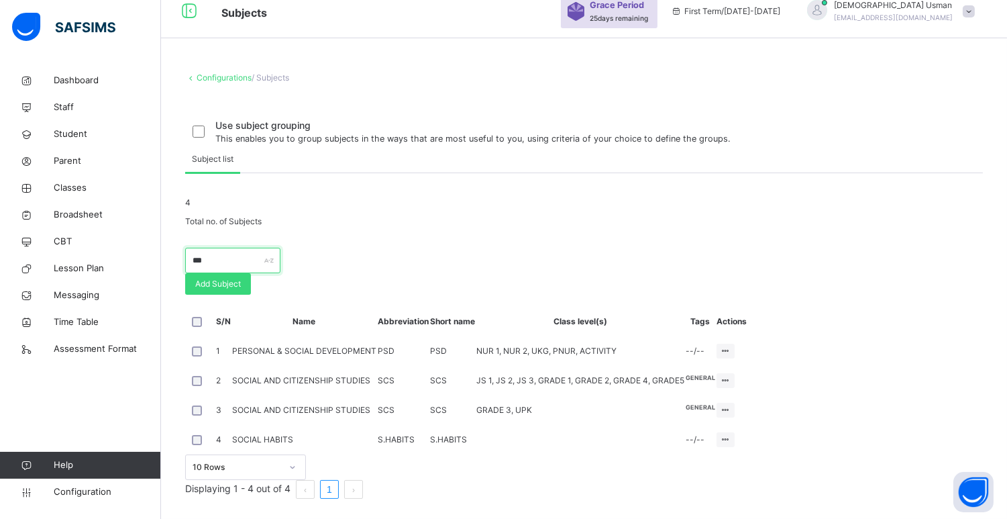
scroll to position [155, 0]
type input "***"
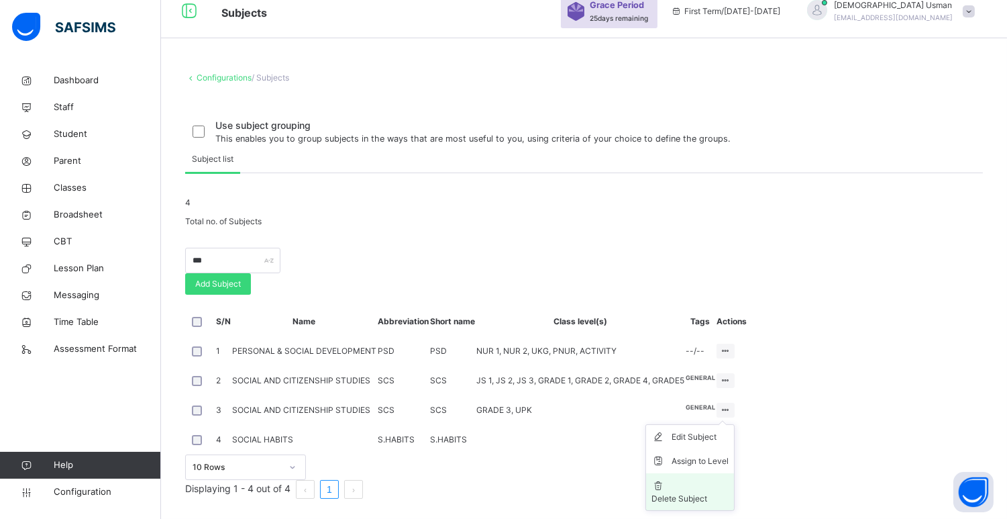
click at [734, 473] on li "Delete Subject" at bounding box center [690, 491] width 88 height 37
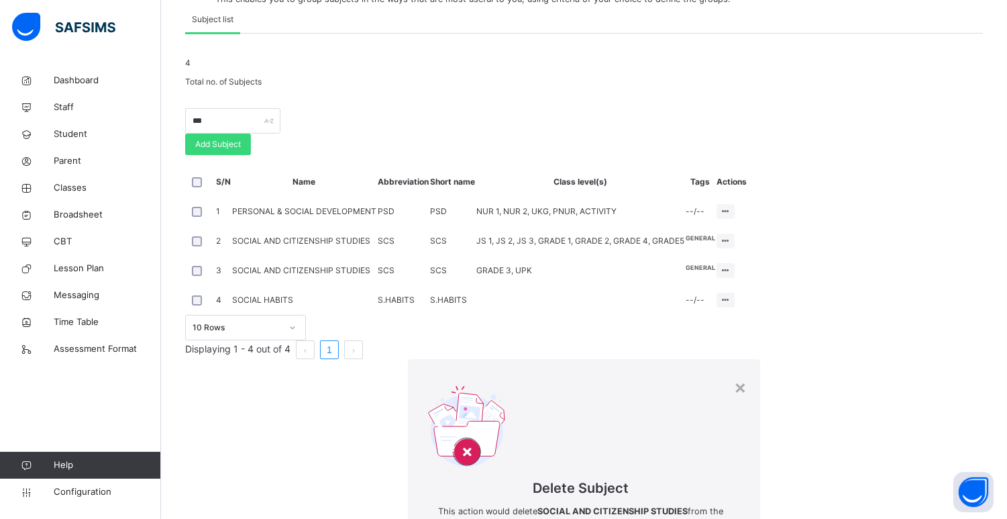
click at [734, 373] on div "×" at bounding box center [740, 387] width 13 height 28
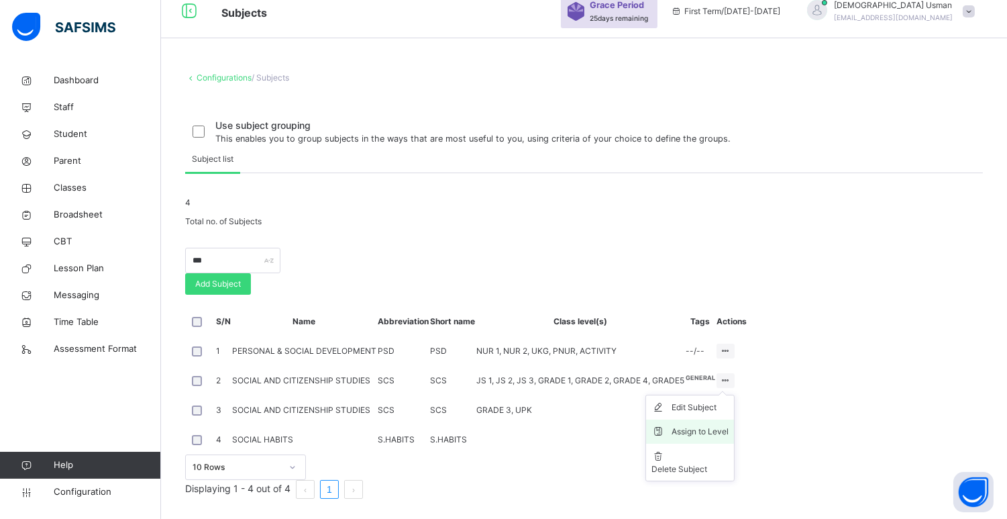
click at [729, 425] on div "Assign to Level" at bounding box center [700, 431] width 57 height 13
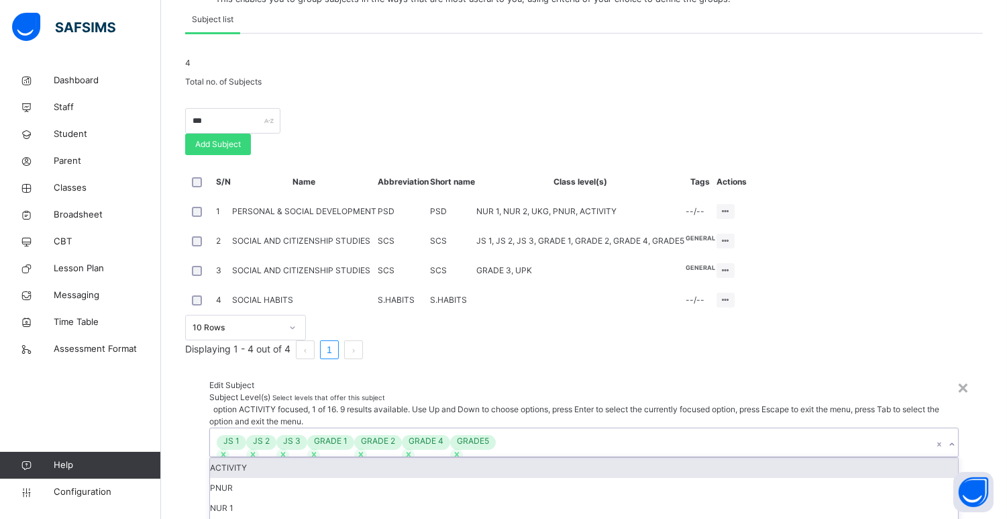
click at [948, 438] on icon at bounding box center [952, 444] width 8 height 13
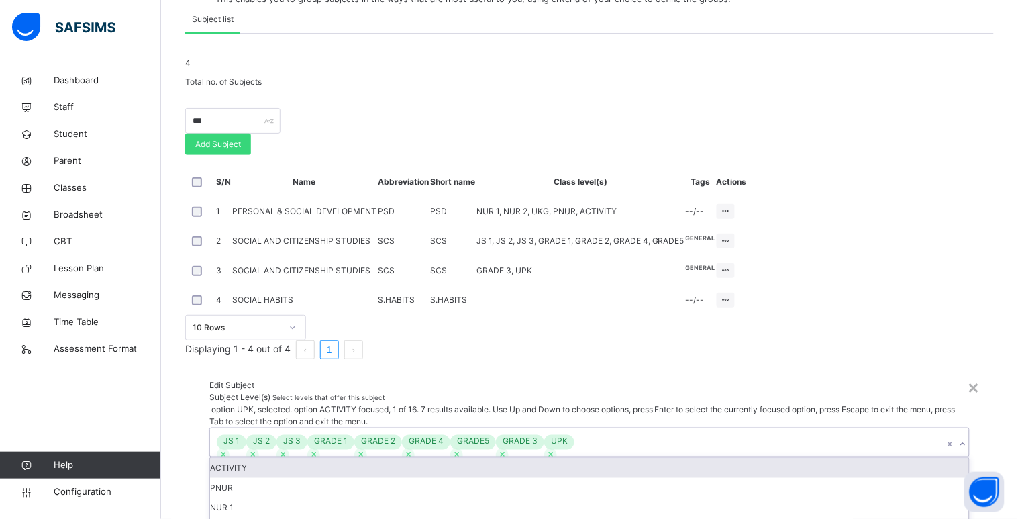
click at [529, 379] on div "Edit Subject" at bounding box center [589, 385] width 760 height 12
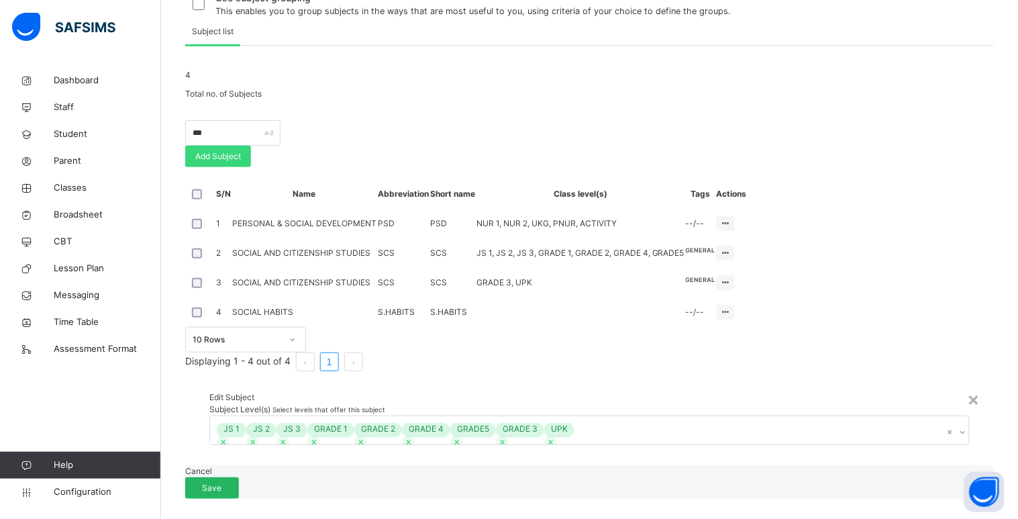
click at [229, 482] on span "Save" at bounding box center [212, 488] width 34 height 12
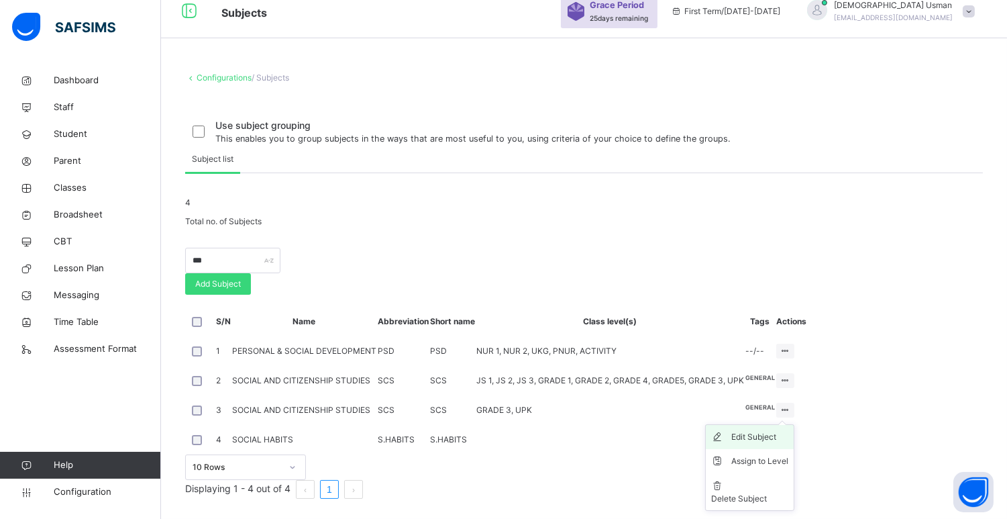
click at [789, 430] on div "Edit Subject" at bounding box center [760, 436] width 57 height 13
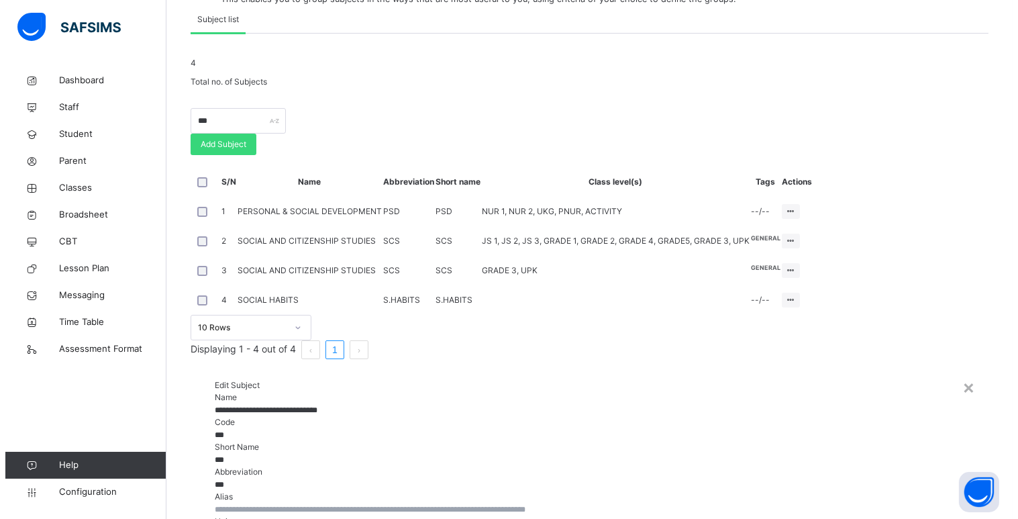
scroll to position [126, 0]
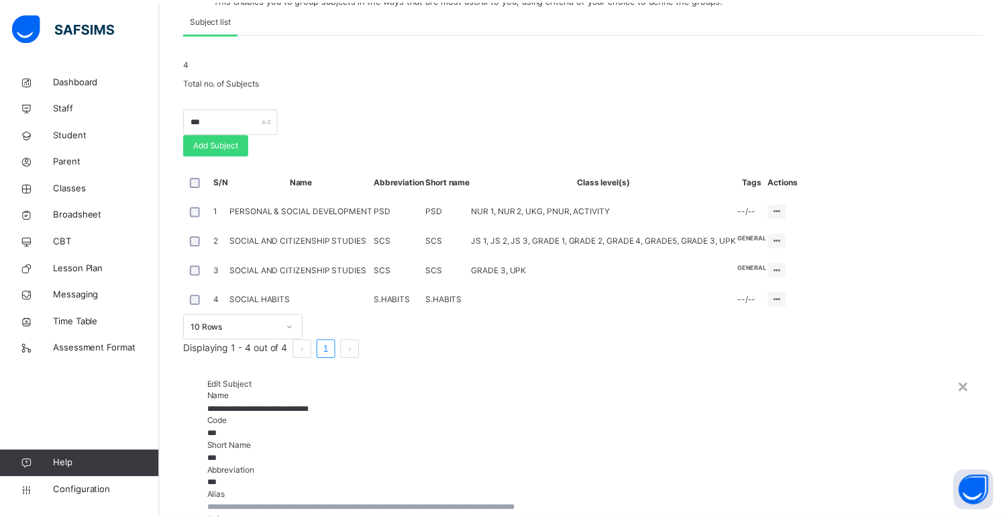
scroll to position [125, 0]
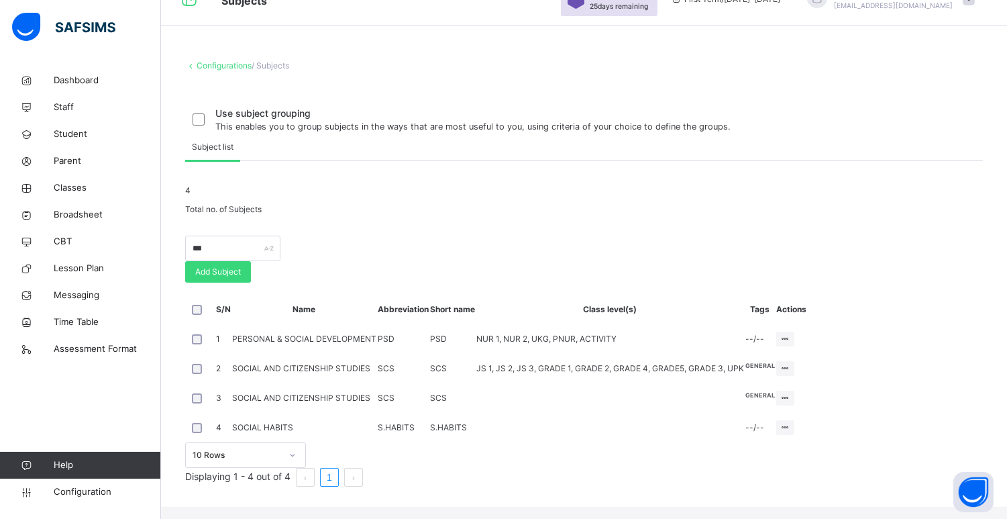
scroll to position [155, 0]
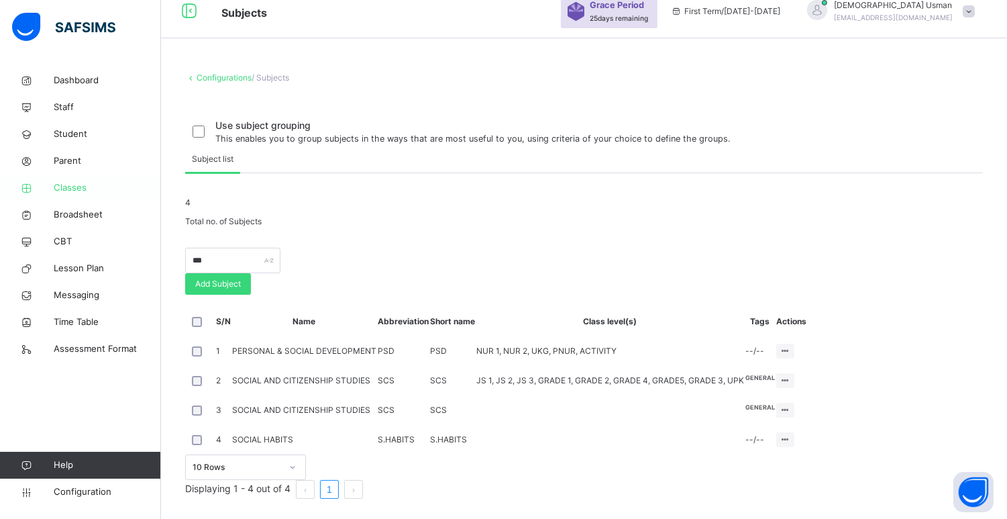
click at [85, 182] on span "Classes" at bounding box center [107, 187] width 107 height 13
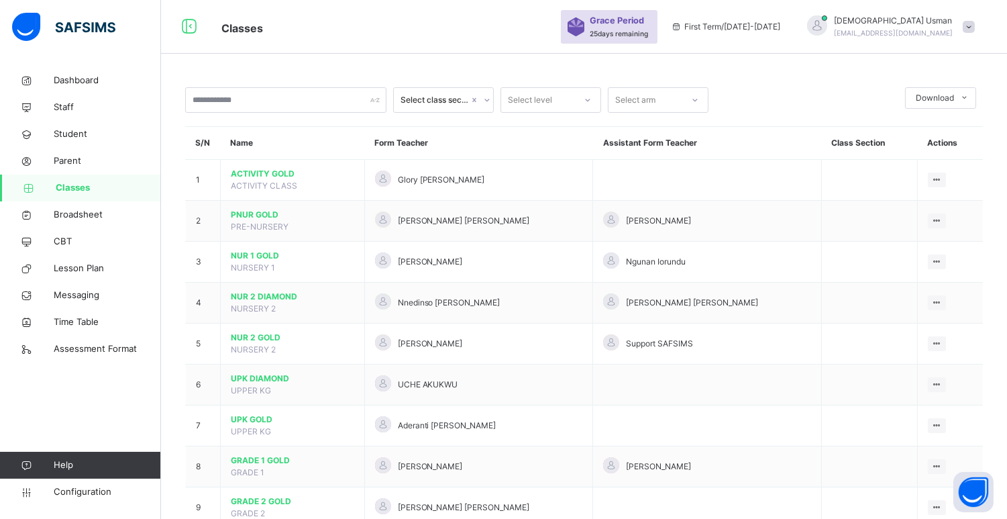
scroll to position [412, 0]
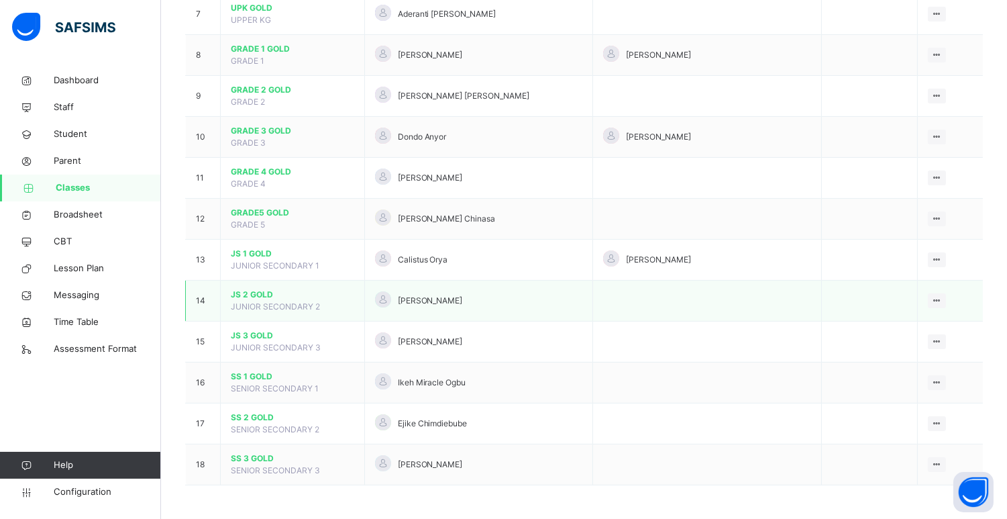
click at [252, 295] on span "JS 2 GOLD" at bounding box center [293, 295] width 124 height 12
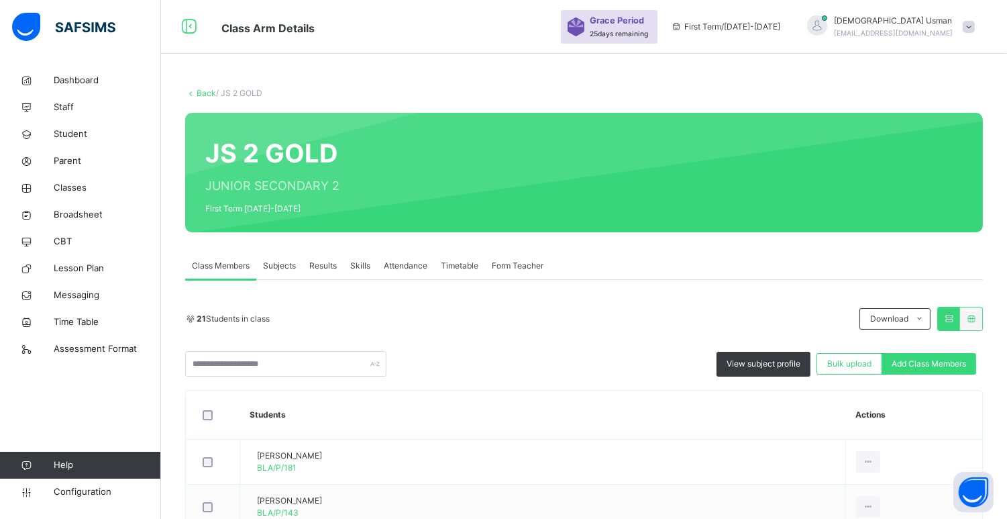
click at [281, 258] on div "Subjects" at bounding box center [279, 265] width 46 height 27
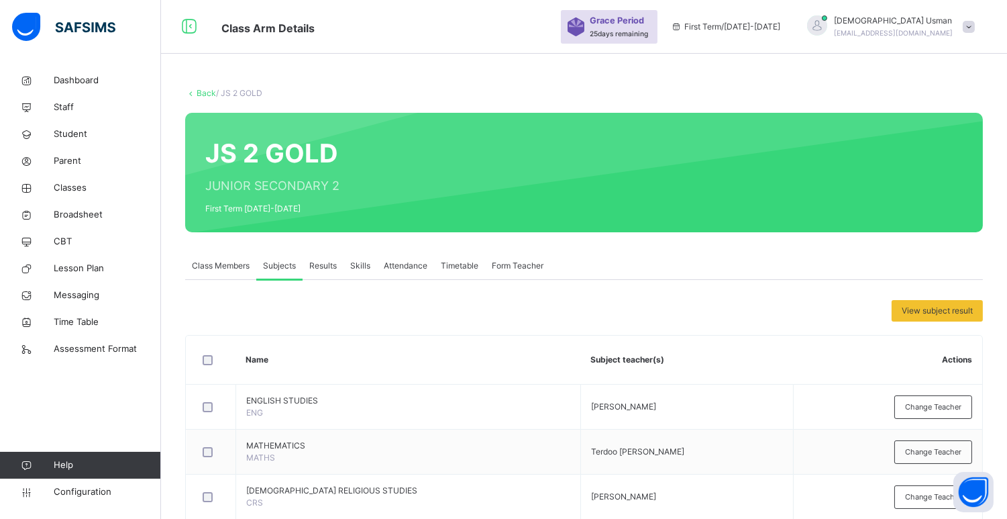
click at [229, 264] on span "Class Members" at bounding box center [221, 266] width 58 height 12
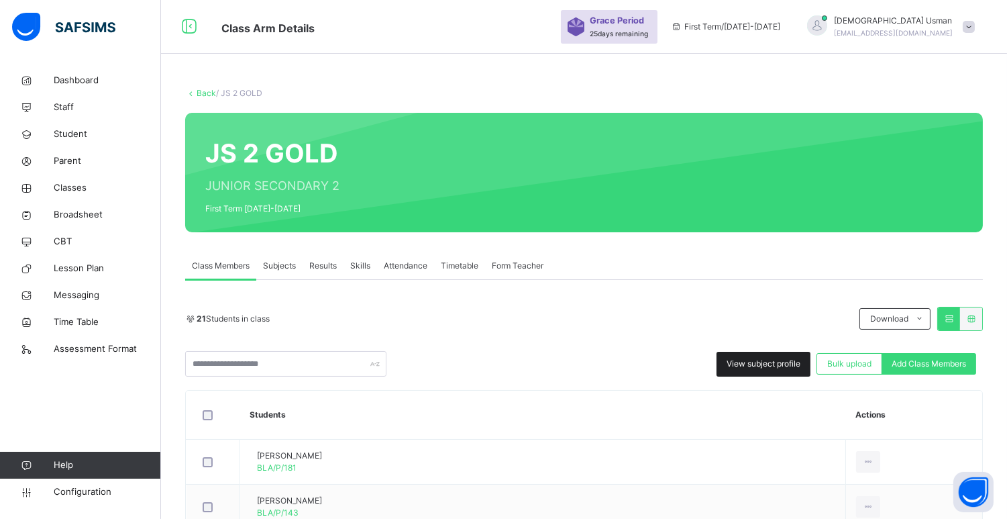
click at [785, 358] on span "View subject profile" at bounding box center [764, 364] width 74 height 12
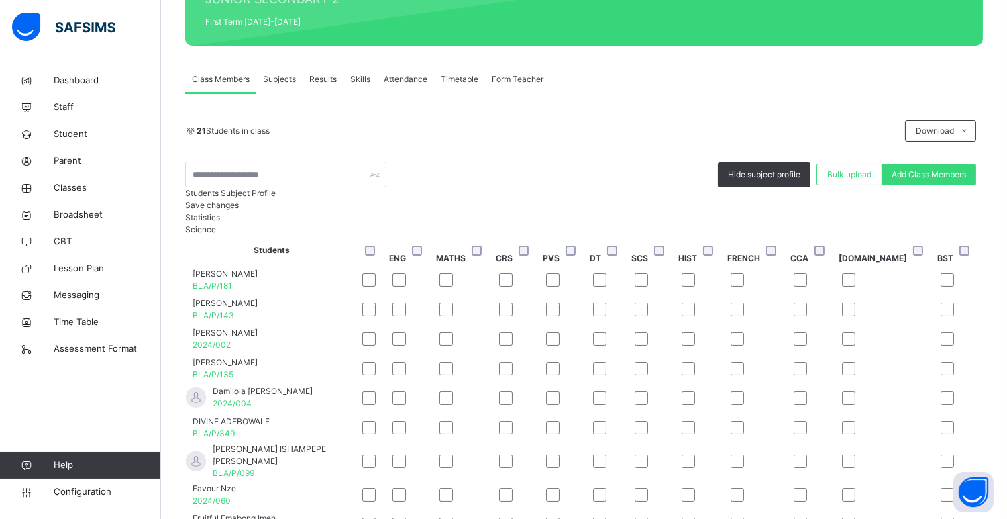
scroll to position [199, 0]
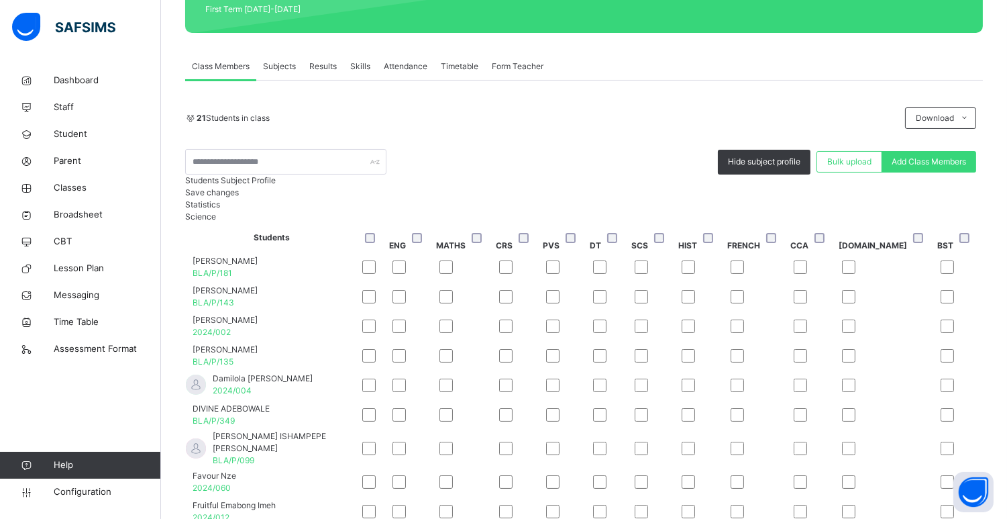
click at [239, 197] on span "Save changes" at bounding box center [212, 192] width 54 height 10
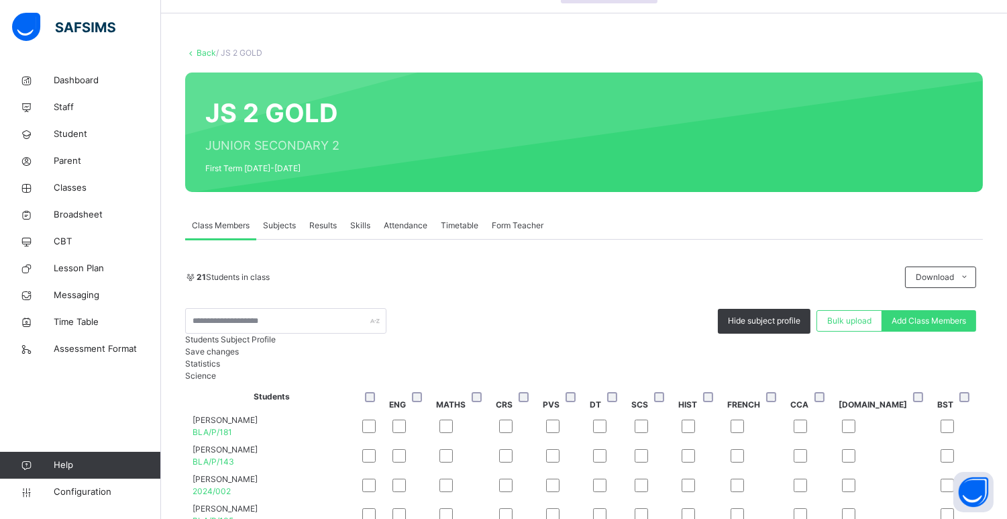
scroll to position [22, 0]
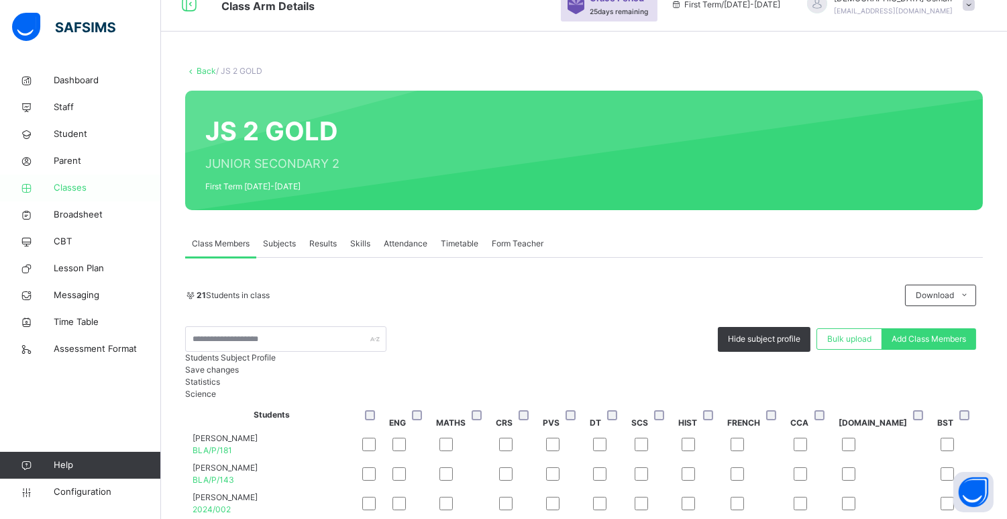
click at [75, 187] on span "Classes" at bounding box center [107, 187] width 107 height 13
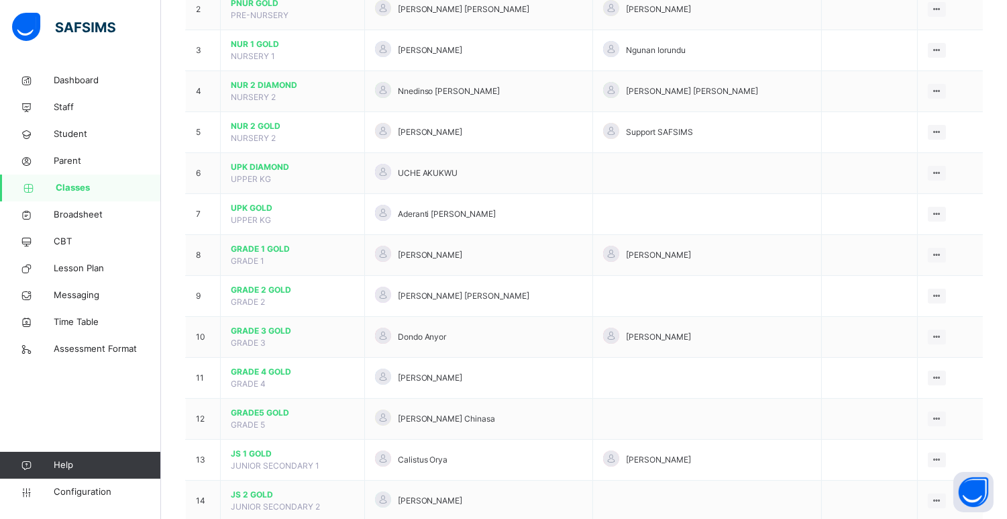
scroll to position [242, 0]
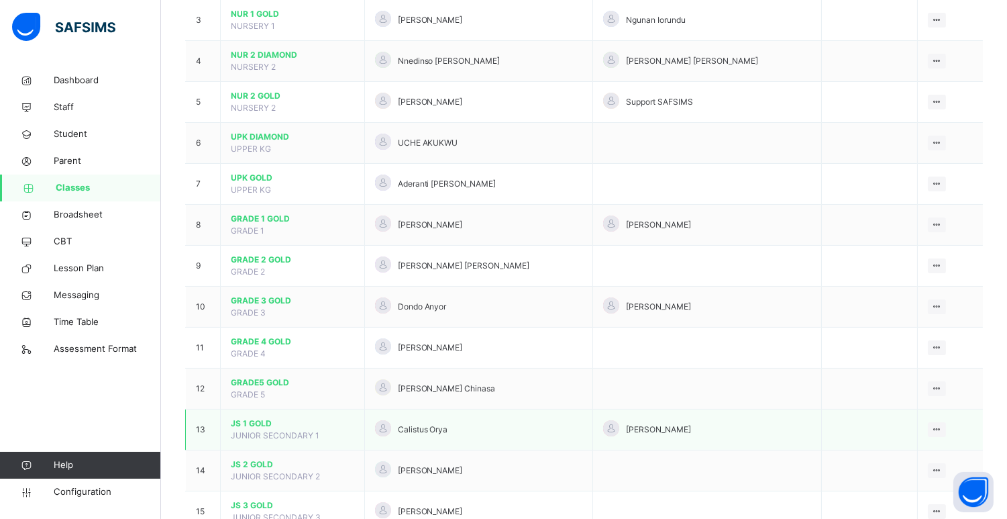
click at [274, 422] on span "JS 1 GOLD" at bounding box center [293, 423] width 124 height 12
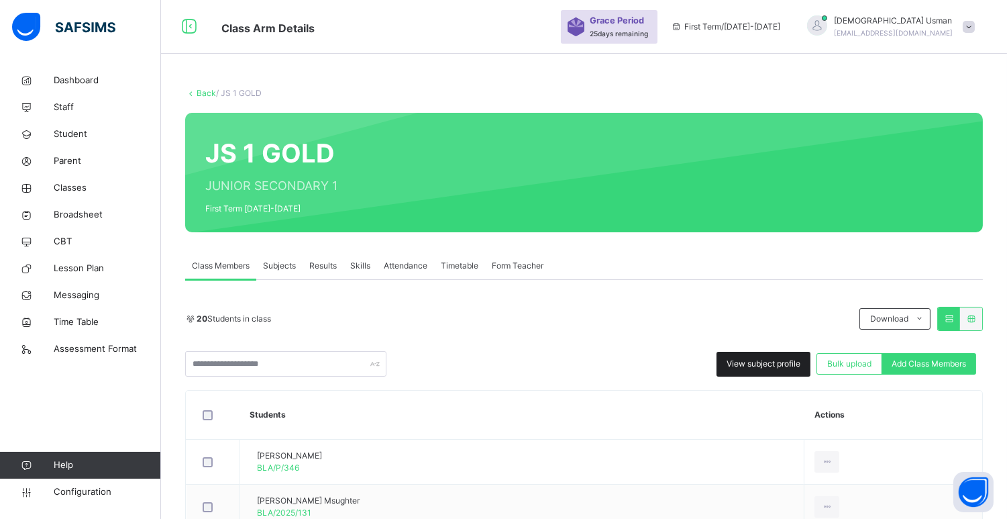
click at [771, 367] on span "View subject profile" at bounding box center [764, 364] width 74 height 12
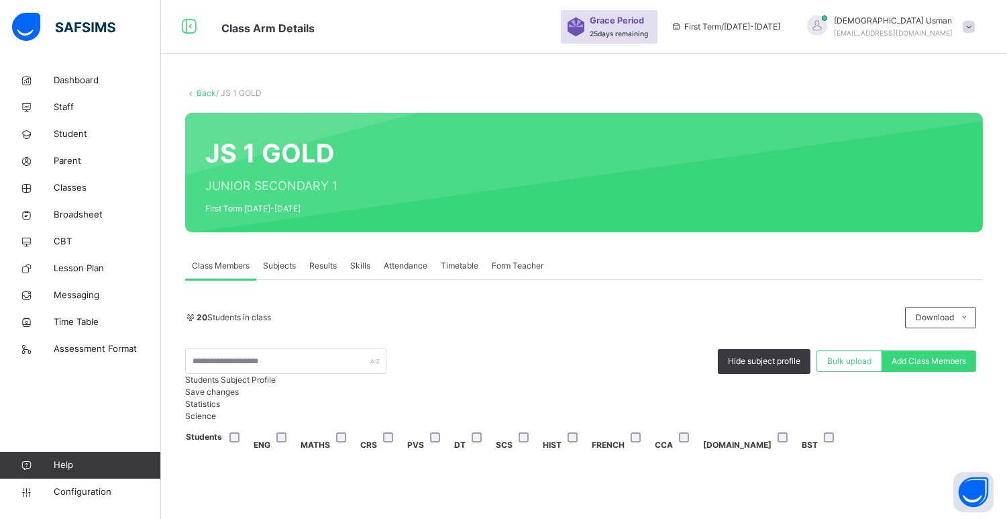
click at [950, 398] on div "Students Subject Profile Save changes" at bounding box center [584, 386] width 798 height 24
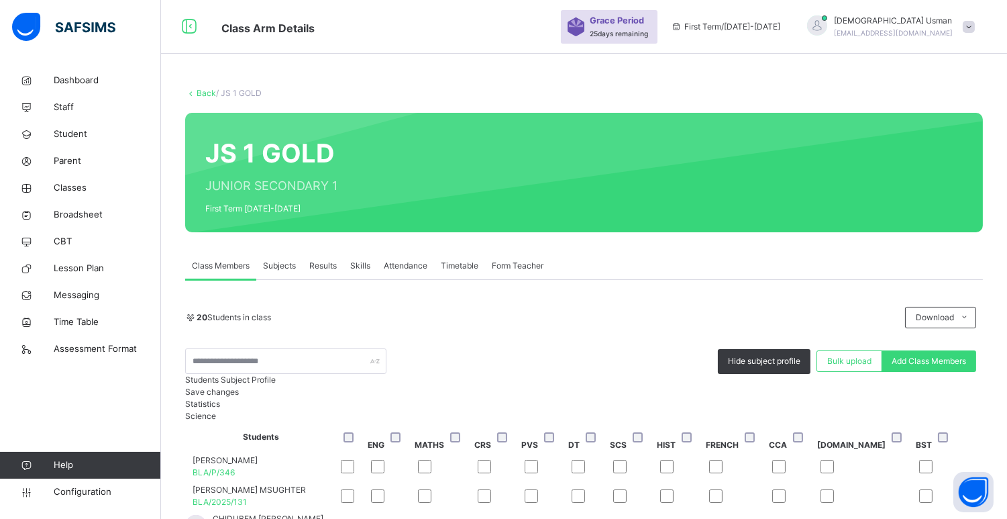
click at [239, 397] on span "Save changes" at bounding box center [212, 392] width 54 height 10
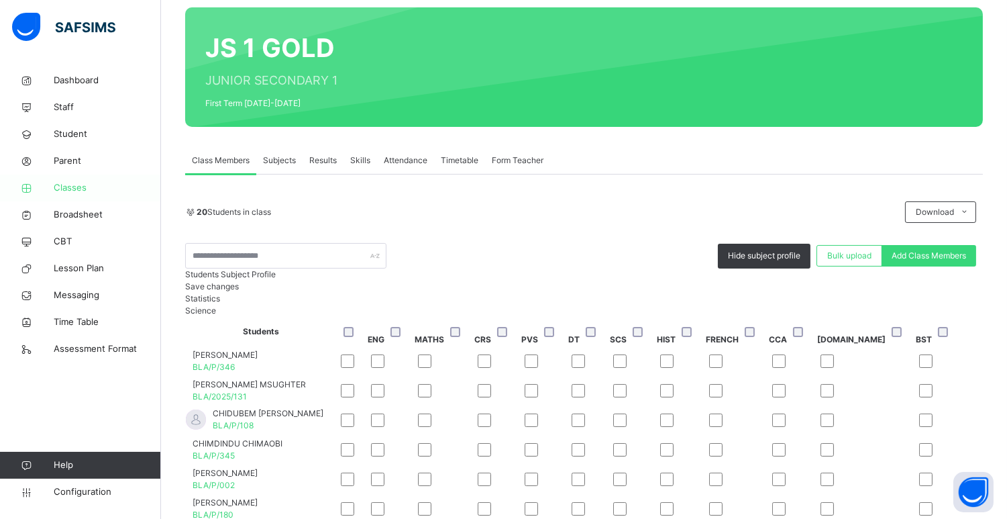
click at [101, 189] on span "Classes" at bounding box center [107, 187] width 107 height 13
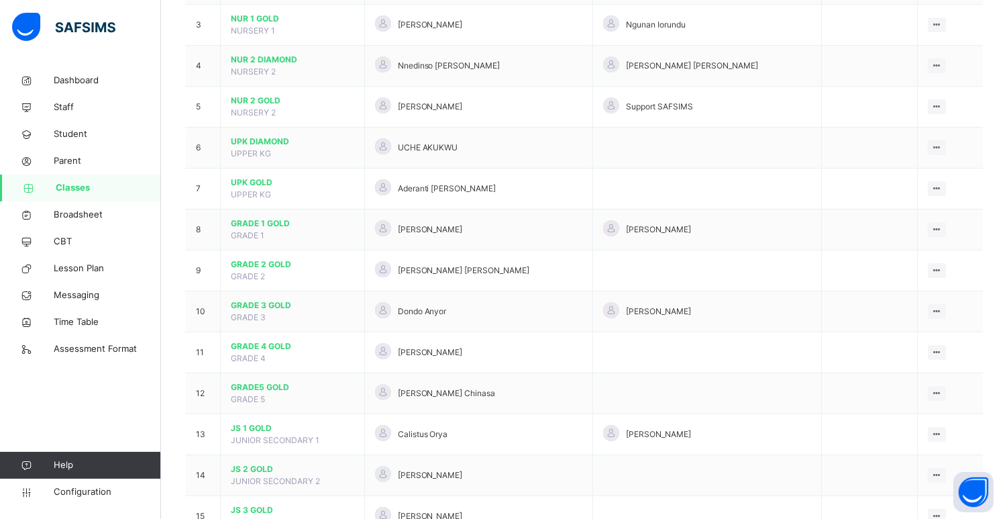
scroll to position [298, 0]
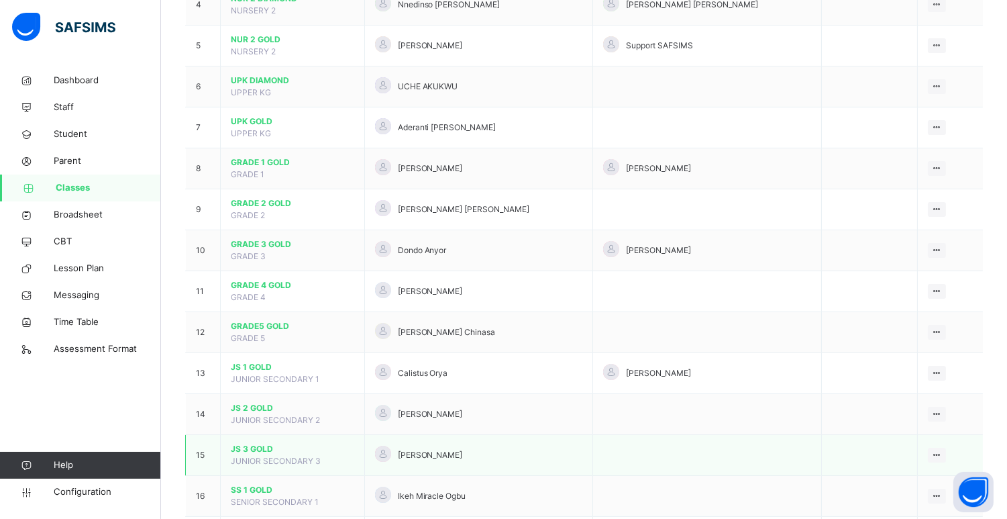
click at [251, 462] on span "JUNIOR SECONDARY 3" at bounding box center [276, 461] width 90 height 10
click at [244, 444] on span "JS 3 GOLD" at bounding box center [293, 449] width 124 height 12
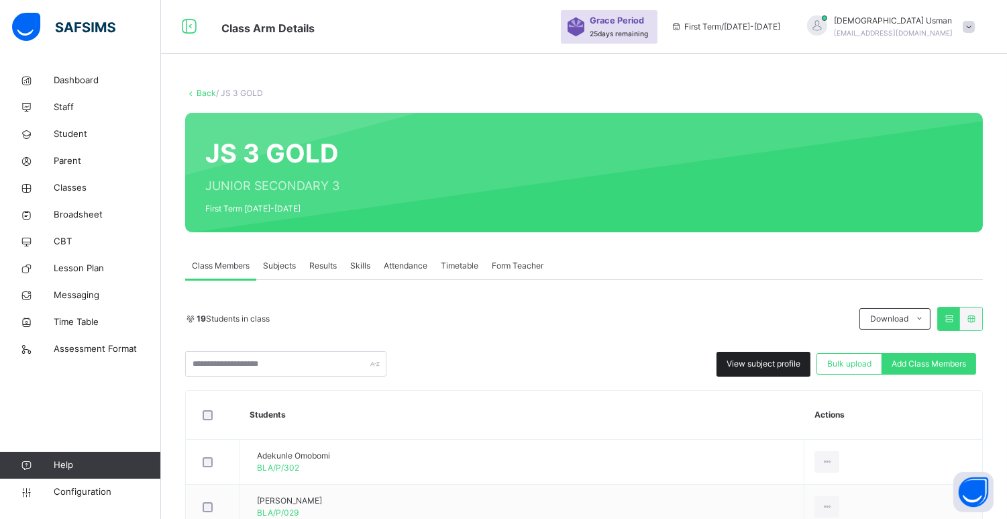
click at [742, 353] on div "View subject profile" at bounding box center [764, 364] width 94 height 25
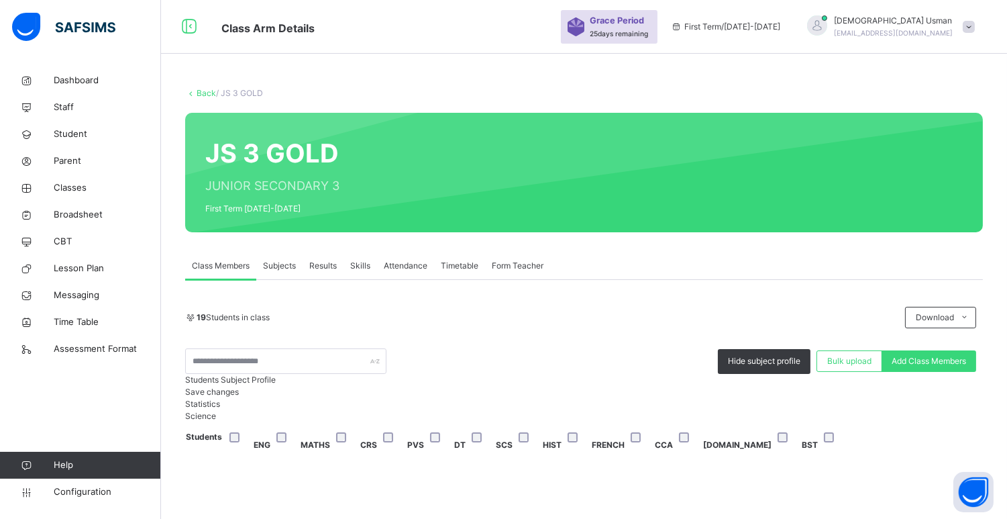
scroll to position [250, 0]
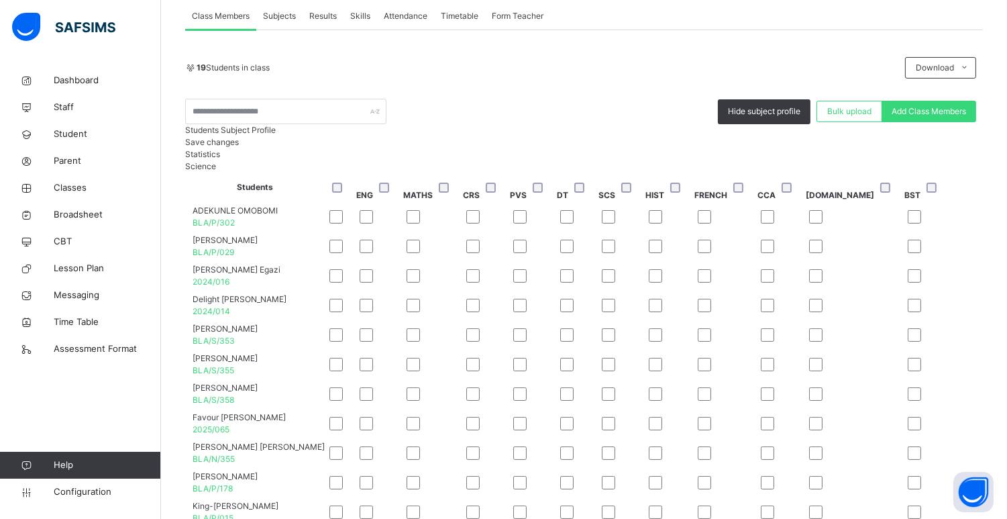
click at [239, 147] on span "Save changes" at bounding box center [212, 142] width 54 height 10
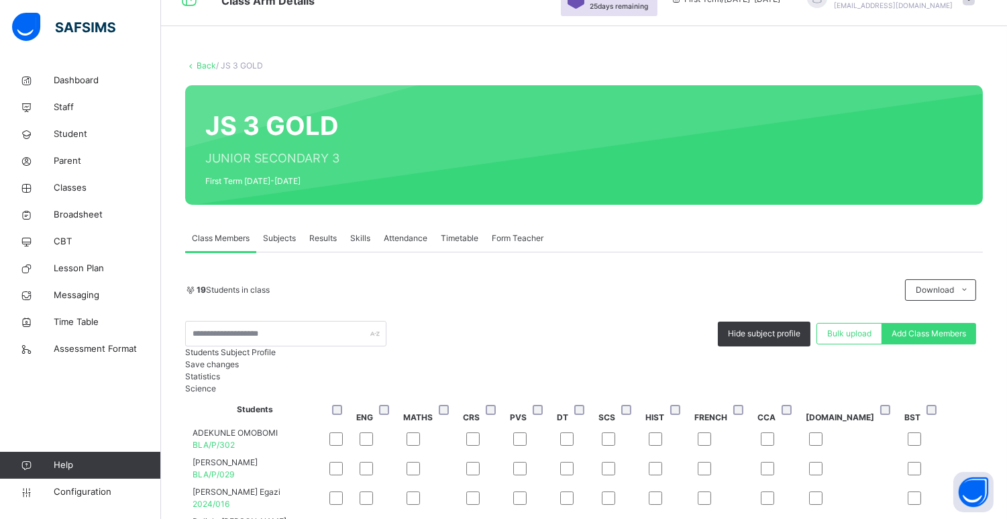
scroll to position [10, 0]
